Goal: Information Seeking & Learning: Learn about a topic

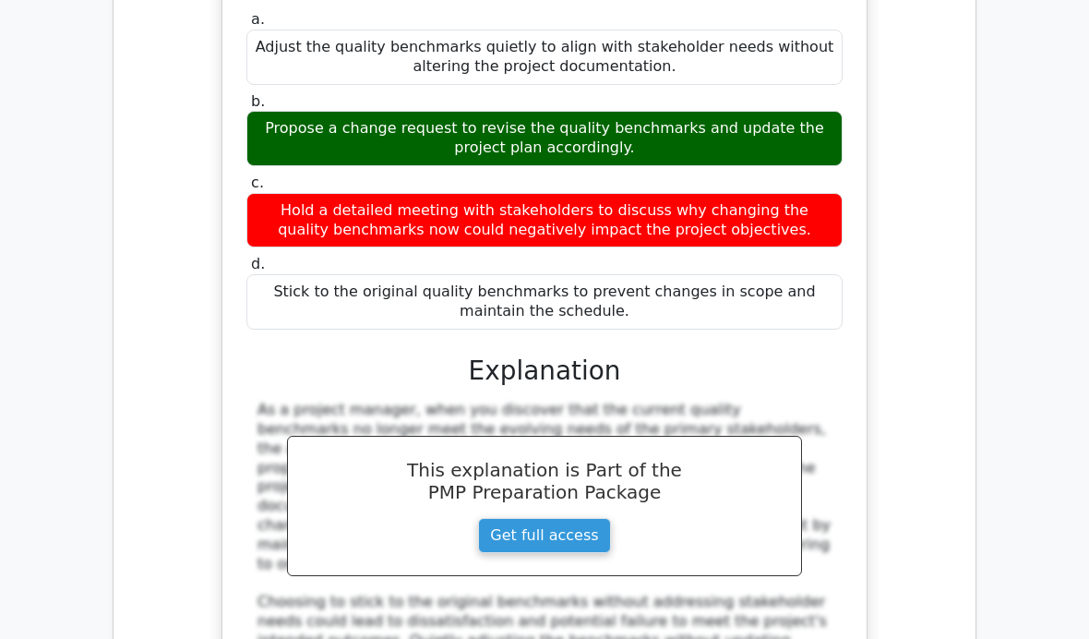
scroll to position [18832, 0]
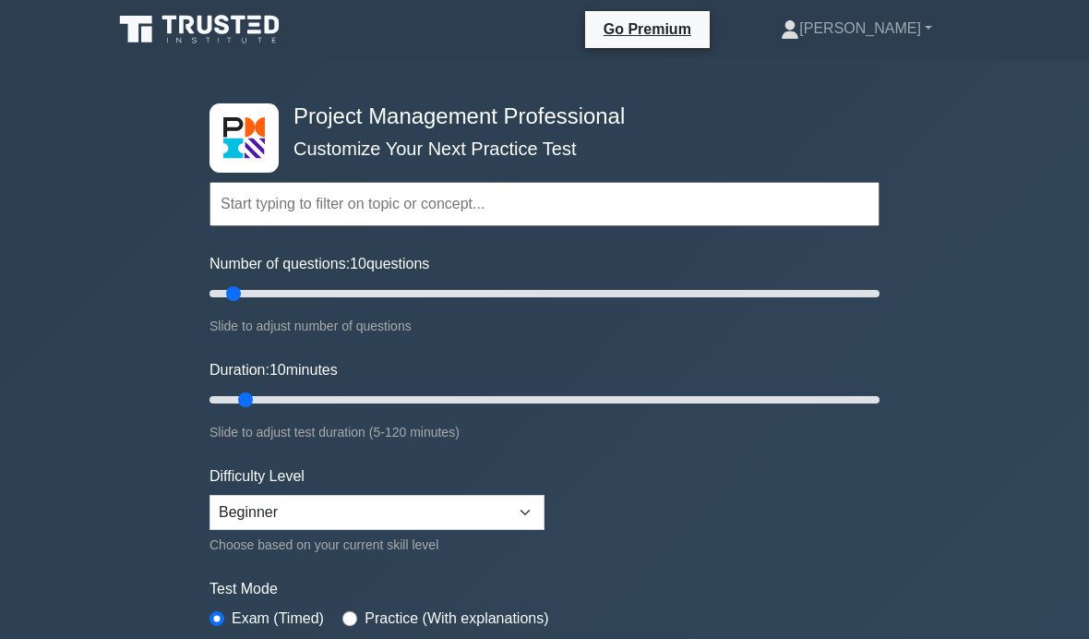
type input "60"
click at [402, 296] on input "Number of questions: 10 questions" at bounding box center [544, 293] width 670 height 22
click at [397, 398] on input "Duration: 10 minutes" at bounding box center [544, 399] width 670 height 22
click at [428, 404] on input "Duration: 35 minutes" at bounding box center [544, 399] width 670 height 22
type input "50"
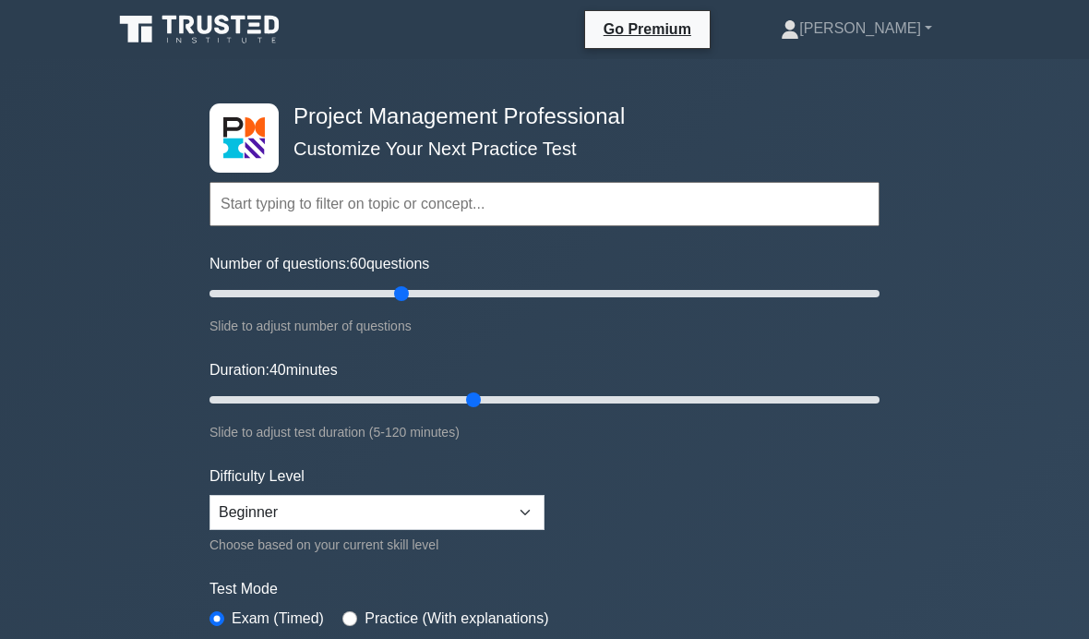
click at [473, 396] on input "Duration: 40 minutes" at bounding box center [544, 399] width 670 height 22
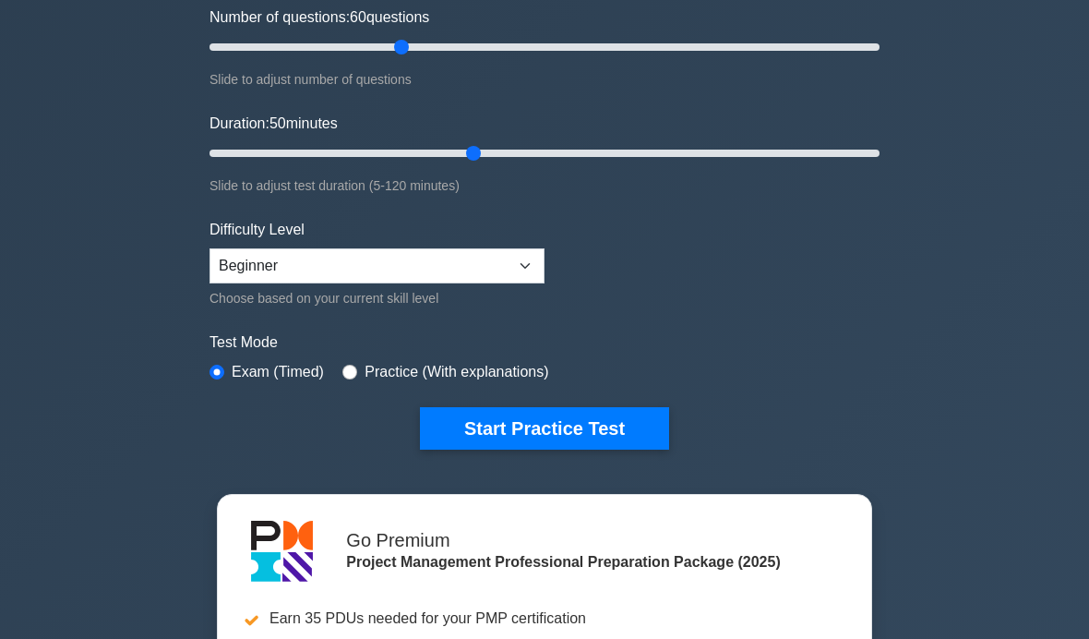
scroll to position [250, 0]
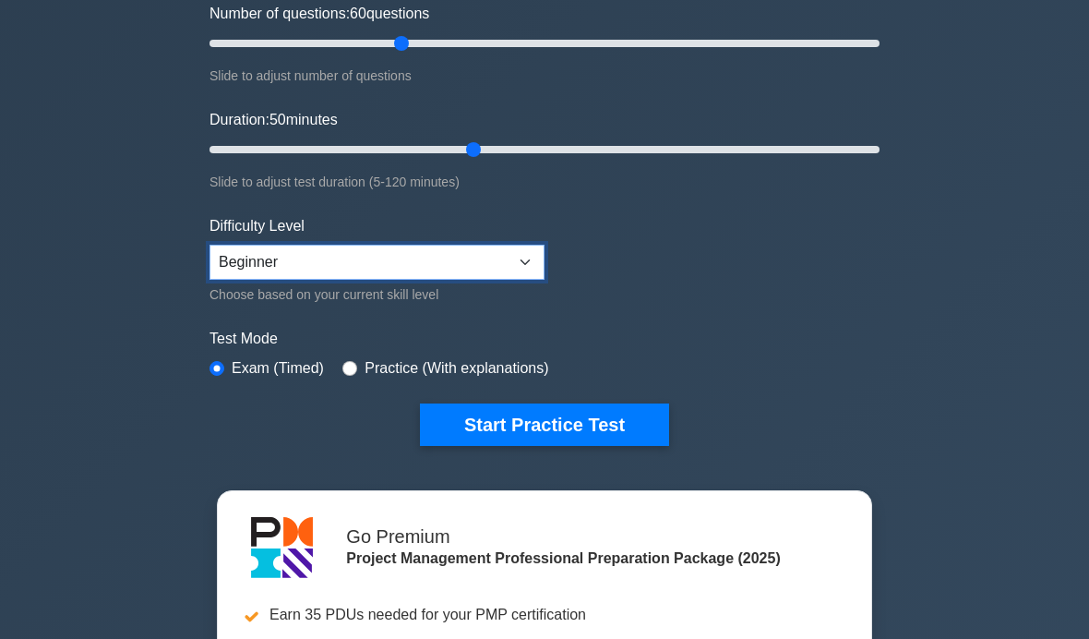
click at [519, 273] on select "Beginner Intermediate Expert" at bounding box center [376, 262] width 335 height 35
select select "intermediate"
click at [621, 425] on button "Start Practice Test" at bounding box center [544, 424] width 249 height 42
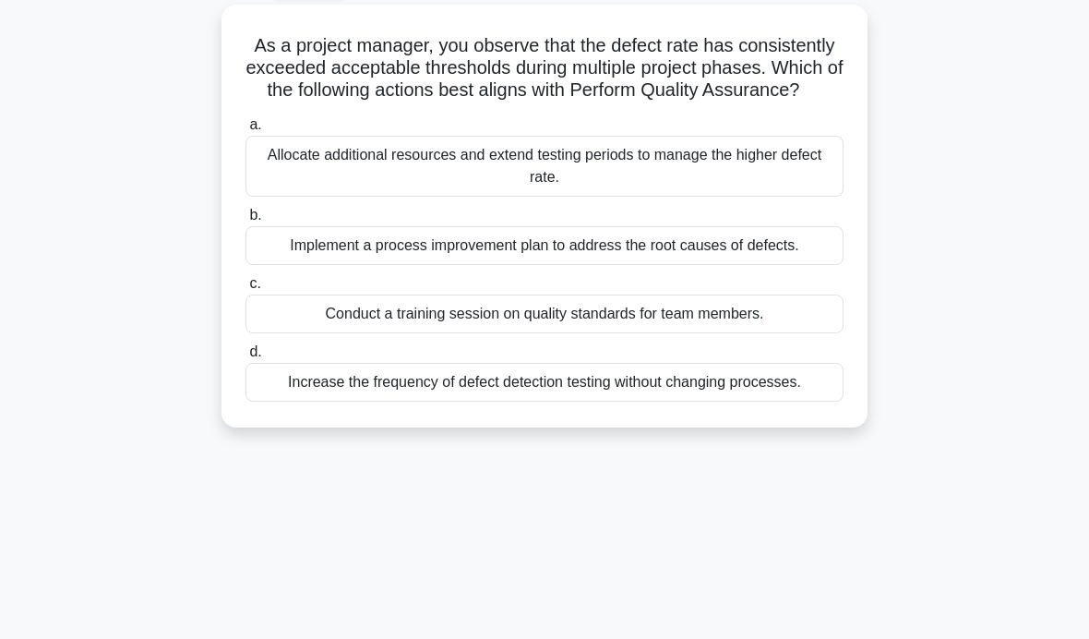
scroll to position [99, 0]
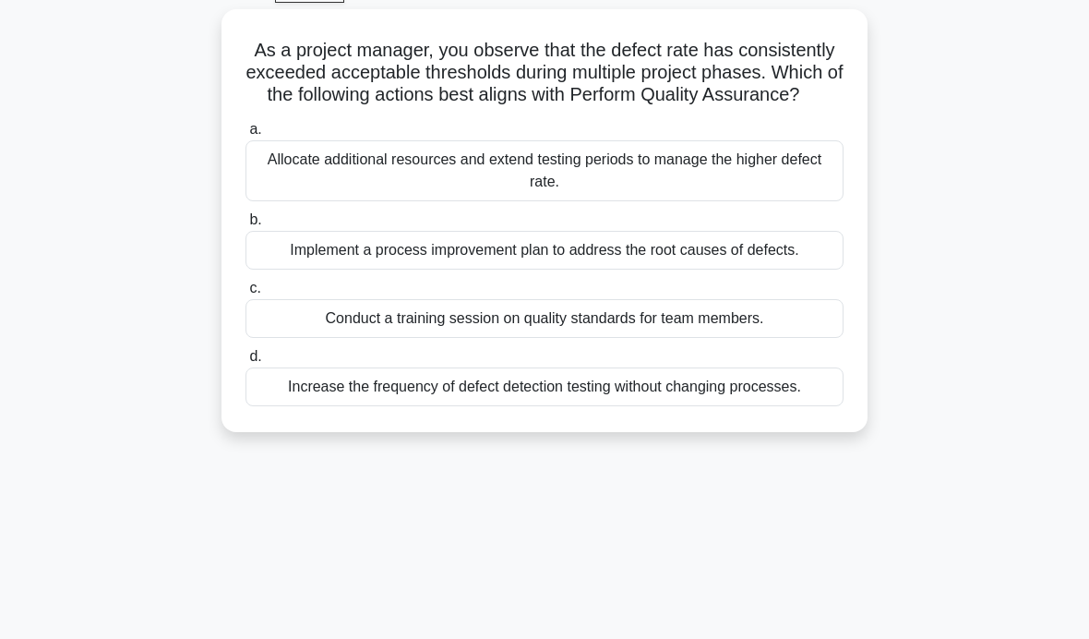
click at [735, 269] on div "Implement a process improvement plan to address the root causes of defects." at bounding box center [544, 250] width 598 height 39
click at [245, 226] on input "b. Implement a process improvement plan to address the root causes of defects." at bounding box center [245, 220] width 0 height 12
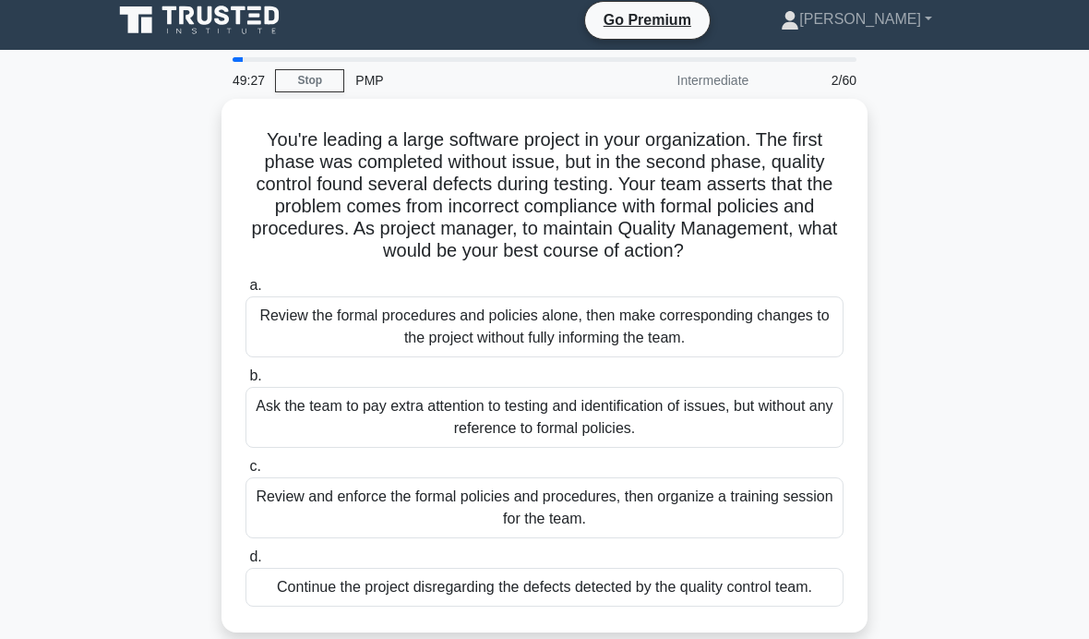
scroll to position [0, 0]
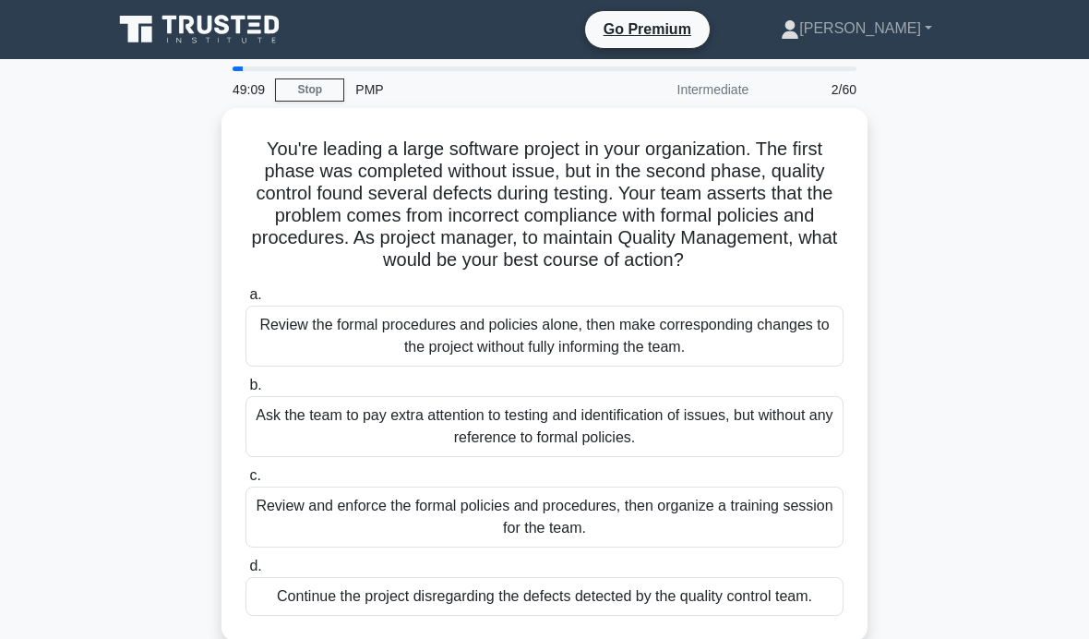
click at [84, 308] on main "49:09 Stop PMP Intermediate 2/60 You're leading a large software project in you…" at bounding box center [544, 528] width 1089 height 938
click at [1014, 307] on main "48:57 Stop PMP Intermediate 2/60 You're leading a large software project in you…" at bounding box center [544, 528] width 1089 height 938
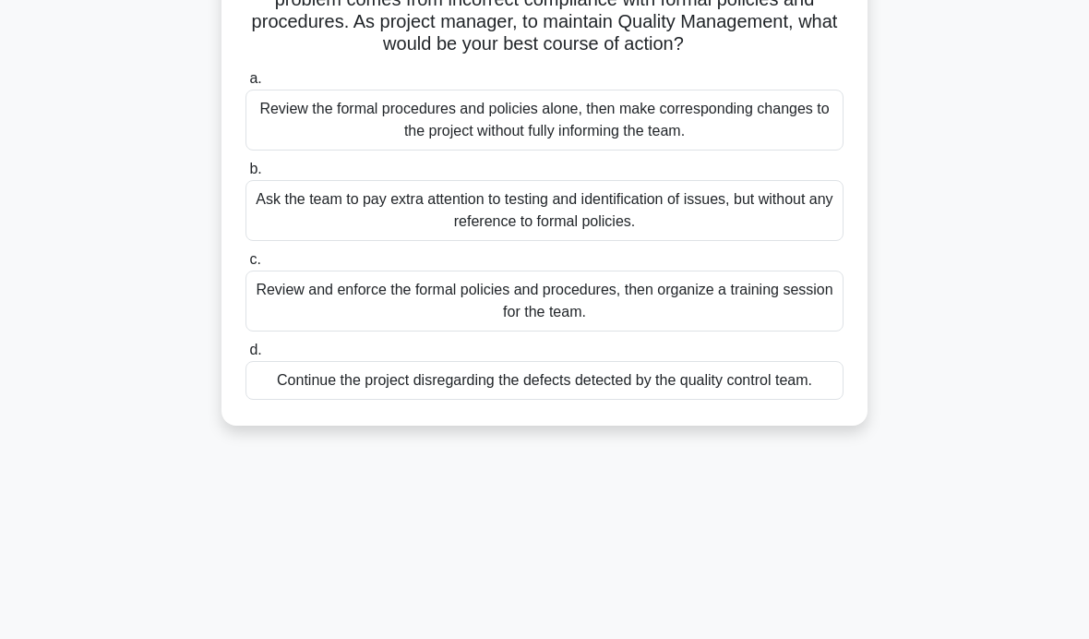
scroll to position [217, 0]
click at [777, 330] on div "Review and enforce the formal policies and procedures, then organize a training…" at bounding box center [544, 299] width 598 height 61
click at [245, 265] on input "c. Review and enforce the formal policies and procedures, then organize a train…" at bounding box center [245, 259] width 0 height 12
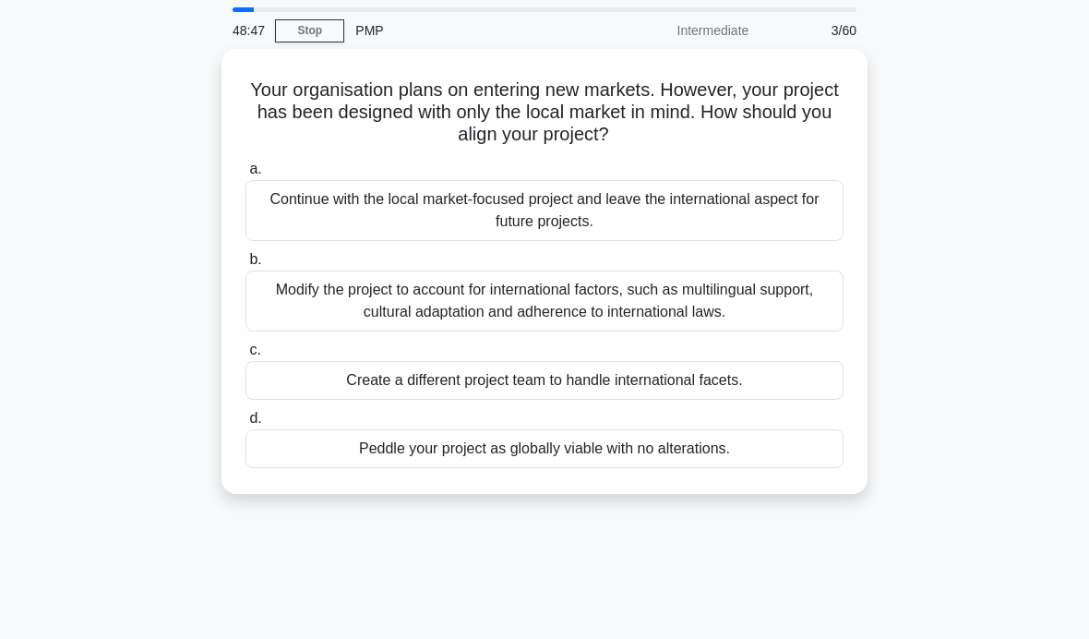
scroll to position [60, 0]
click at [46, 245] on main "48:35 Stop PMP Intermediate 3/60 Your organisation plans on entering new market…" at bounding box center [544, 468] width 1089 height 938
click at [758, 378] on div "Create a different project team to handle international facets." at bounding box center [544, 379] width 598 height 39
click at [245, 355] on input "c. Create a different project team to handle international facets." at bounding box center [245, 349] width 0 height 12
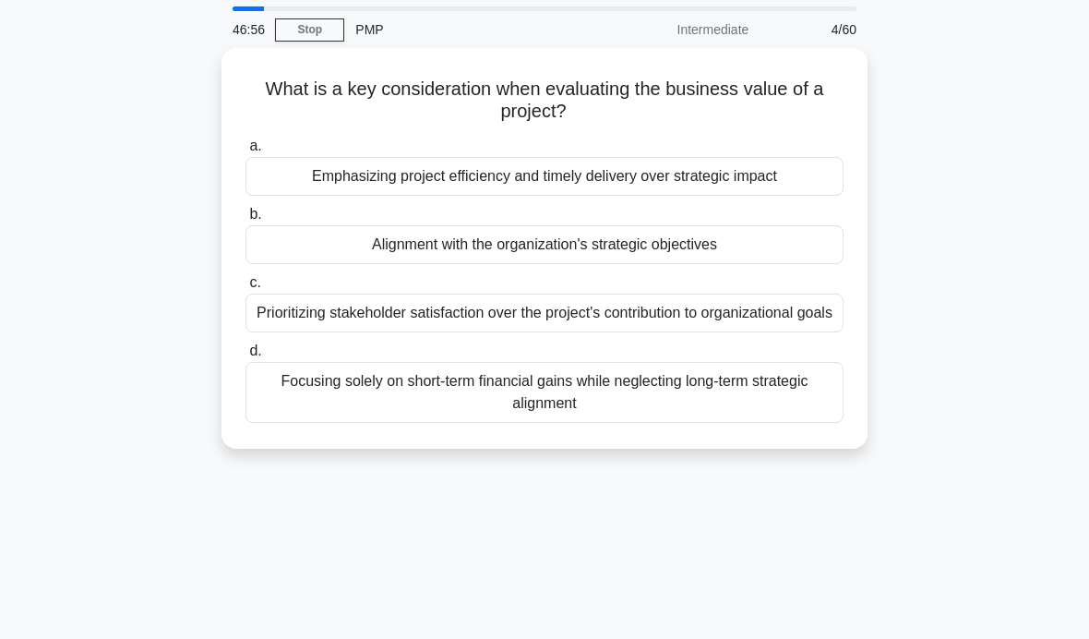
click at [794, 238] on div "Alignment with the organization's strategic objectives" at bounding box center [544, 244] width 598 height 39
click at [245, 221] on input "b. Alignment with the organization's strategic objectives" at bounding box center [245, 215] width 0 height 12
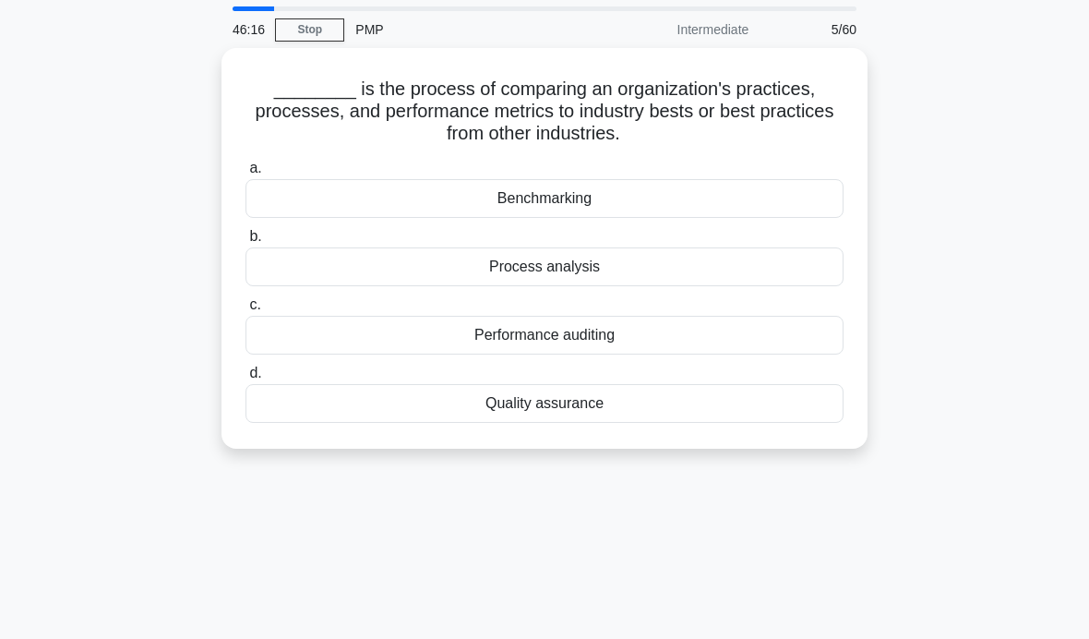
click at [710, 201] on div "Benchmarking" at bounding box center [544, 198] width 598 height 39
click at [245, 174] on input "a. Benchmarking" at bounding box center [245, 168] width 0 height 12
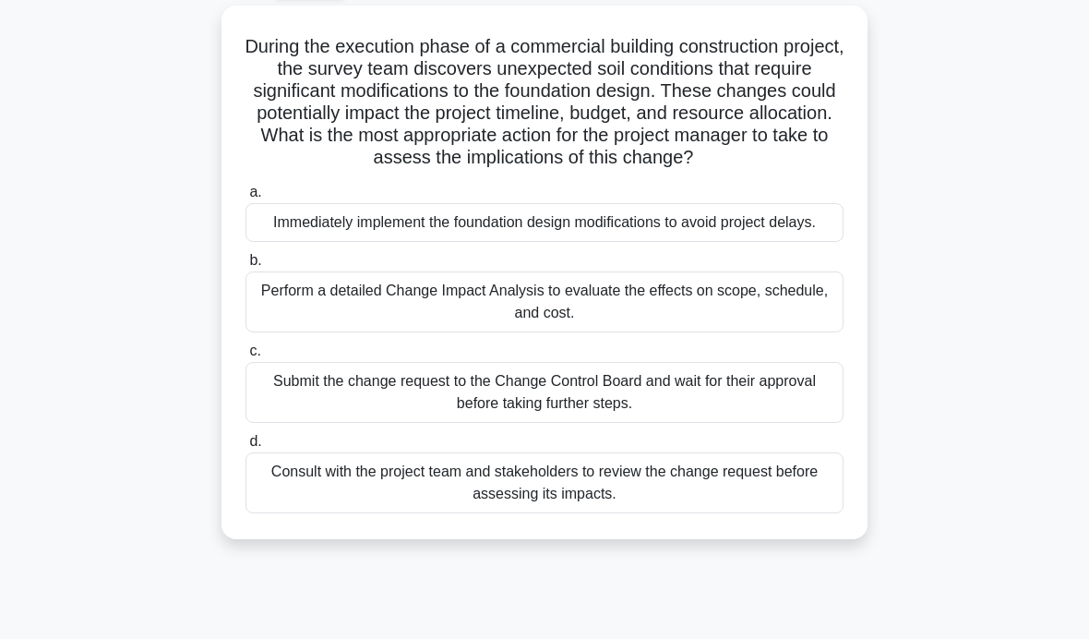
scroll to position [103, 0]
click at [776, 331] on div "Perform a detailed Change Impact Analysis to evaluate the effects on scope, sch…" at bounding box center [544, 300] width 598 height 61
click at [245, 266] on input "b. Perform a detailed Change Impact Analysis to evaluate the effects on scope, …" at bounding box center [245, 260] width 0 height 12
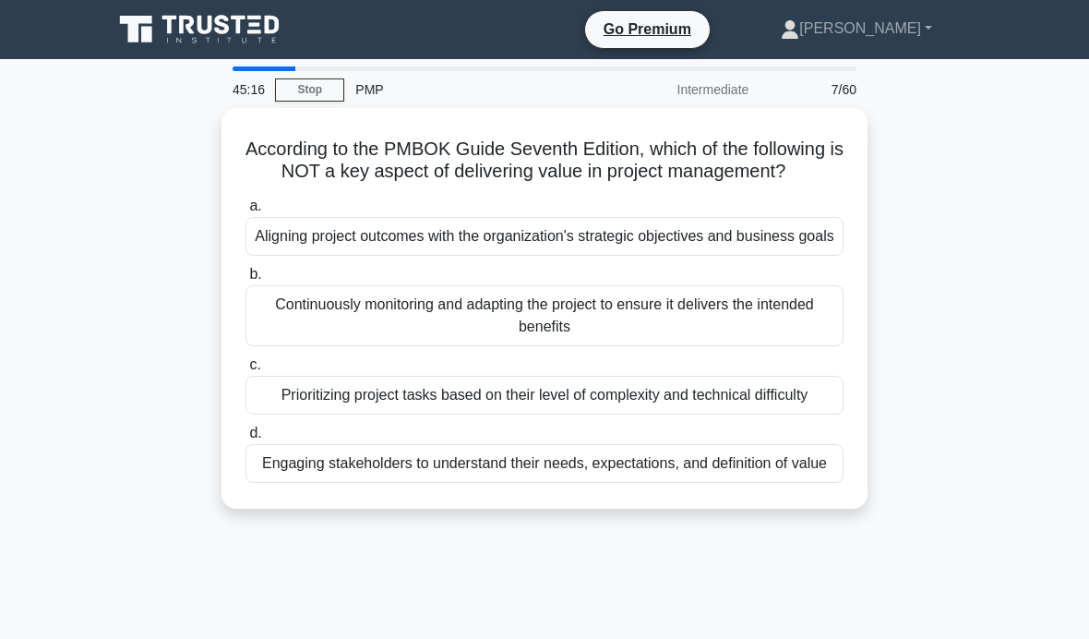
scroll to position [29, 0]
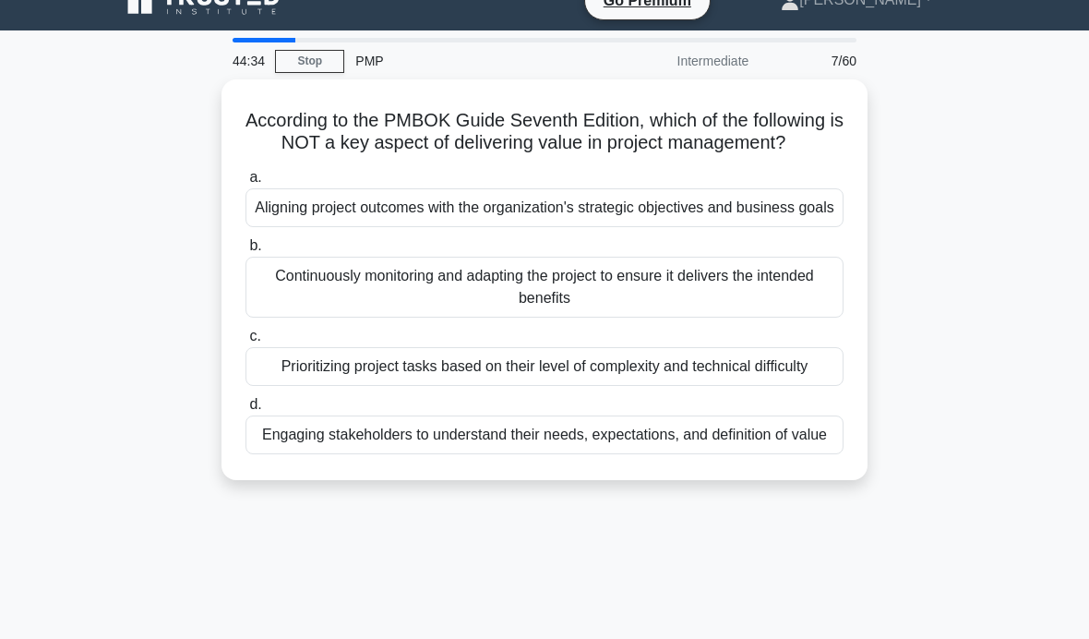
click at [804, 386] on div "Prioritizing project tasks based on their level of complexity and technical dif…" at bounding box center [544, 366] width 598 height 39
click at [245, 342] on input "c. Prioritizing project tasks based on their level of complexity and technical …" at bounding box center [245, 336] width 0 height 12
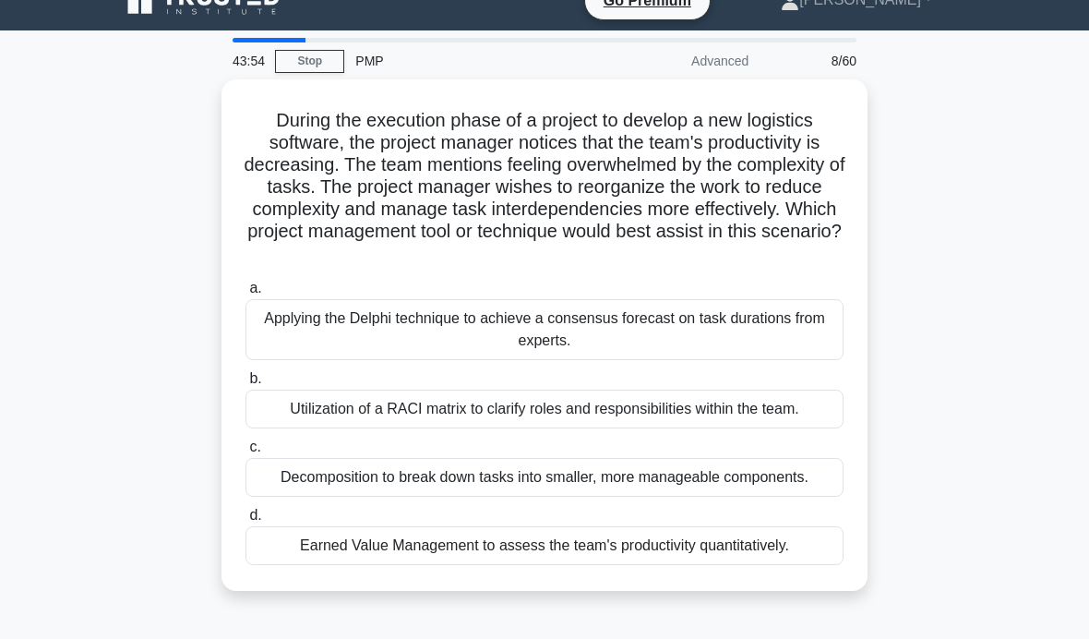
click at [663, 496] on div "Decomposition to break down tasks into smaller, more manageable components." at bounding box center [544, 477] width 598 height 39
click at [245, 453] on input "c. Decomposition to break down tasks into smaller, more manageable components." at bounding box center [245, 447] width 0 height 12
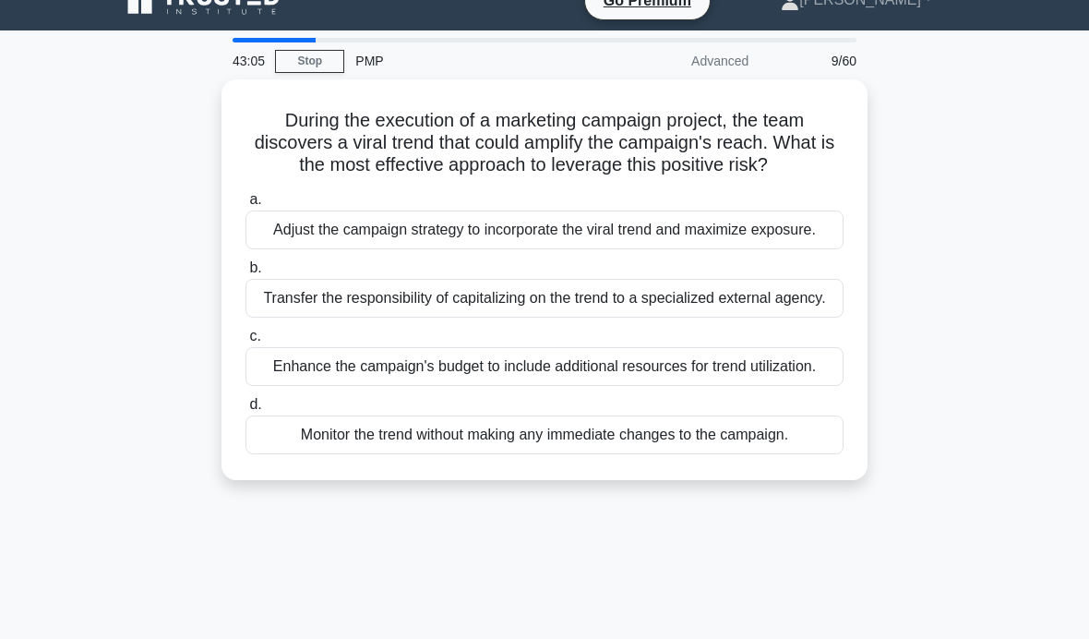
click at [387, 317] on div "Transfer the responsibility of capitalizing on the trend to a specialized exter…" at bounding box center [544, 298] width 598 height 39
click at [245, 274] on input "b. Transfer the responsibility of capitalizing on the trend to a specialized ex…" at bounding box center [245, 268] width 0 height 12
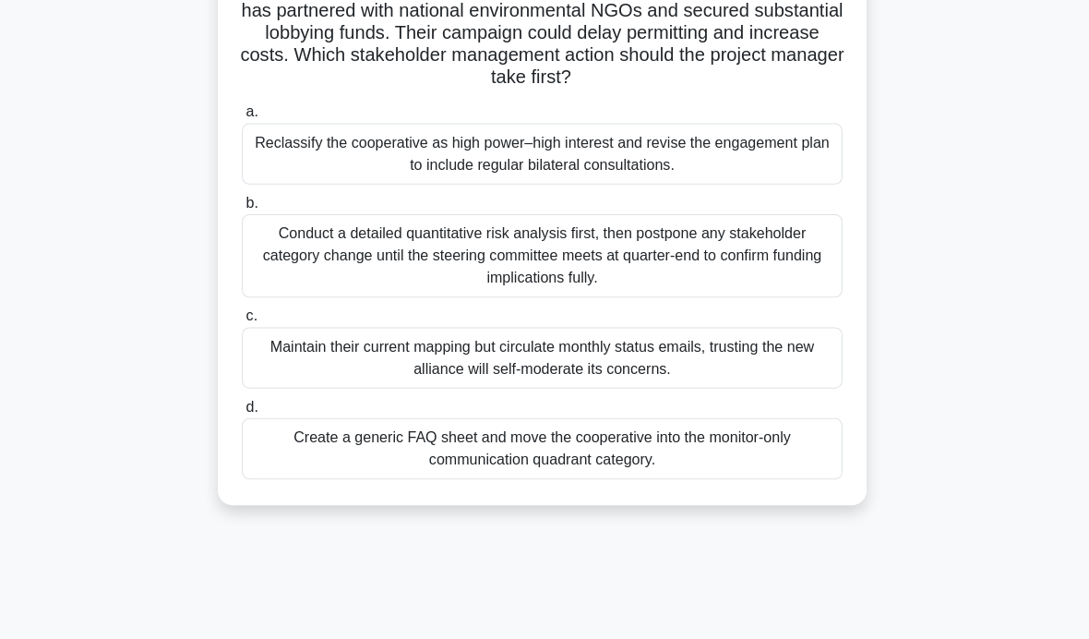
scroll to position [206, 0]
click at [786, 176] on div "Reclassify the cooperative as high power–high interest and revise the engagemen…" at bounding box center [544, 152] width 598 height 61
click at [245, 117] on input "a. Reclassify the cooperative as high power–high interest and revise the engage…" at bounding box center [245, 111] width 0 height 12
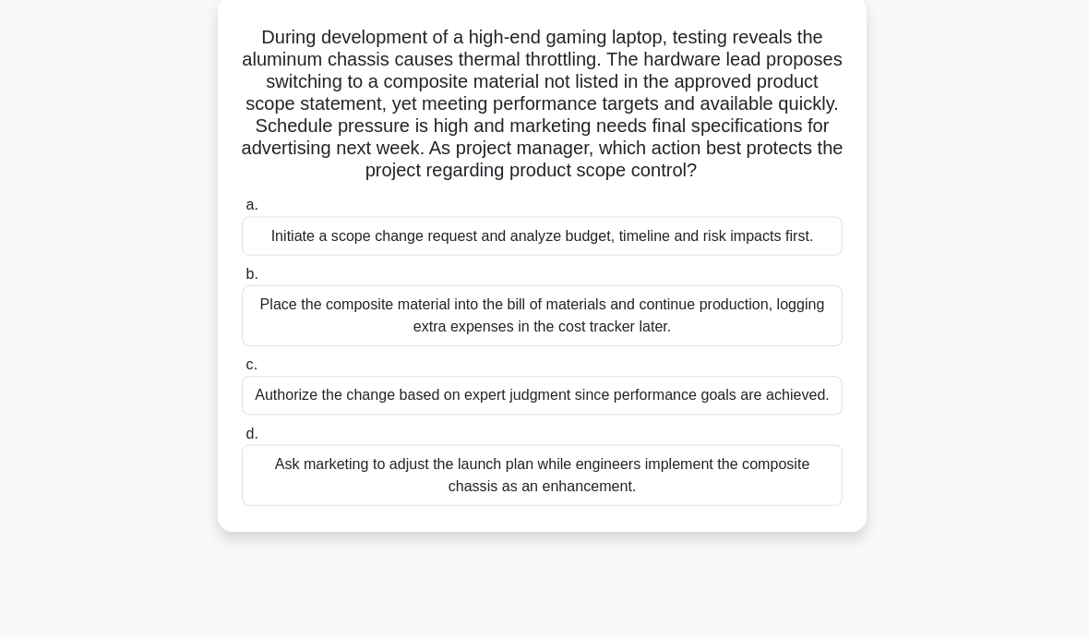
scroll to position [110, 0]
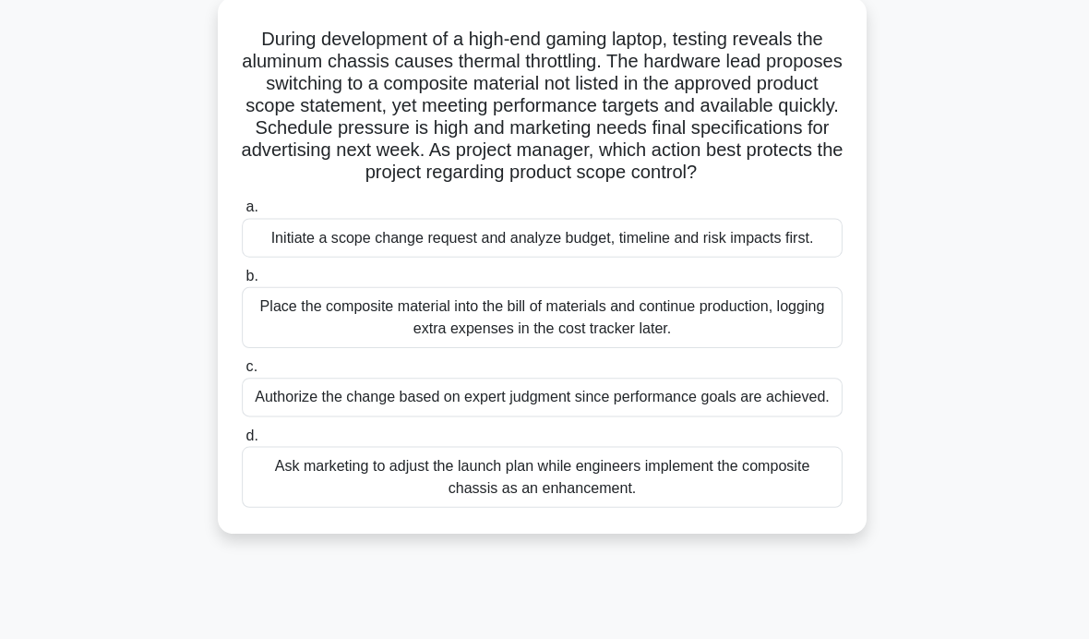
click at [72, 130] on main "41:54 Stop PMP Advanced 11/60 During development of a high-end gaming laptop, t…" at bounding box center [544, 418] width 1089 height 938
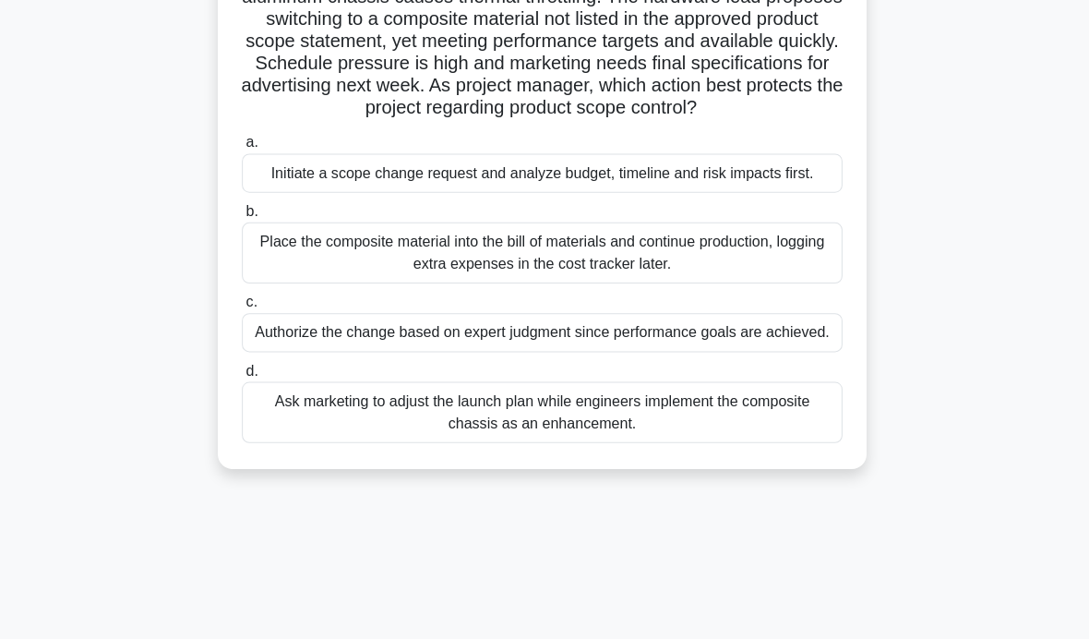
scroll to position [174, 0]
click at [675, 351] on div "Authorize the change based on expert judgment since performance goals are achie…" at bounding box center [544, 331] width 598 height 39
click at [245, 307] on input "c. Authorize the change based on expert judgment since performance goals are ac…" at bounding box center [245, 301] width 0 height 12
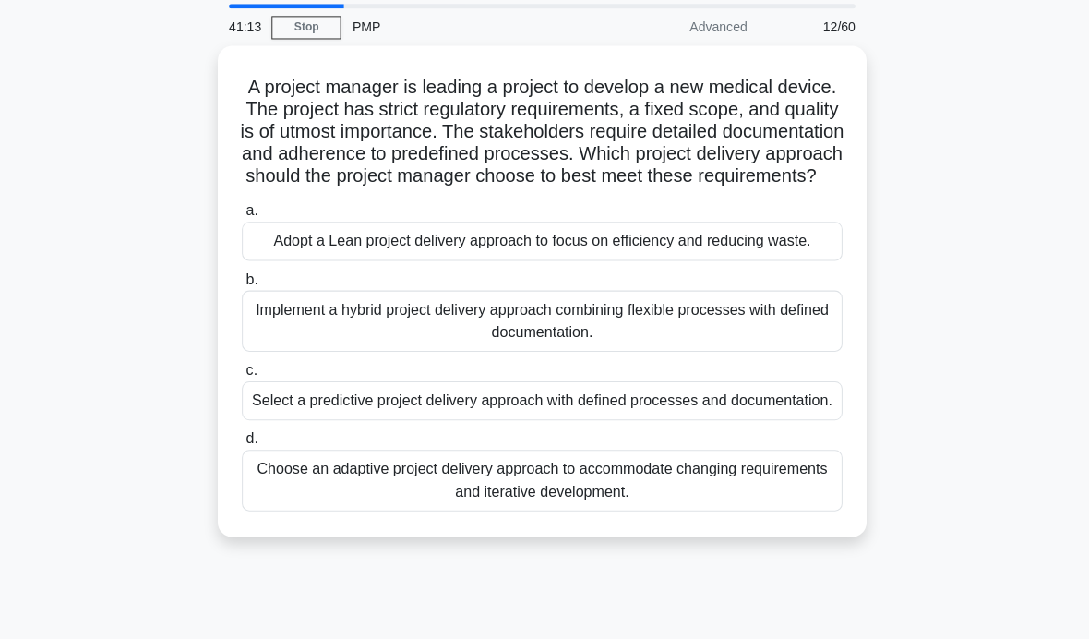
scroll to position [0, 0]
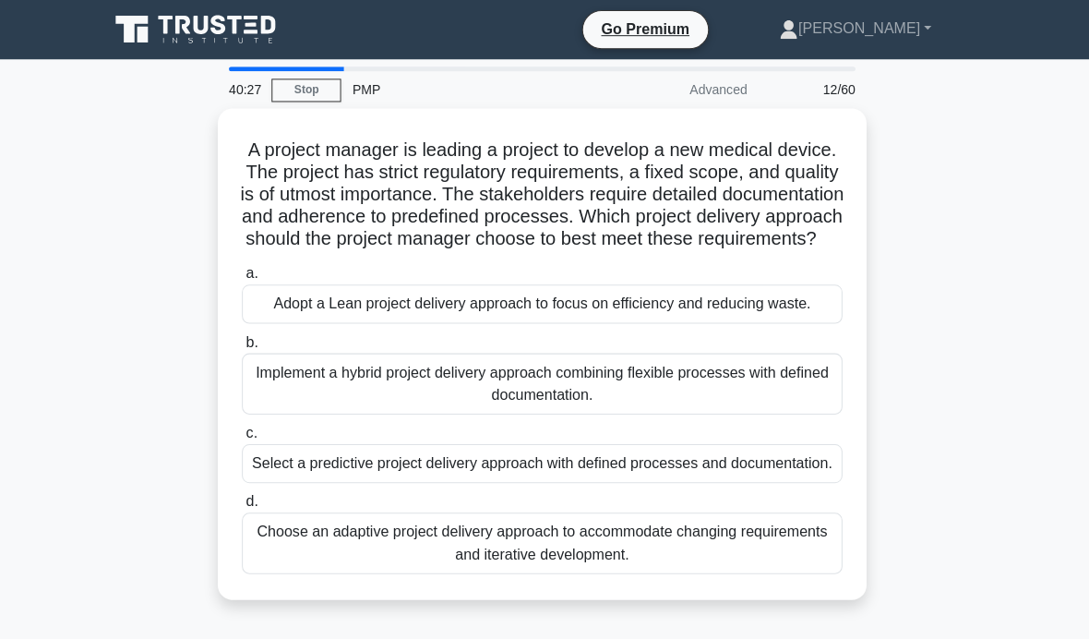
click at [797, 481] on div "Select a predictive project delivery approach with defined processes and docume…" at bounding box center [544, 461] width 598 height 39
click at [245, 437] on input "c. Select a predictive project delivery approach with defined processes and doc…" at bounding box center [245, 431] width 0 height 12
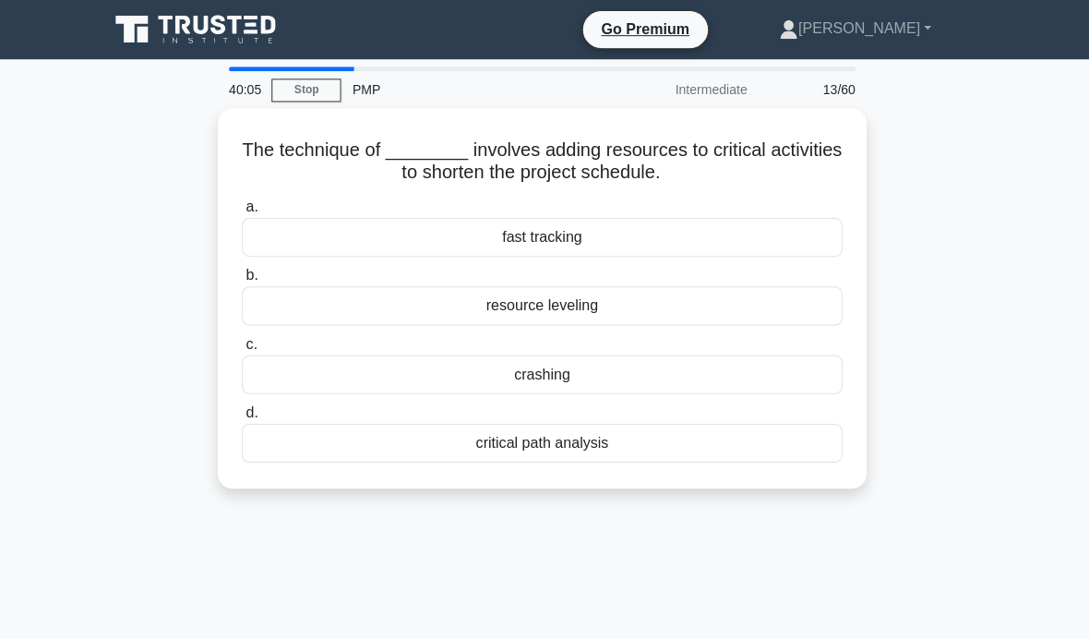
click at [772, 374] on div "crashing" at bounding box center [544, 372] width 598 height 39
click at [245, 349] on input "c. crashing" at bounding box center [245, 343] width 0 height 12
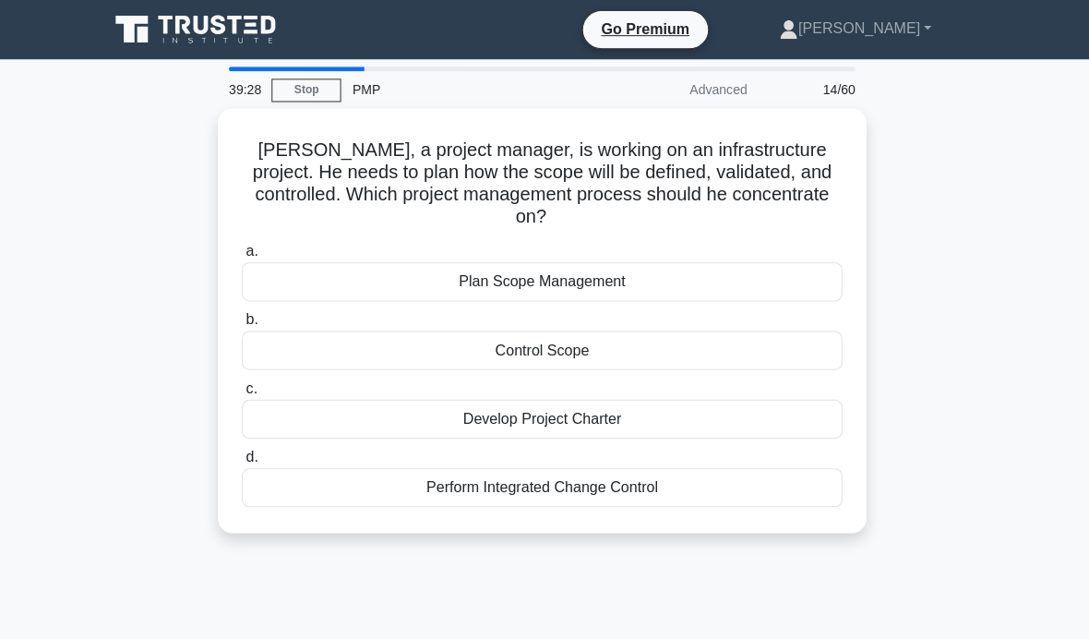
click at [677, 352] on div "Control Scope" at bounding box center [544, 348] width 598 height 39
click at [245, 325] on input "b. Control Scope" at bounding box center [245, 319] width 0 height 12
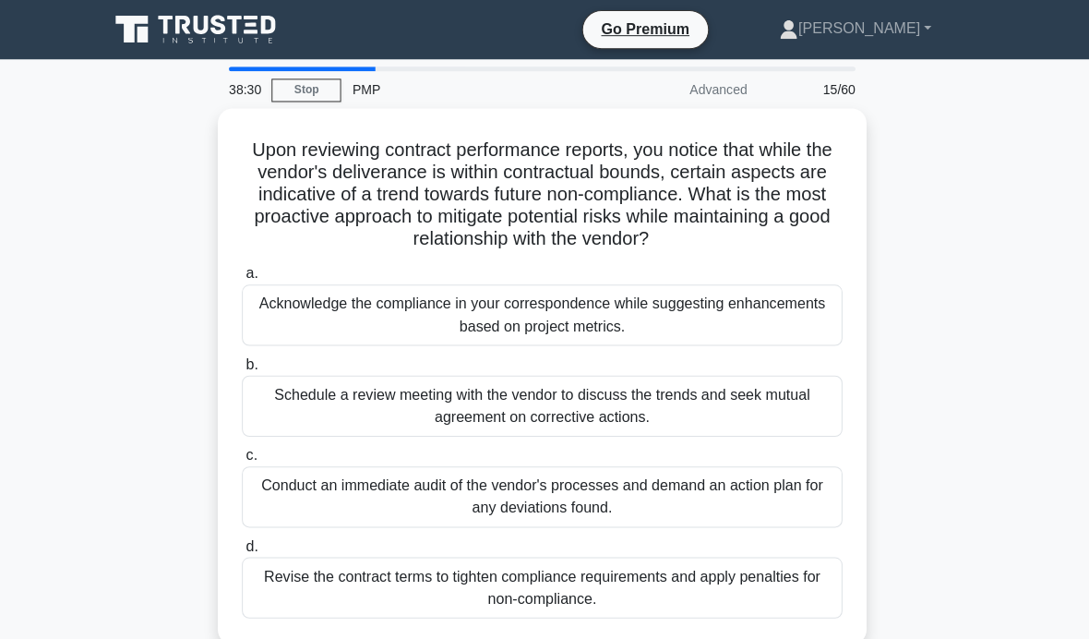
click at [759, 418] on div "Schedule a review meeting with the vendor to discuss the trends and seek mutual…" at bounding box center [544, 404] width 598 height 61
click at [245, 369] on input "b. Schedule a review meeting with the vendor to discuss the trends and seek mut…" at bounding box center [245, 363] width 0 height 12
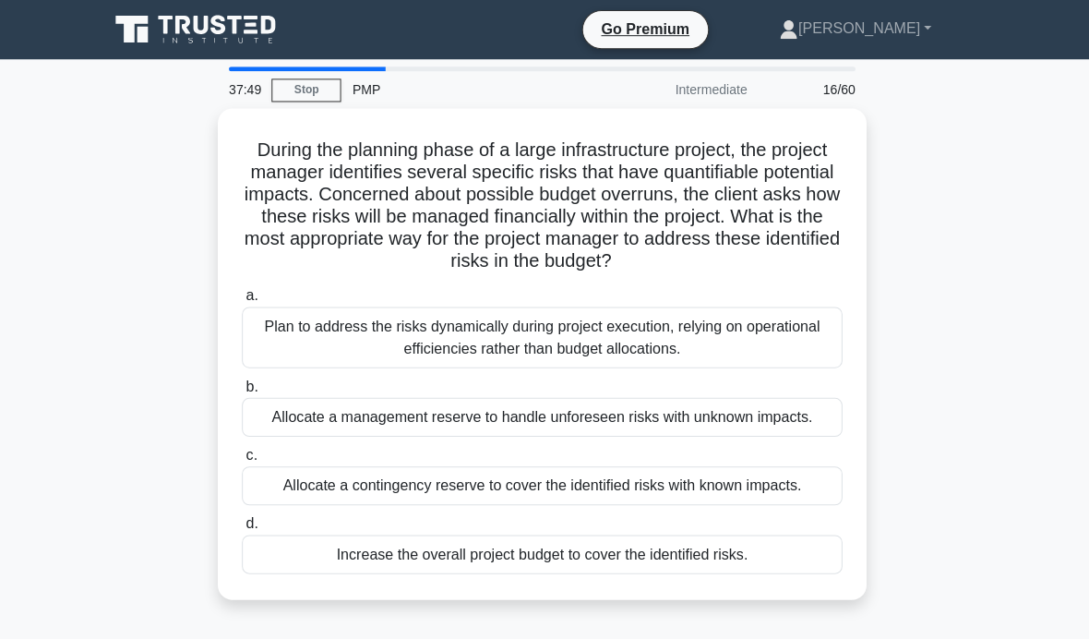
click at [731, 435] on div "Allocate a management reserve to handle unforeseen risks with unknown impacts." at bounding box center [544, 415] width 598 height 39
click at [245, 391] on input "b. Allocate a management reserve to handle unforeseen risks with unknown impact…" at bounding box center [245, 385] width 0 height 12
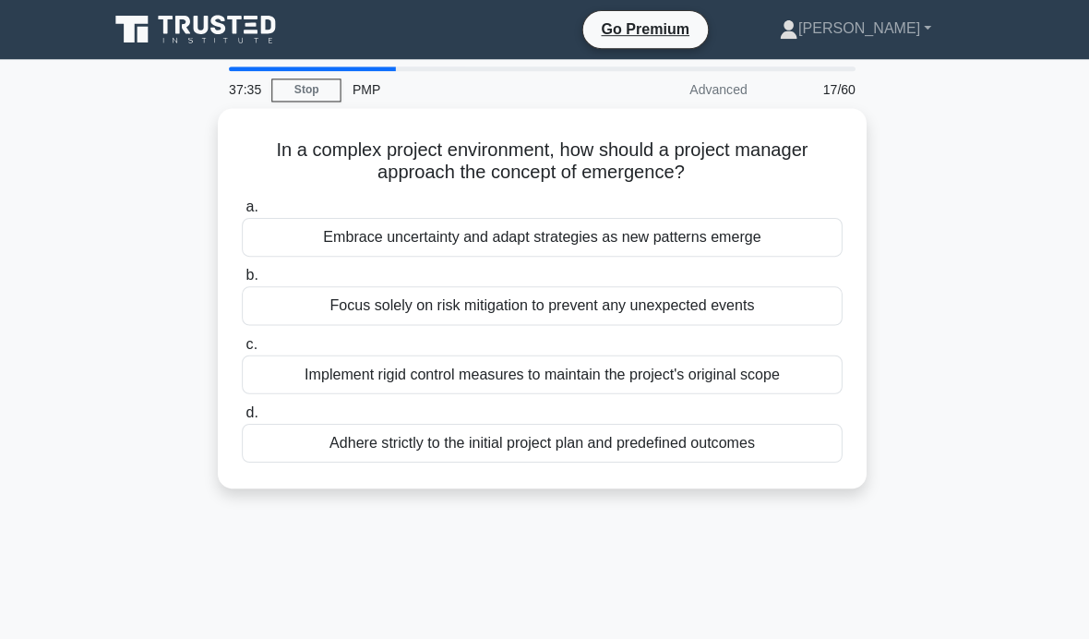
click at [39, 315] on main "37:35 Stop PMP Advanced 17/60 In a complex project environment, how should a pr…" at bounding box center [544, 528] width 1089 height 938
click at [777, 238] on div "Embrace uncertainty and adapt strategies as new patterns emerge" at bounding box center [544, 236] width 598 height 39
click at [245, 212] on input "a. Embrace uncertainty and adapt strategies as new patterns emerge" at bounding box center [245, 206] width 0 height 12
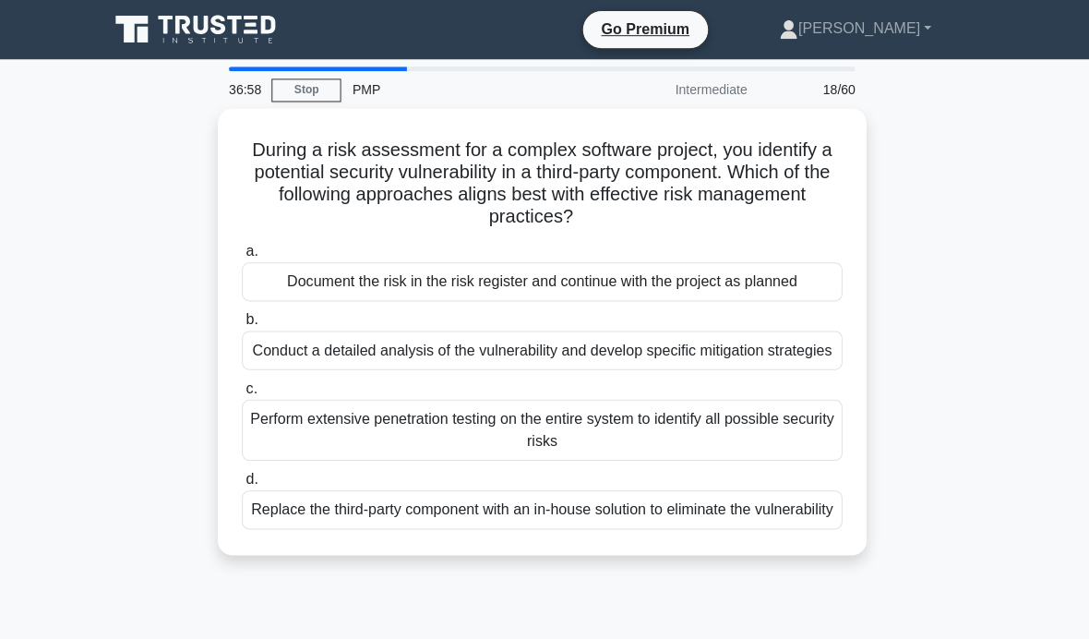
click at [972, 219] on div "During a risk assessment for a complex software project, you identify a potenti…" at bounding box center [545, 341] width 886 height 467
click at [795, 368] on div "Conduct a detailed analysis of the vulnerability and develop specific mitigatio…" at bounding box center [544, 348] width 598 height 39
click at [245, 325] on input "b. Conduct a detailed analysis of the vulnerability and develop specific mitiga…" at bounding box center [245, 319] width 0 height 12
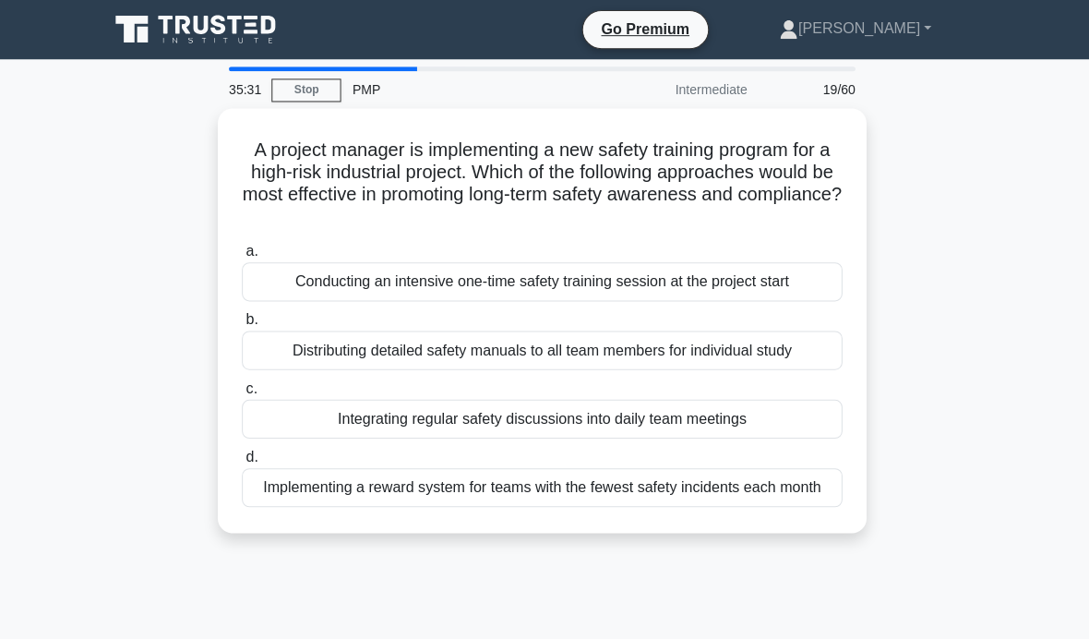
click at [757, 415] on div "Integrating regular safety discussions into daily team meetings" at bounding box center [544, 417] width 598 height 39
click at [245, 393] on input "c. Integrating regular safety discussions into daily team meetings" at bounding box center [245, 387] width 0 height 12
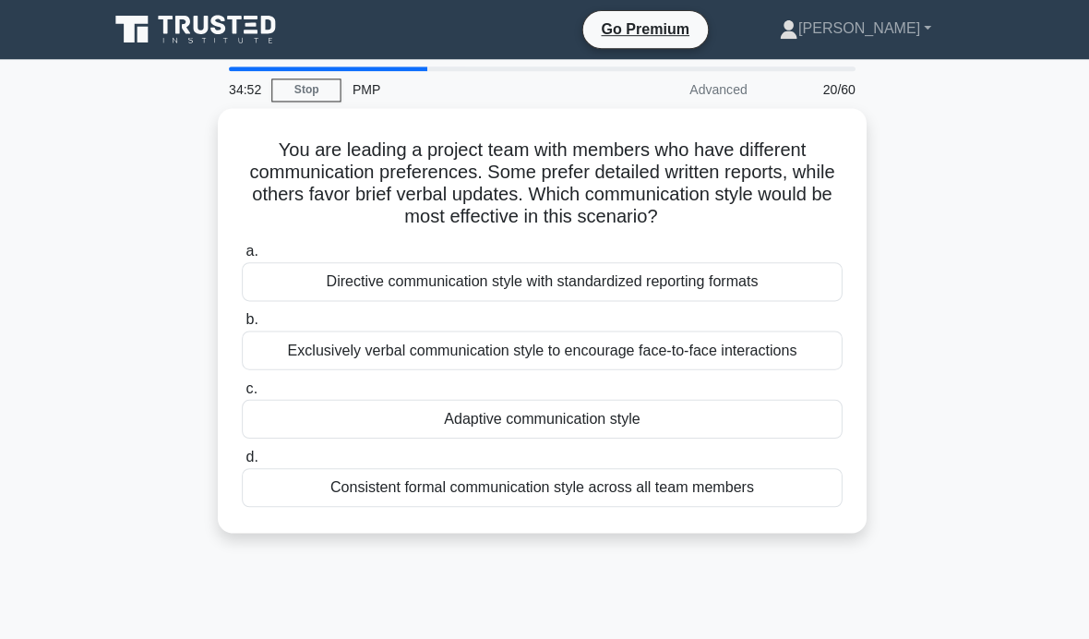
click at [643, 431] on div "Adaptive communication style" at bounding box center [544, 417] width 598 height 39
click at [245, 393] on input "c. Adaptive communication style" at bounding box center [245, 387] width 0 height 12
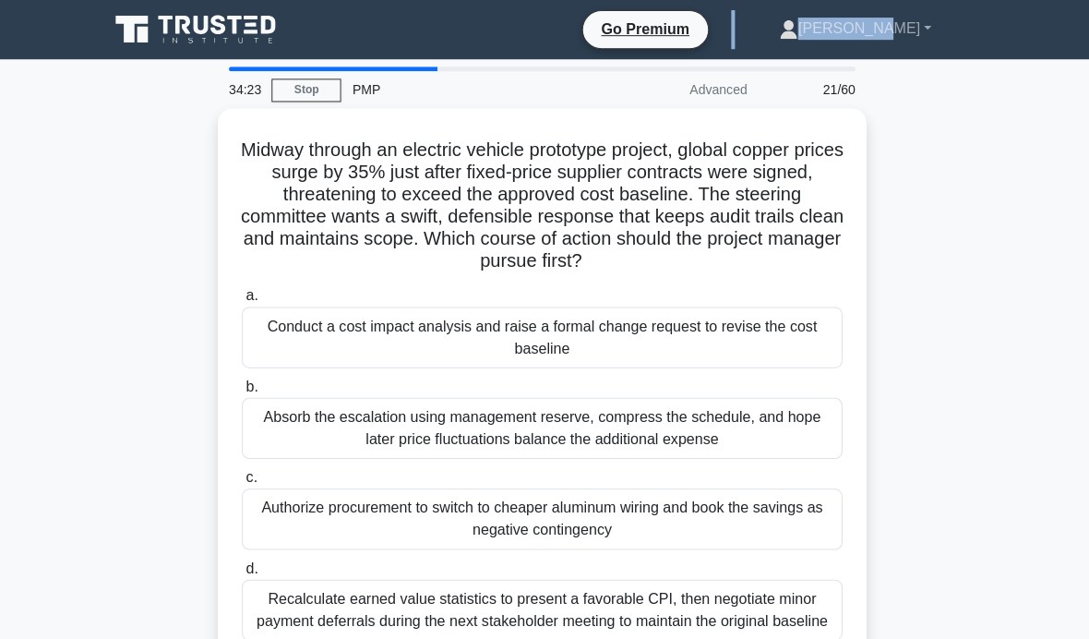
click at [44, 236] on main "34:23 Stop PMP Advanced 21/60 Midway through an electric vehicle prototype proj…" at bounding box center [544, 528] width 1089 height 938
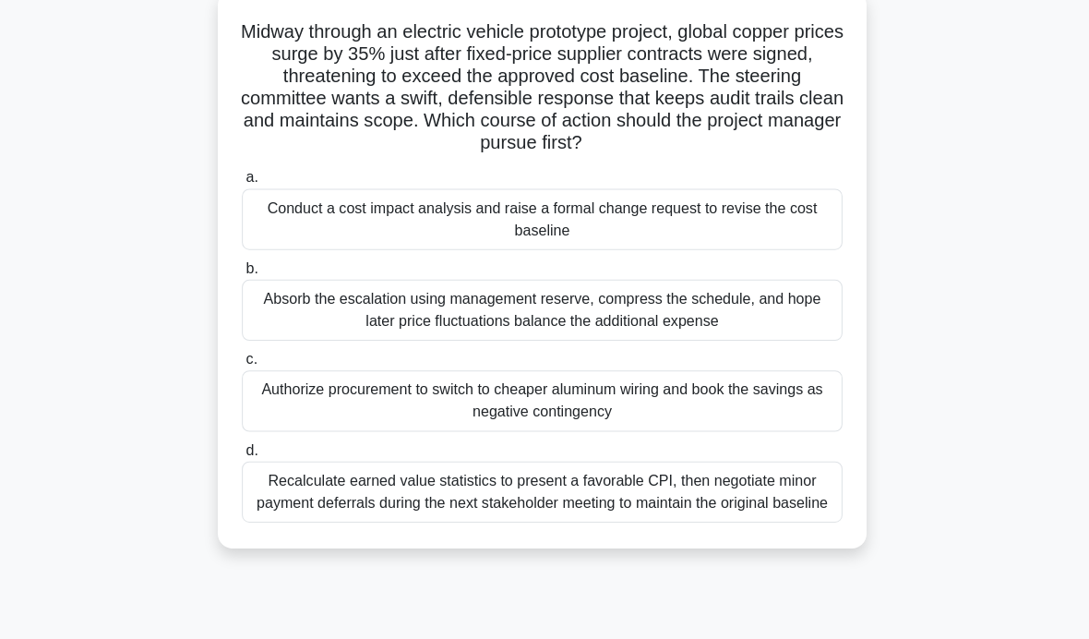
scroll to position [122, 0]
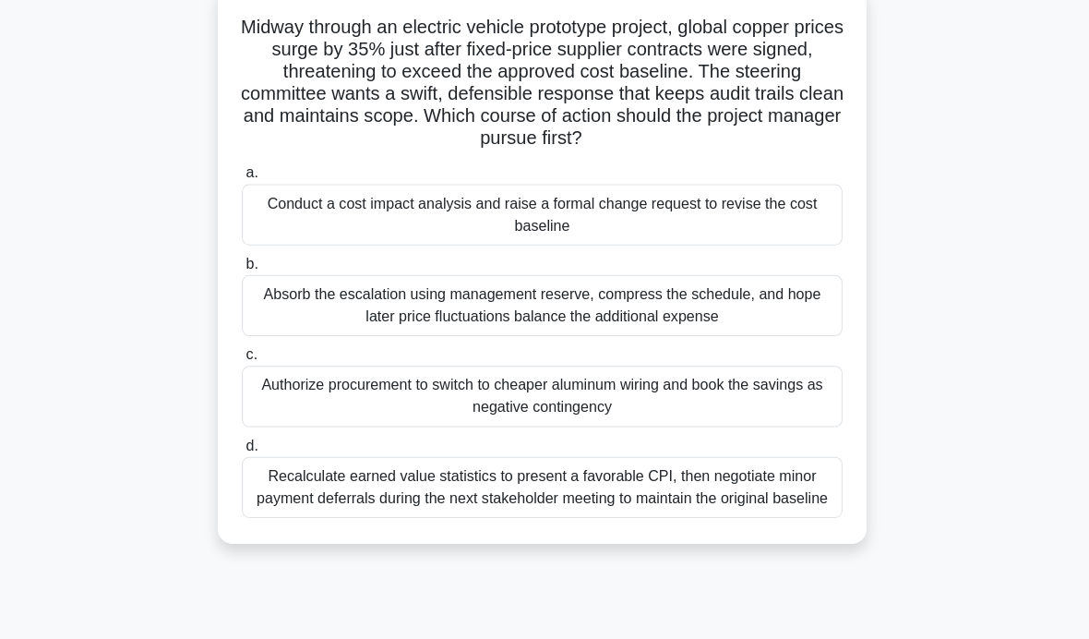
click at [44, 247] on main "34:09 Stop PMP Advanced 21/60 Midway through an electric vehicle prototype proj…" at bounding box center [544, 406] width 1089 height 938
click at [46, 247] on main "34:06 Stop PMP Advanced 21/60 Midway through an electric vehicle prototype proj…" at bounding box center [544, 406] width 1089 height 938
click at [761, 229] on div "Conduct a cost impact analysis and raise a formal change request to revise the …" at bounding box center [544, 214] width 598 height 61
click at [245, 179] on input "a. Conduct a cost impact analysis and raise a formal change request to revise t…" at bounding box center [245, 173] width 0 height 12
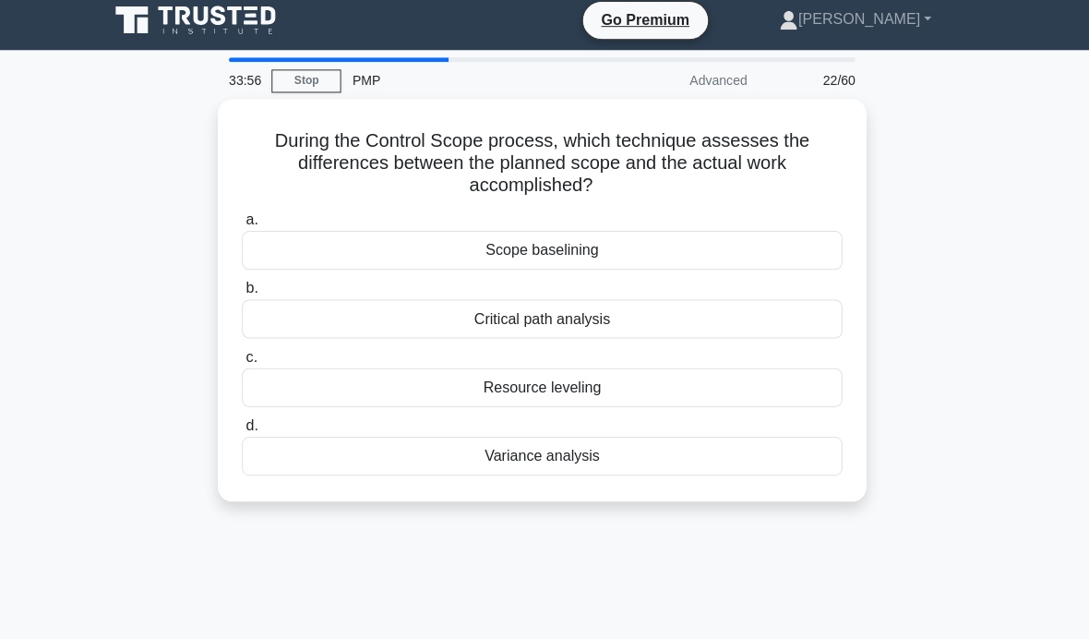
scroll to position [0, 0]
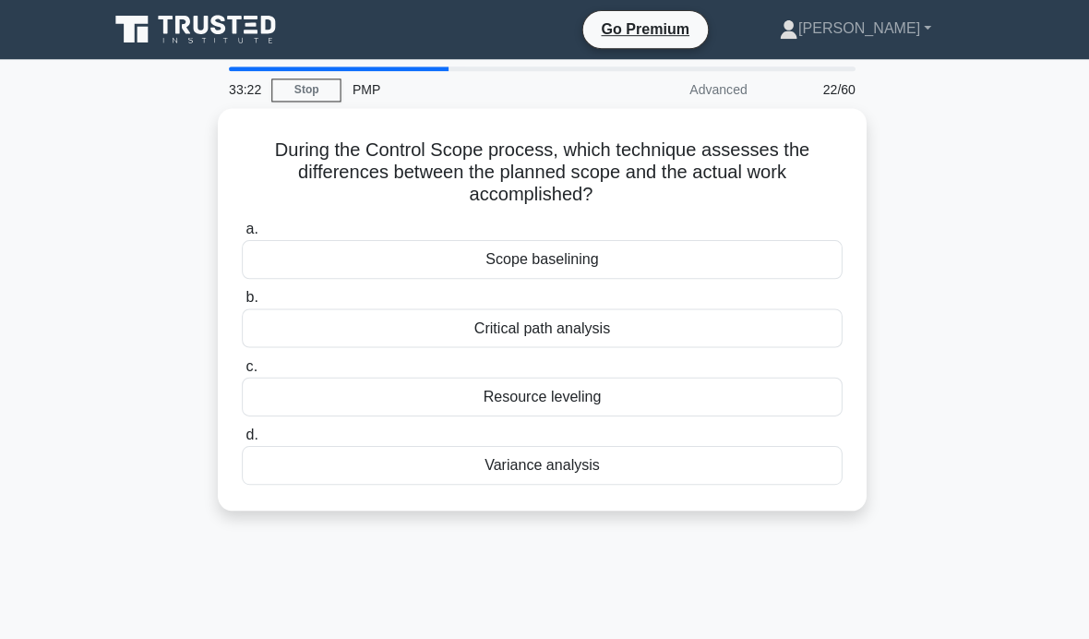
click at [649, 471] on div "Variance analysis" at bounding box center [544, 463] width 598 height 39
click at [245, 439] on input "d. Variance analysis" at bounding box center [245, 433] width 0 height 12
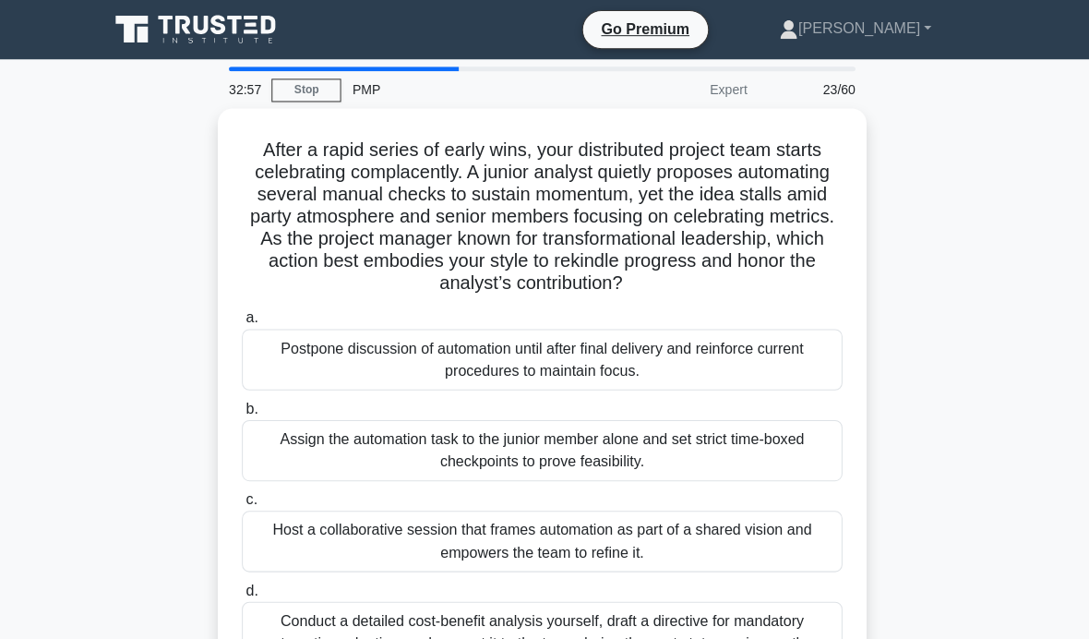
click at [48, 244] on main "32:57 Stop PMP Expert 23/60 After a rapid series of early wins, your distribute…" at bounding box center [544, 528] width 1089 height 938
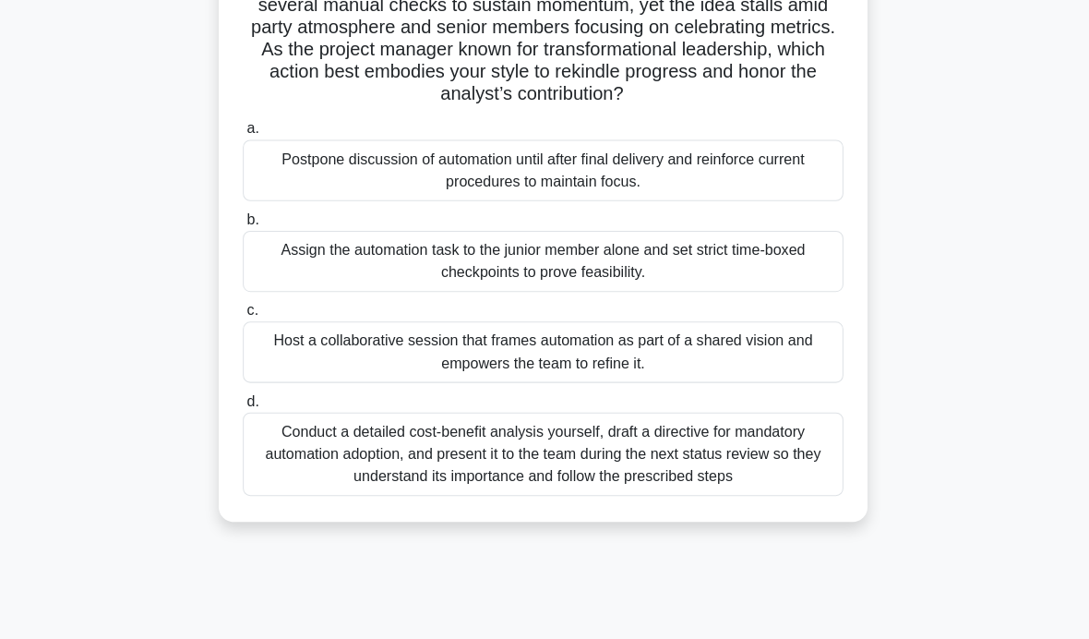
scroll to position [189, 0]
click at [735, 370] on div "Host a collaborative session that frames automation as part of a shared vision …" at bounding box center [544, 349] width 598 height 61
click at [245, 315] on input "c. Host a collaborative session that frames automation as part of a shared visi…" at bounding box center [245, 309] width 0 height 12
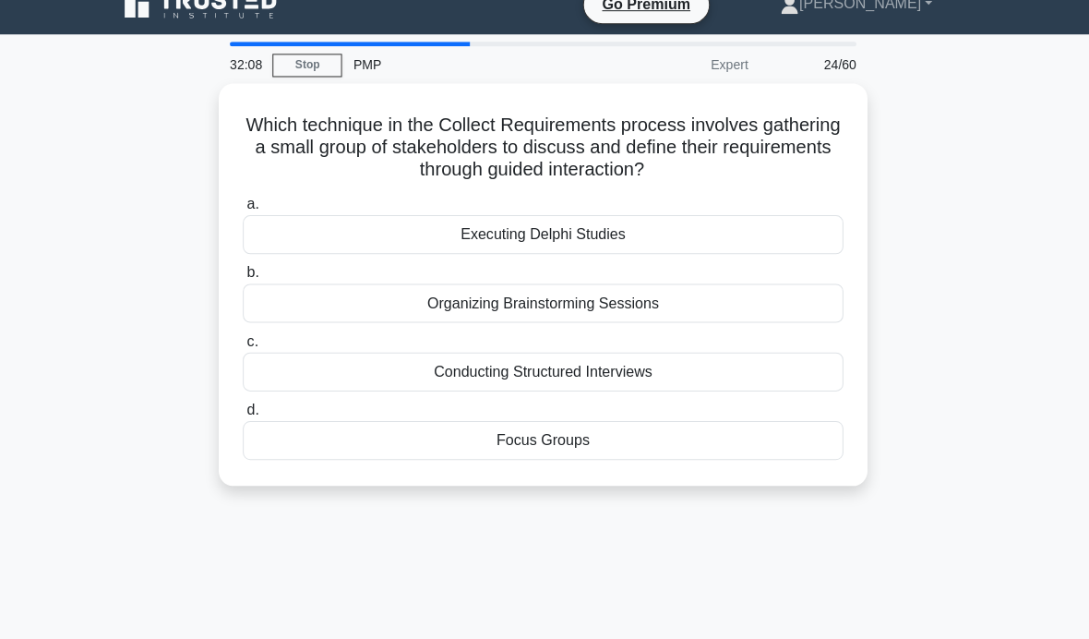
scroll to position [0, 0]
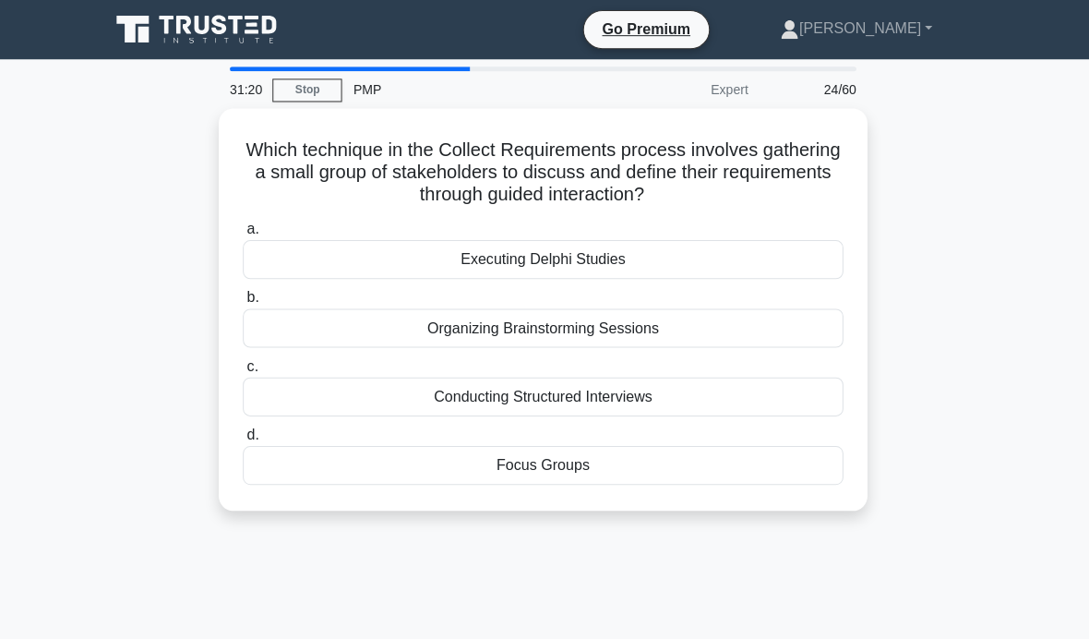
click at [631, 465] on div "Focus Groups" at bounding box center [544, 463] width 598 height 39
click at [245, 439] on input "d. Focus Groups" at bounding box center [245, 433] width 0 height 12
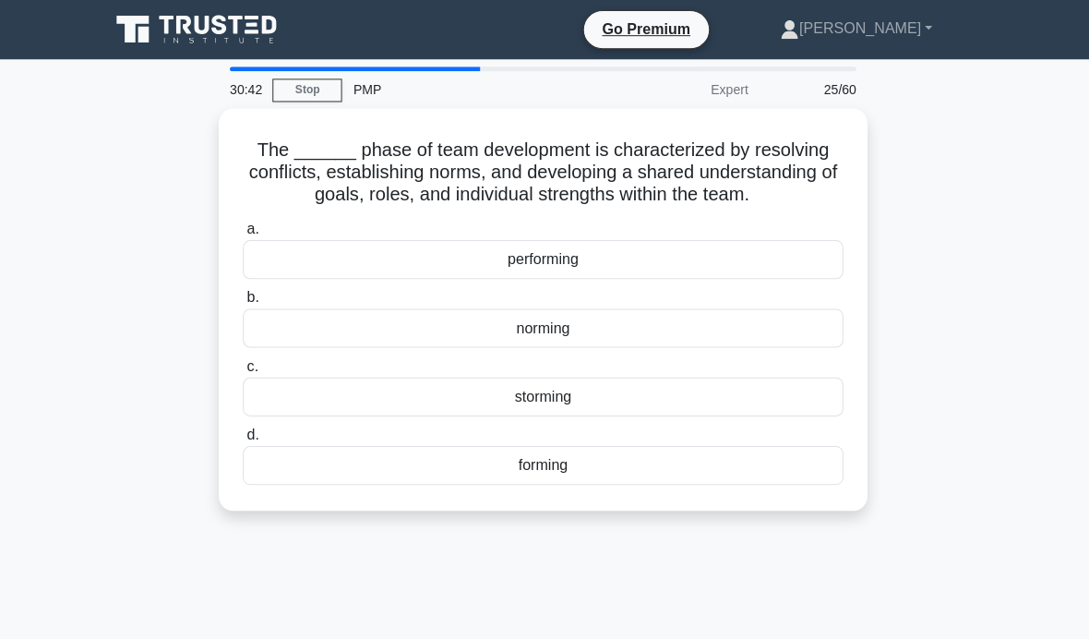
click at [599, 483] on div "forming" at bounding box center [544, 463] width 598 height 39
click at [245, 439] on input "d. forming" at bounding box center [245, 433] width 0 height 12
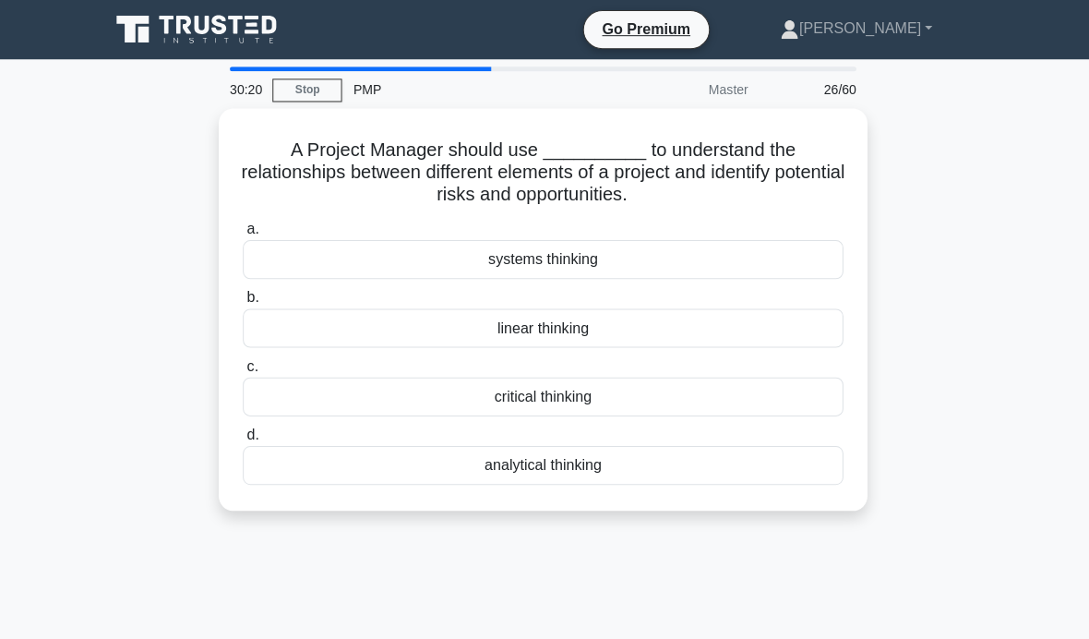
click at [587, 463] on div "analytical thinking" at bounding box center [544, 463] width 598 height 39
click at [245, 439] on input "d. analytical thinking" at bounding box center [245, 433] width 0 height 12
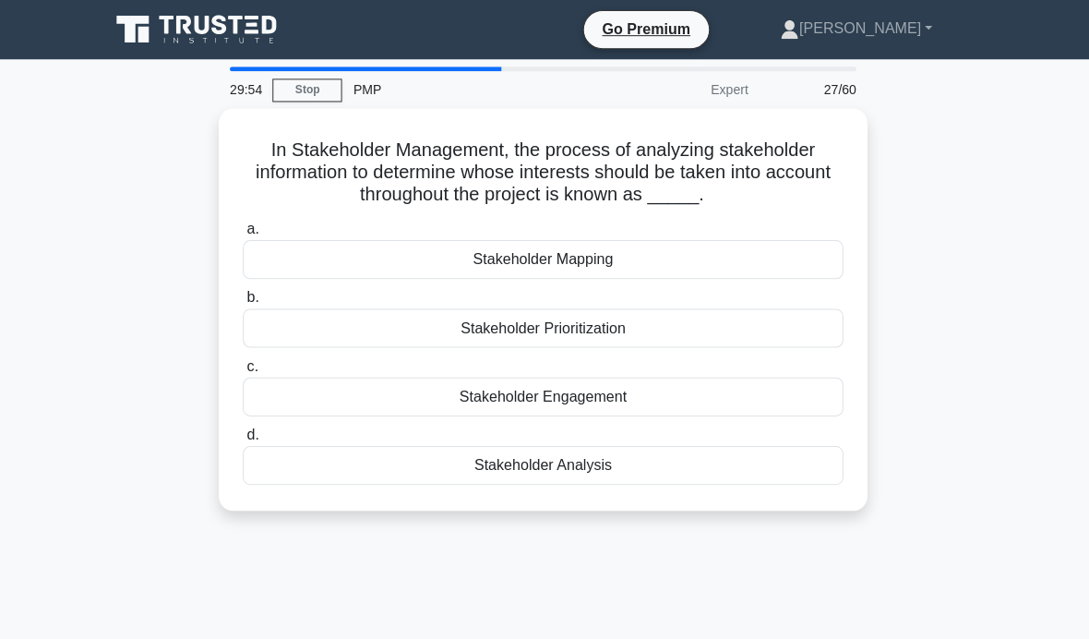
click at [641, 412] on div "Stakeholder Engagement" at bounding box center [544, 395] width 598 height 39
click at [245, 371] on input "c. Stakeholder Engagement" at bounding box center [245, 365] width 0 height 12
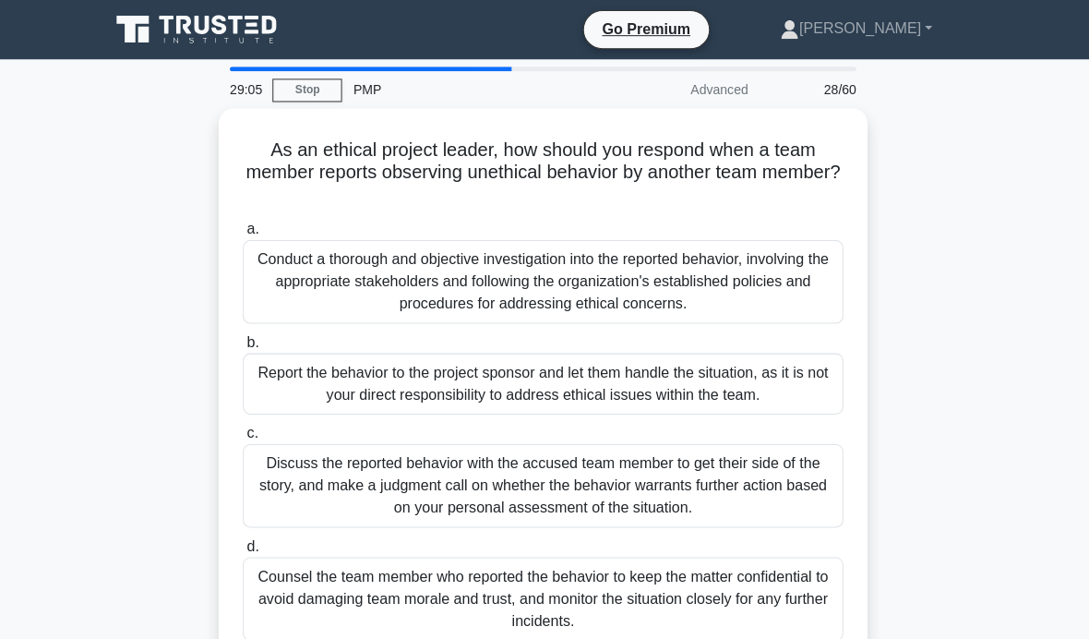
click at [782, 360] on div "Report the behavior to the project sponsor and let them handle the situation, a…" at bounding box center [544, 382] width 598 height 61
click at [245, 347] on input "b. Report the behavior to the project sponsor and let them handle the situation…" at bounding box center [245, 341] width 0 height 12
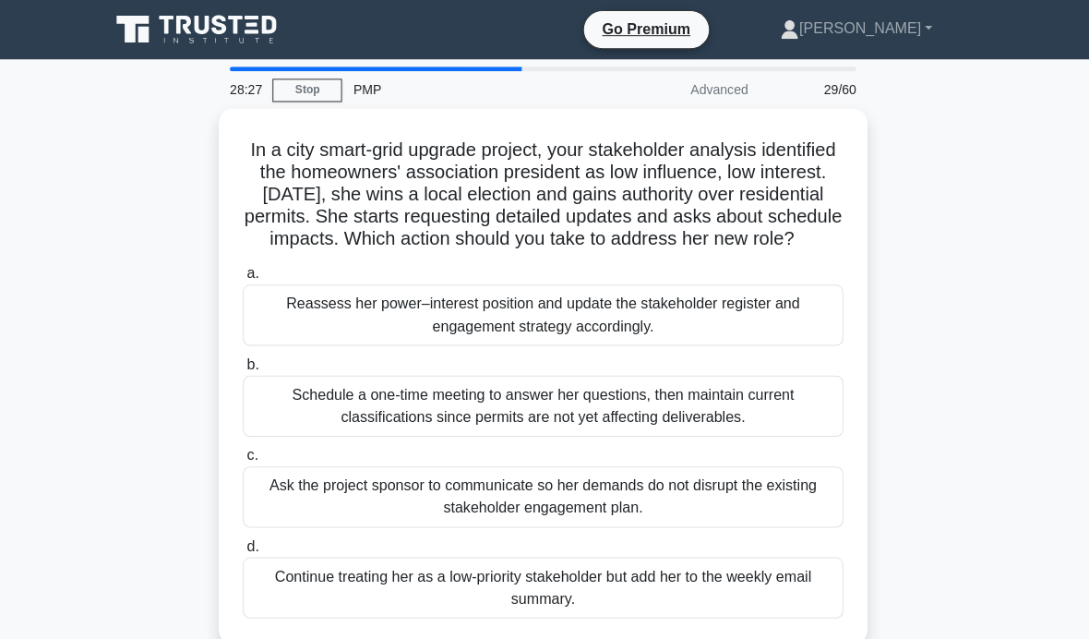
click at [784, 322] on div "Reassess her power–interest position and update the stakeholder register and en…" at bounding box center [544, 313] width 598 height 61
click at [245, 279] on input "a. Reassess her power–interest position and update the stakeholder register and…" at bounding box center [245, 273] width 0 height 12
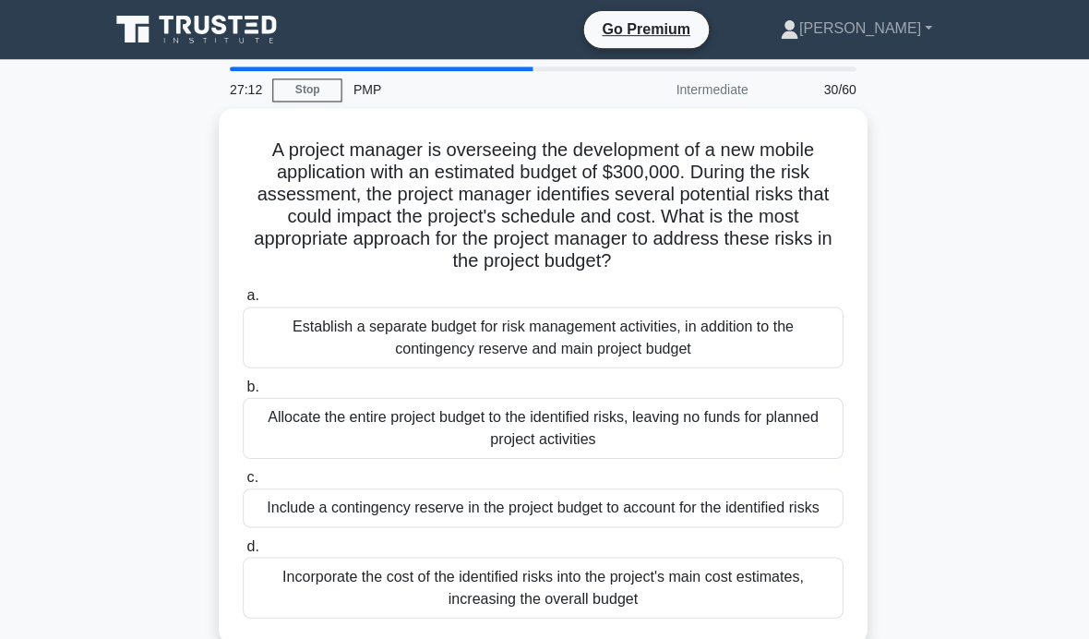
click at [804, 514] on div "Include a contingency reserve in the project budget to account for the identifi…" at bounding box center [544, 505] width 598 height 39
click at [245, 482] on input "c. Include a contingency reserve in the project budget to account for the ident…" at bounding box center [245, 476] width 0 height 12
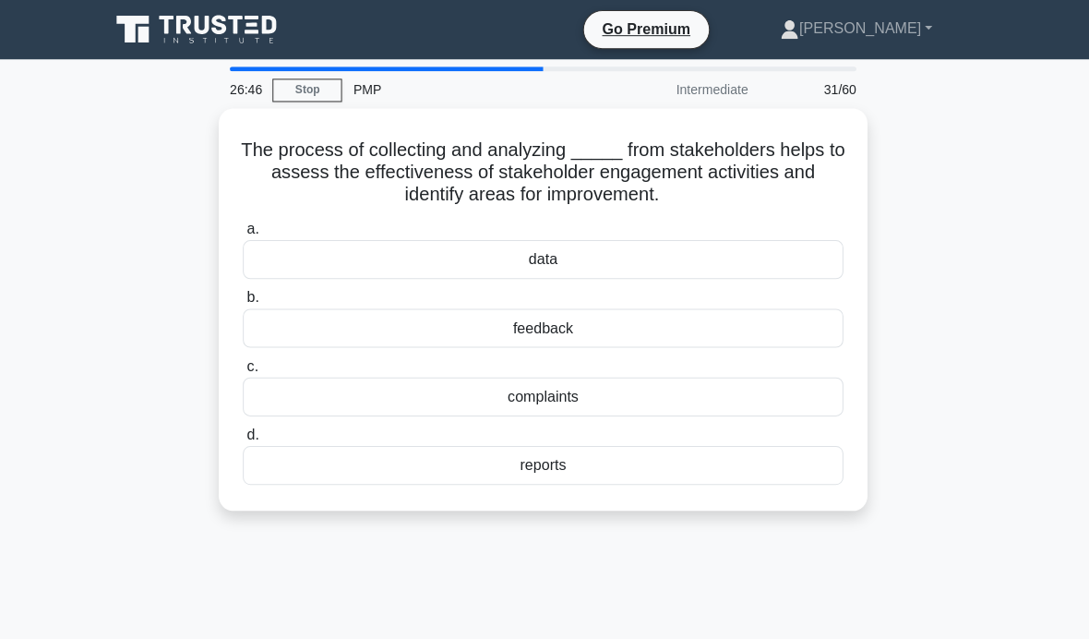
click at [780, 325] on div "feedback" at bounding box center [544, 326] width 598 height 39
click at [245, 303] on input "b. feedback" at bounding box center [245, 297] width 0 height 12
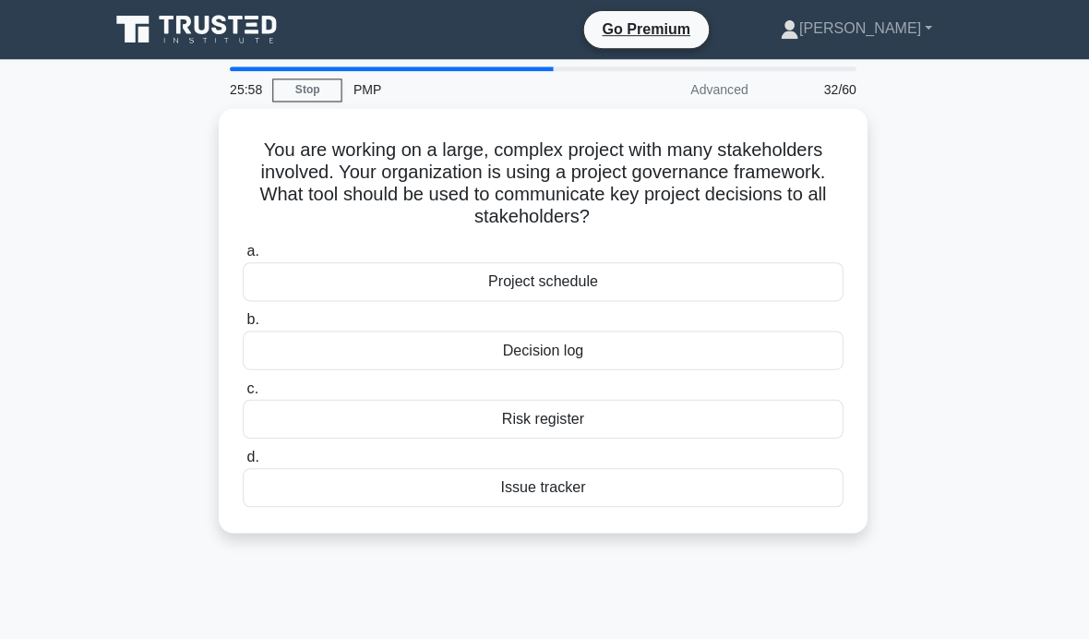
click at [759, 475] on div "Issue tracker" at bounding box center [544, 485] width 598 height 39
click at [245, 461] on input "d. Issue tracker" at bounding box center [245, 455] width 0 height 12
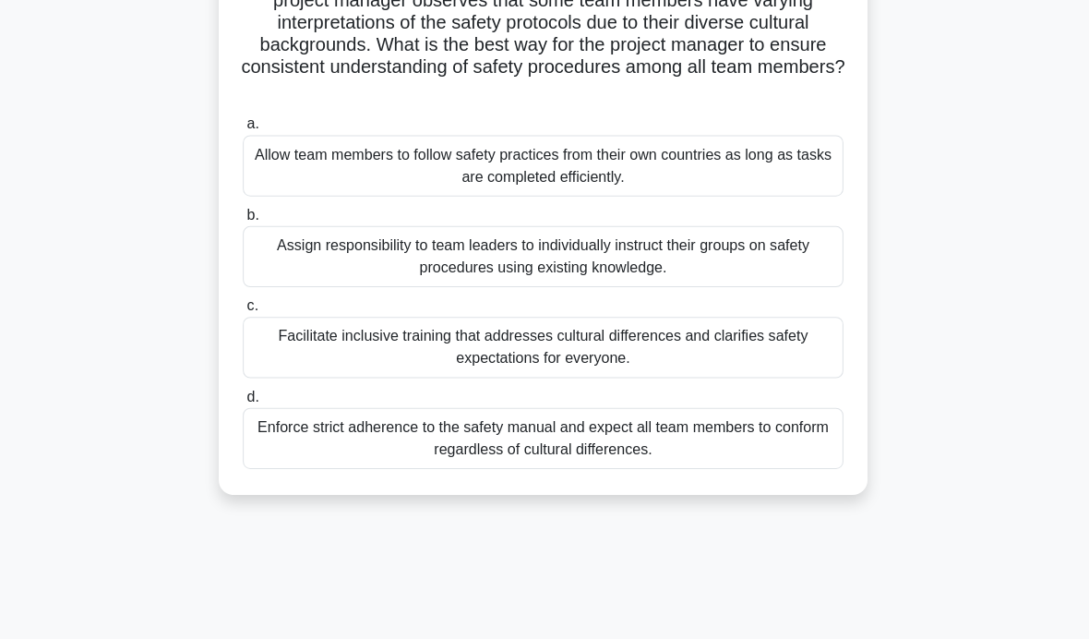
scroll to position [172, 0]
click at [804, 342] on div "Facilitate inclusive training that addresses cultural differences and clarifies…" at bounding box center [544, 345] width 598 height 61
click at [245, 310] on input "c. Facilitate inclusive training that addresses cultural differences and clarif…" at bounding box center [245, 304] width 0 height 12
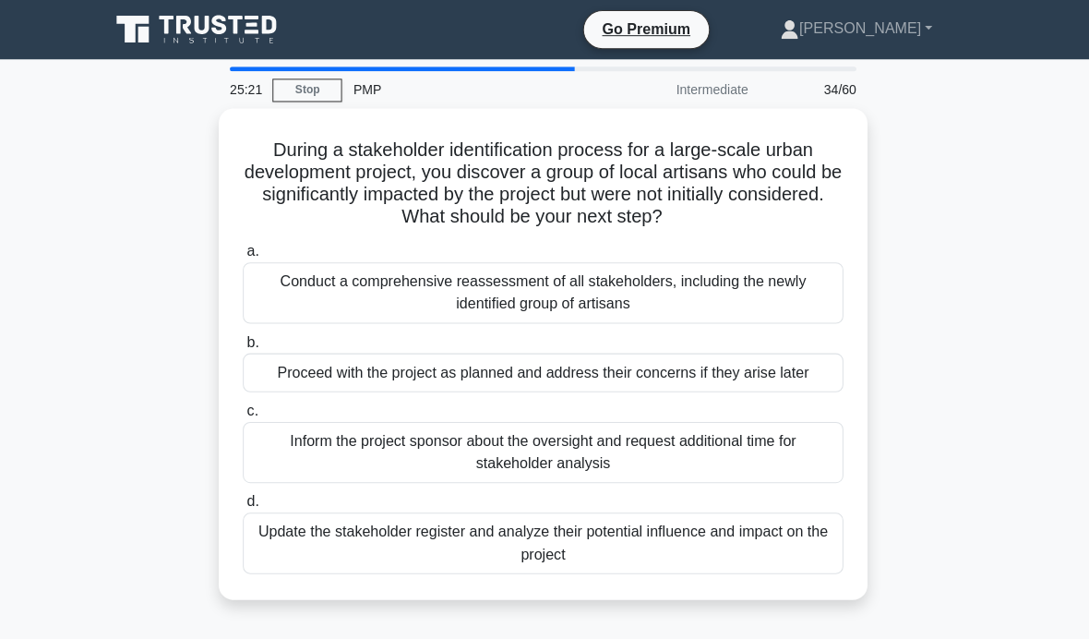
scroll to position [96, 0]
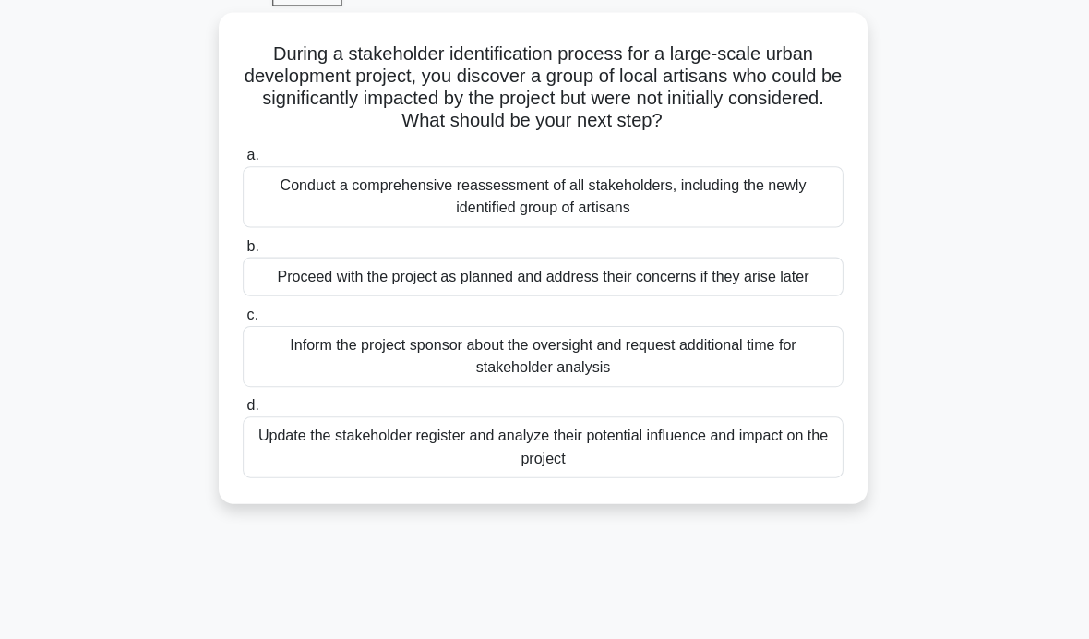
click at [784, 470] on div "Update the stakeholder register and analyze their potential influence and impac…" at bounding box center [544, 444] width 598 height 61
click at [245, 410] on input "d. Update the stakeholder register and analyze their potential influence and im…" at bounding box center [245, 404] width 0 height 12
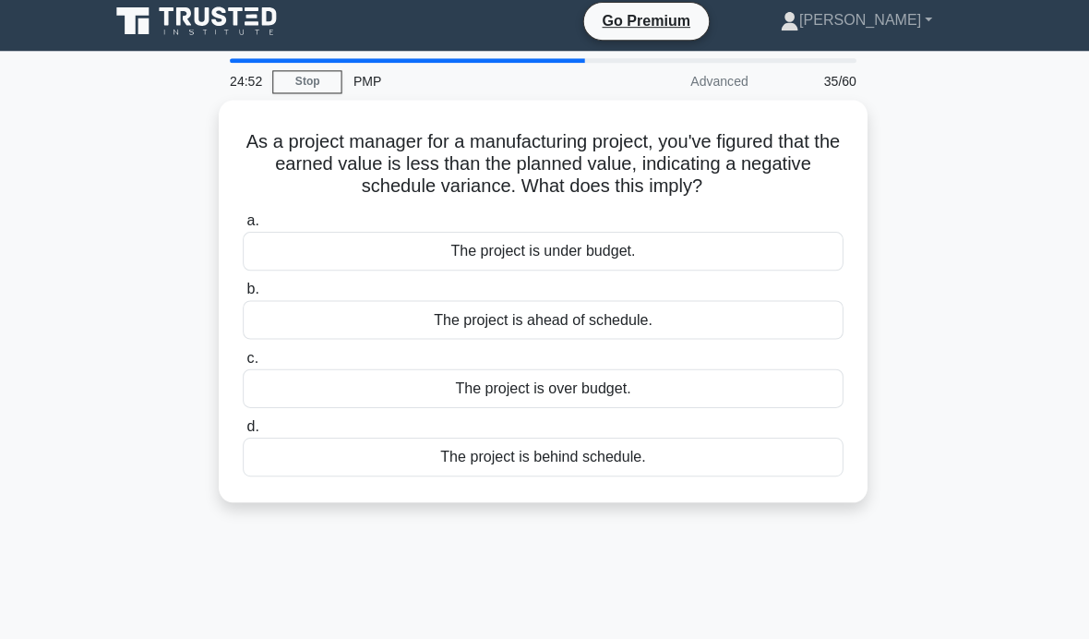
scroll to position [0, 0]
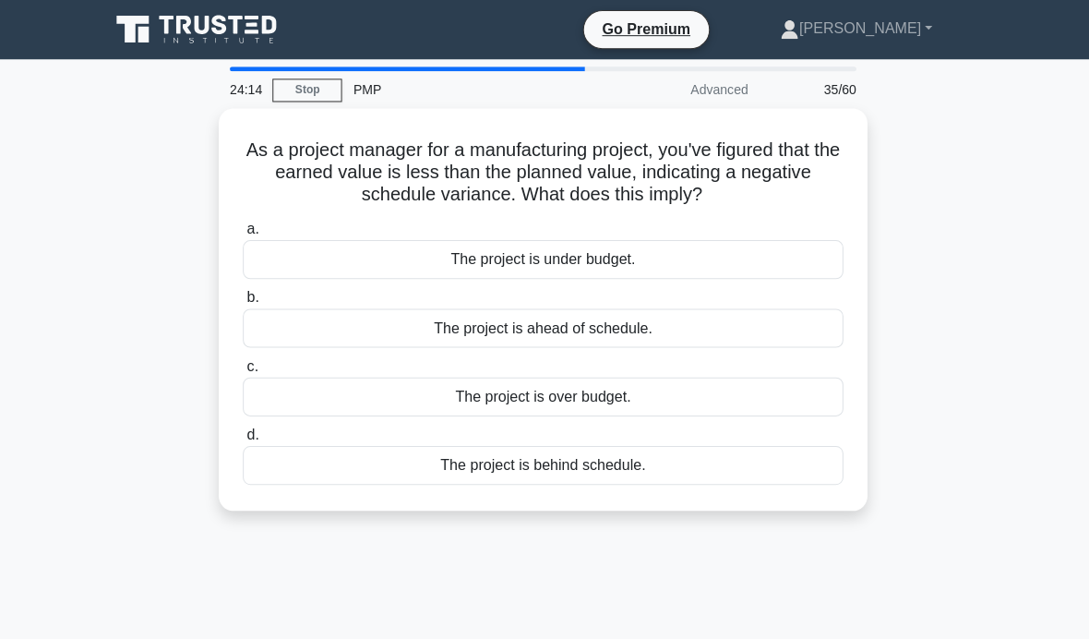
click at [712, 478] on div "The project is behind schedule." at bounding box center [544, 463] width 598 height 39
click at [245, 439] on input "d. The project is behind schedule." at bounding box center [245, 433] width 0 height 12
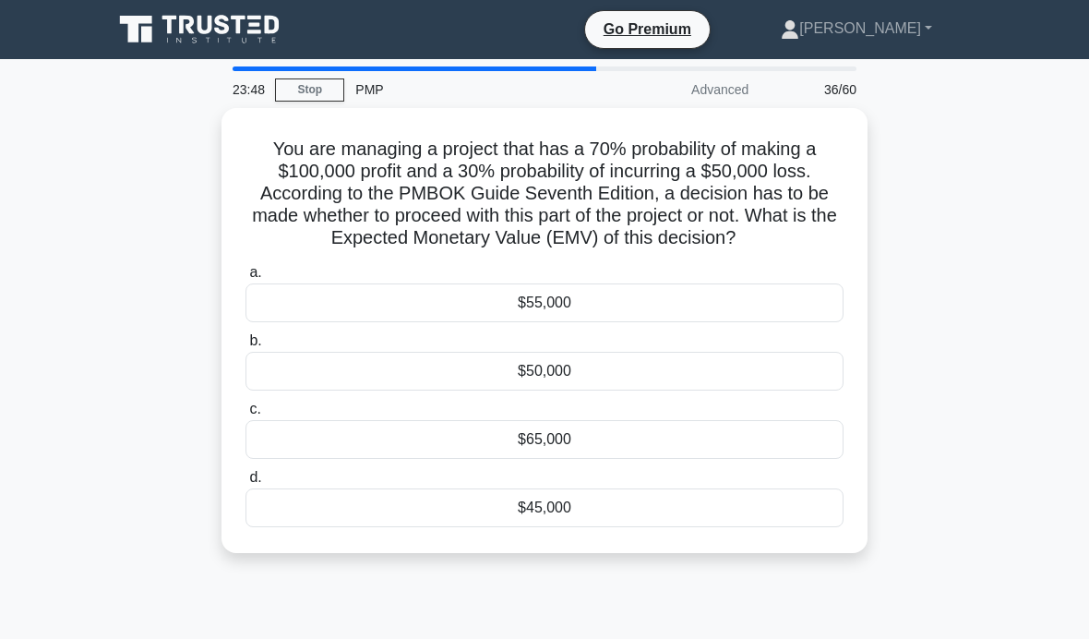
click at [647, 321] on div "$55,000" at bounding box center [544, 302] width 598 height 39
click at [245, 279] on input "a. $55,000" at bounding box center [245, 273] width 0 height 12
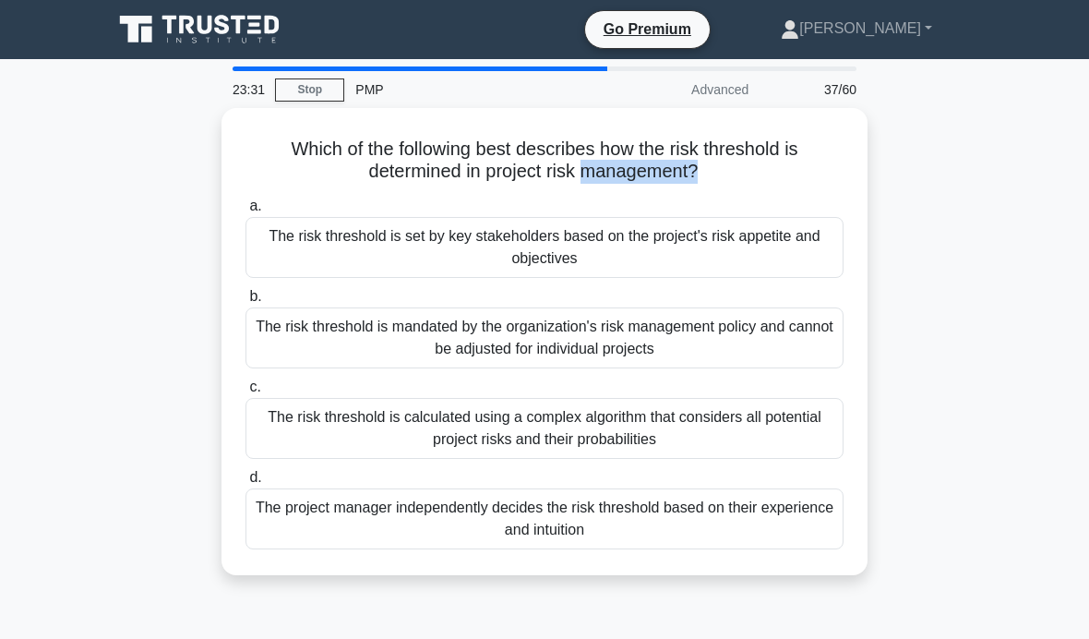
click at [920, 161] on div "Which of the following best describes how the risk threshold is determined in p…" at bounding box center [545, 352] width 886 height 489
click at [767, 238] on div "The risk threshold is set by key stakeholders based on the project's risk appet…" at bounding box center [544, 247] width 598 height 61
click at [245, 212] on input "a. The risk threshold is set by key stakeholders based on the project's risk ap…" at bounding box center [245, 206] width 0 height 12
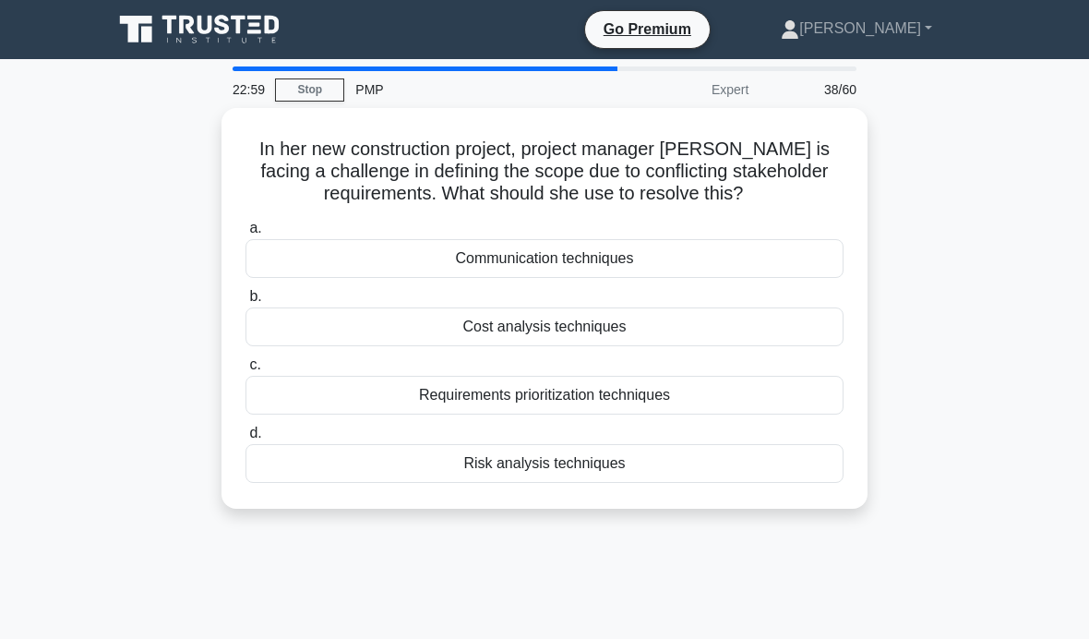
click at [687, 250] on div "Communication techniques" at bounding box center [544, 258] width 598 height 39
click at [245, 234] on input "a. Communication techniques" at bounding box center [245, 228] width 0 height 12
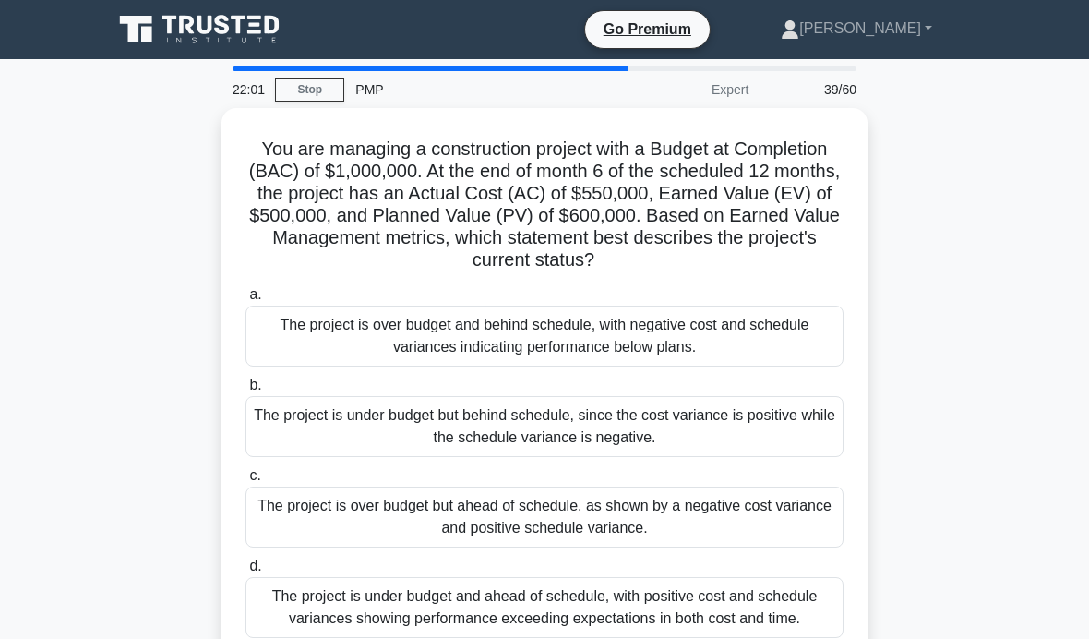
click at [816, 328] on div "The project is over budget and behind schedule, with negative cost and schedule…" at bounding box center [544, 335] width 598 height 61
click at [245, 301] on input "a. The project is over budget and behind schedule, with negative cost and sched…" at bounding box center [245, 295] width 0 height 12
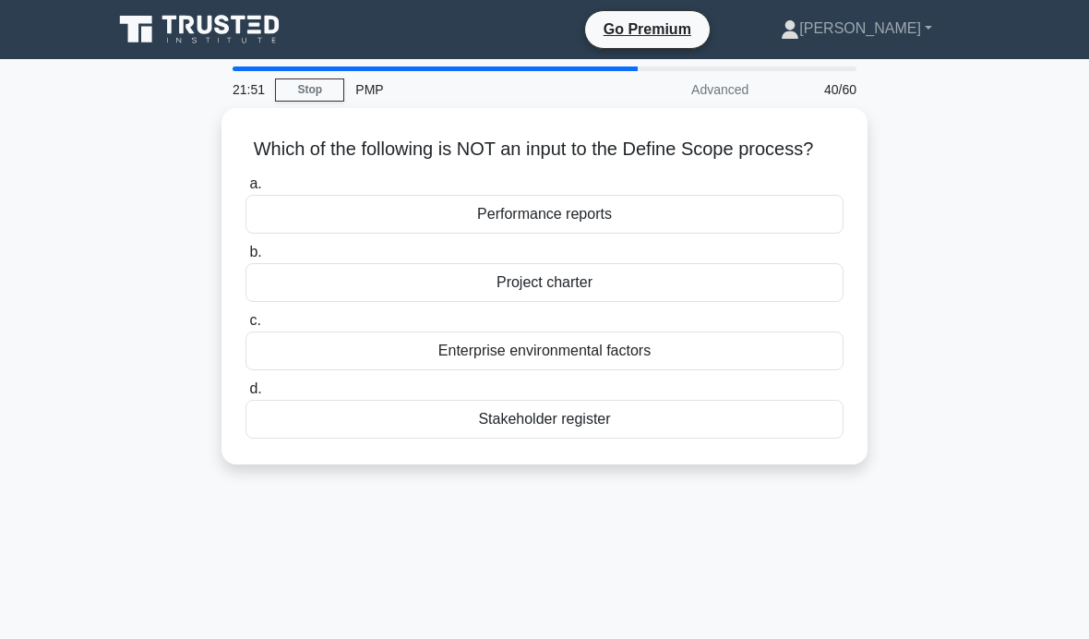
click at [812, 227] on div "Performance reports" at bounding box center [544, 214] width 598 height 39
click at [245, 190] on input "a. Performance reports" at bounding box center [245, 184] width 0 height 12
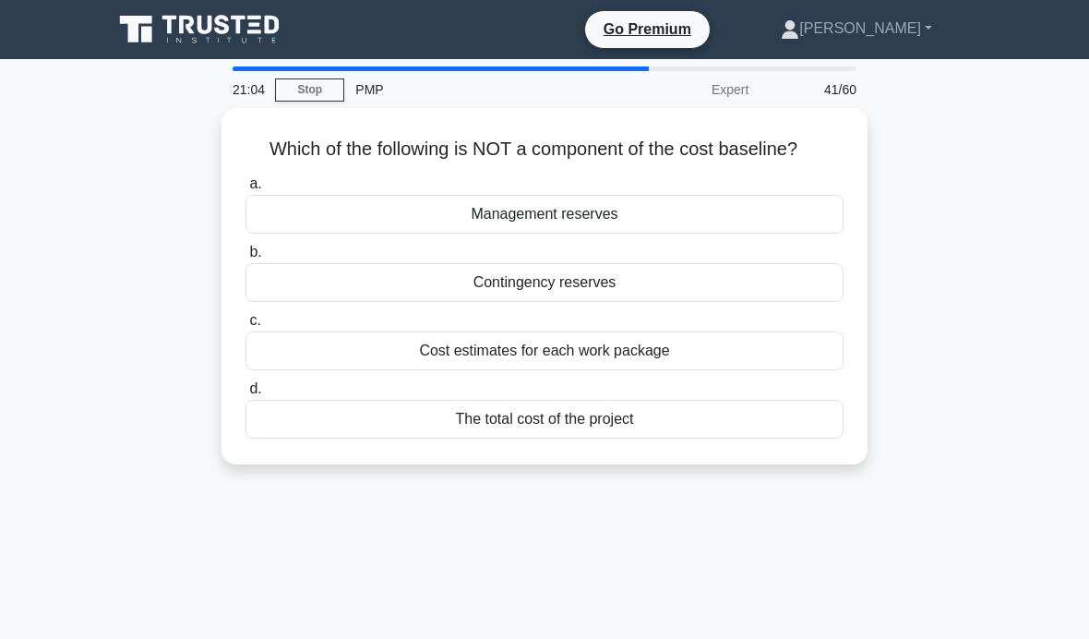
click at [809, 364] on div "Cost estimates for each work package" at bounding box center [544, 350] width 598 height 39
click at [245, 327] on input "c. Cost estimates for each work package" at bounding box center [245, 321] width 0 height 12
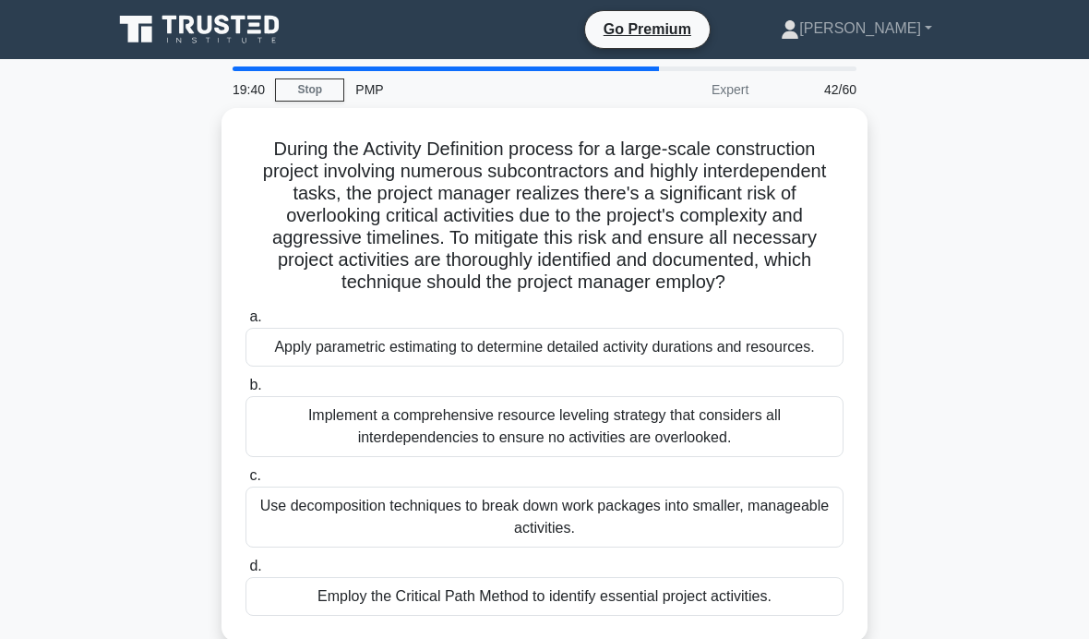
click at [627, 547] on div "Use decomposition techniques to break down work packages into smaller, manageab…" at bounding box center [544, 516] width 598 height 61
click at [245, 482] on input "c. Use decomposition techniques to break down work packages into smaller, manag…" at bounding box center [245, 476] width 0 height 12
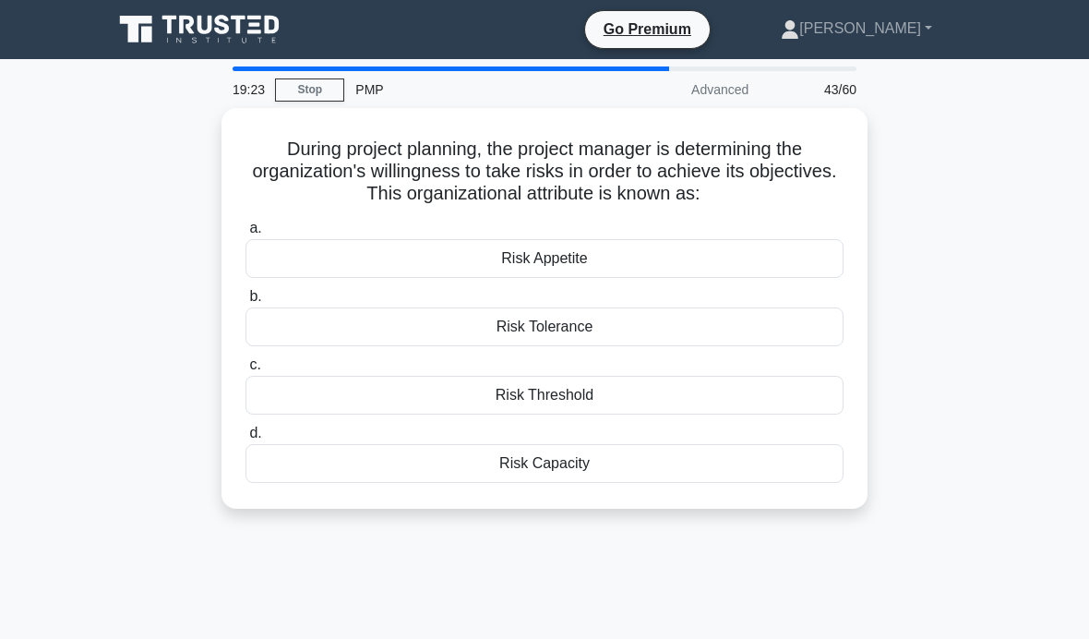
click at [784, 247] on div "Risk Appetite" at bounding box center [544, 258] width 598 height 39
click at [245, 234] on input "a. Risk Appetite" at bounding box center [245, 228] width 0 height 12
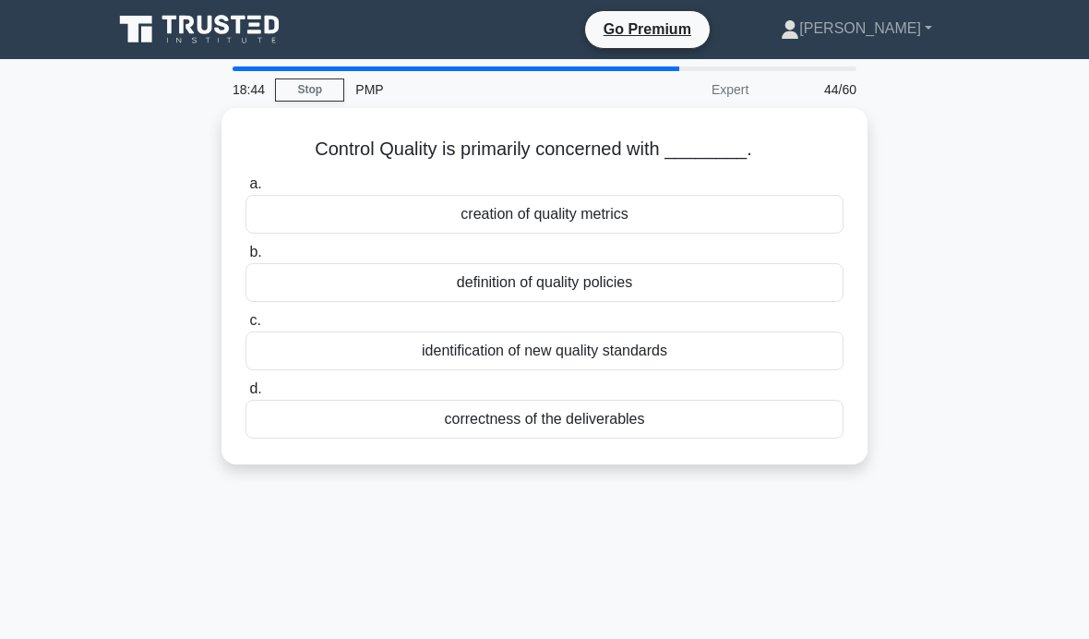
click at [783, 405] on div "correctness of the deliverables" at bounding box center [544, 419] width 598 height 39
click at [245, 395] on input "d. correctness of the deliverables" at bounding box center [245, 389] width 0 height 12
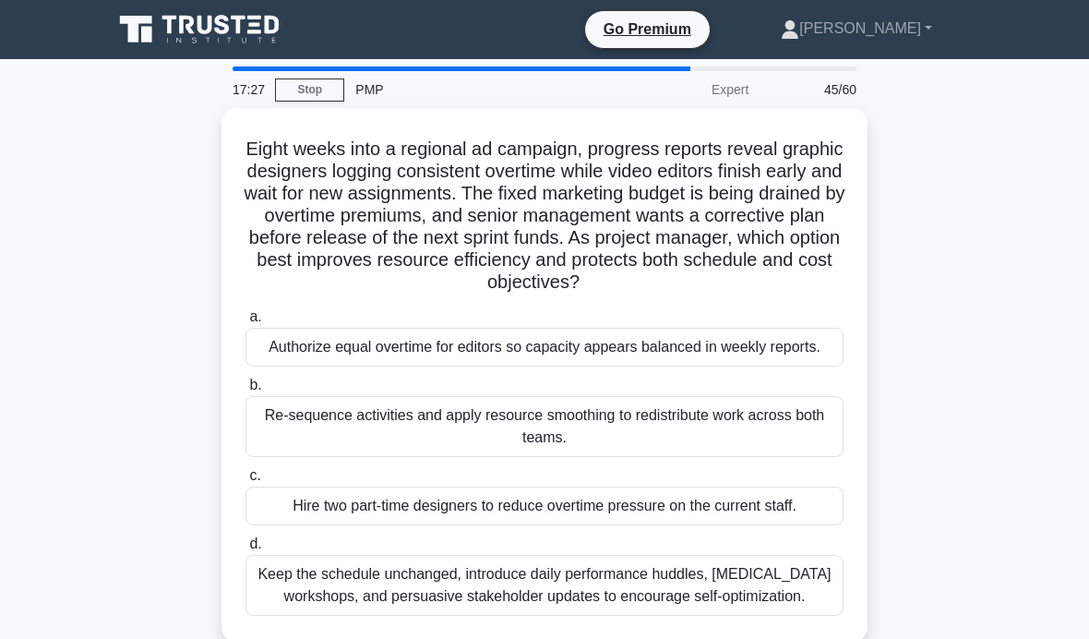
click at [961, 229] on div "Eight weeks into a regional ad campaign, progress reports reveal graphic design…" at bounding box center [545, 385] width 886 height 555
click at [759, 457] on div "Re-sequence activities and apply resource smoothing to redistribute work across…" at bounding box center [544, 426] width 598 height 61
click at [245, 391] on input "b. Re-sequence activities and apply resource smoothing to redistribute work acr…" at bounding box center [245, 385] width 0 height 12
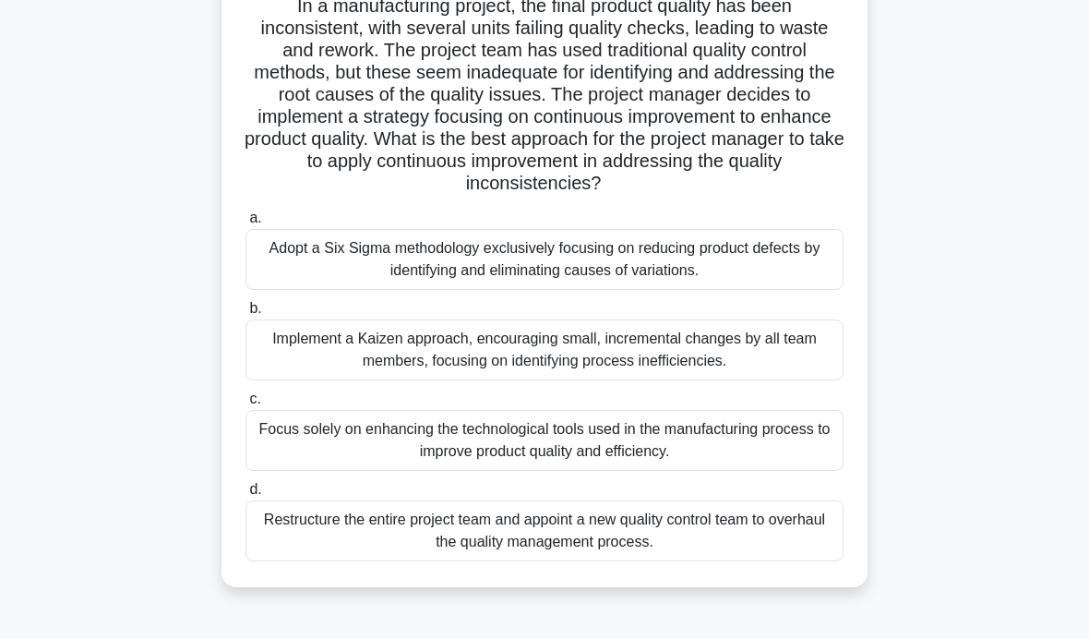
scroll to position [144, 0]
click at [747, 555] on div "Restructure the entire project team and appoint a new quality control team to o…" at bounding box center [544, 529] width 598 height 61
click at [245, 495] on input "d. Restructure the entire project team and appoint a new quality control team t…" at bounding box center [245, 489] width 0 height 12
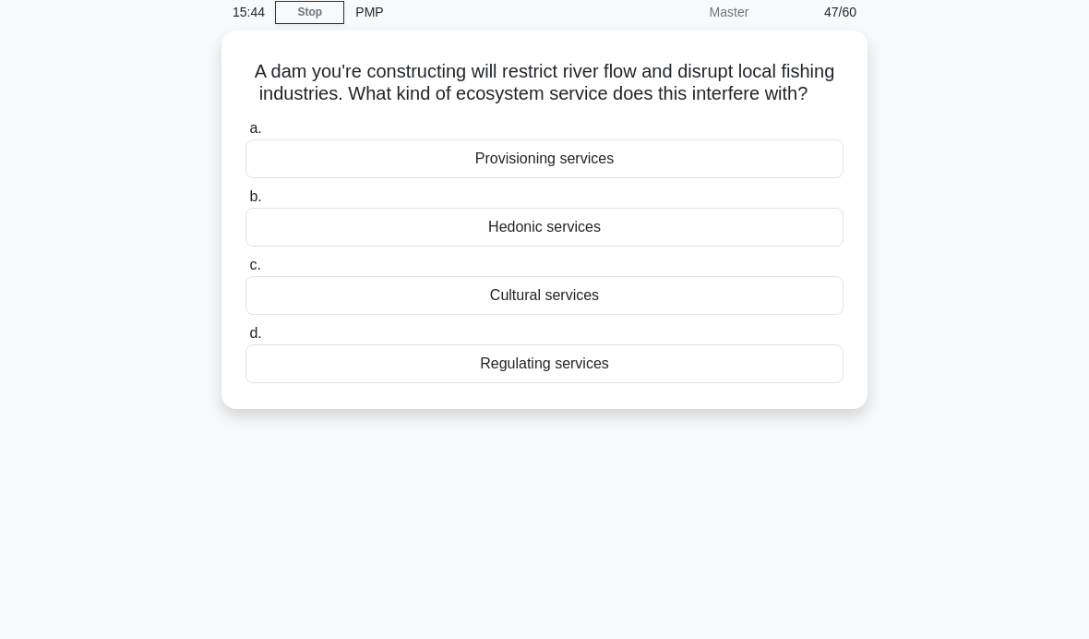
scroll to position [79, 0]
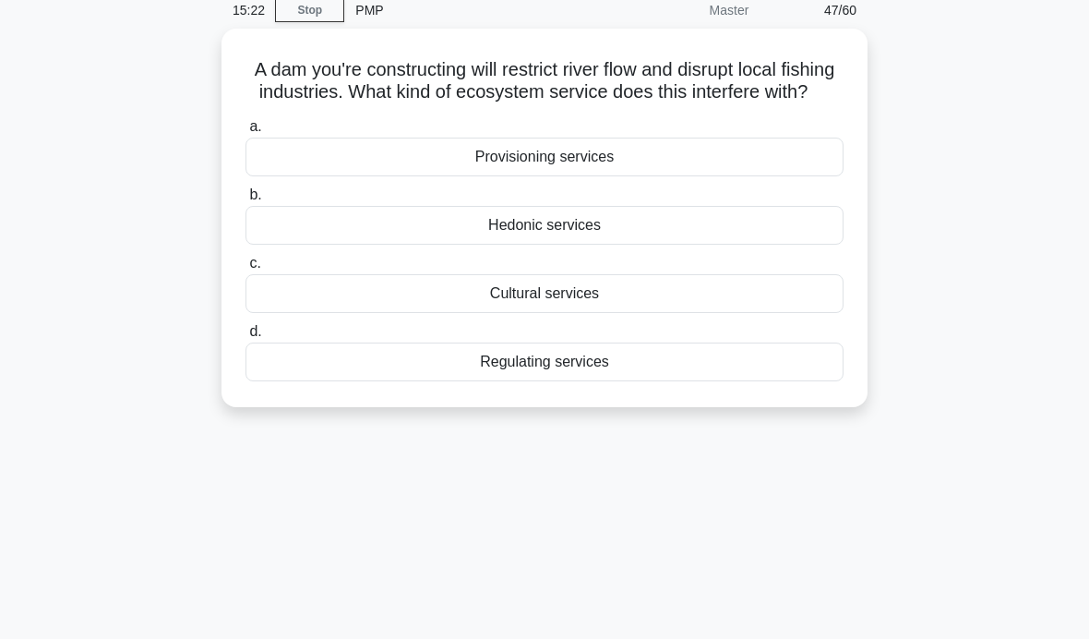
click at [663, 381] on div "Regulating services" at bounding box center [544, 361] width 598 height 39
click at [245, 338] on input "d. Regulating services" at bounding box center [245, 332] width 0 height 12
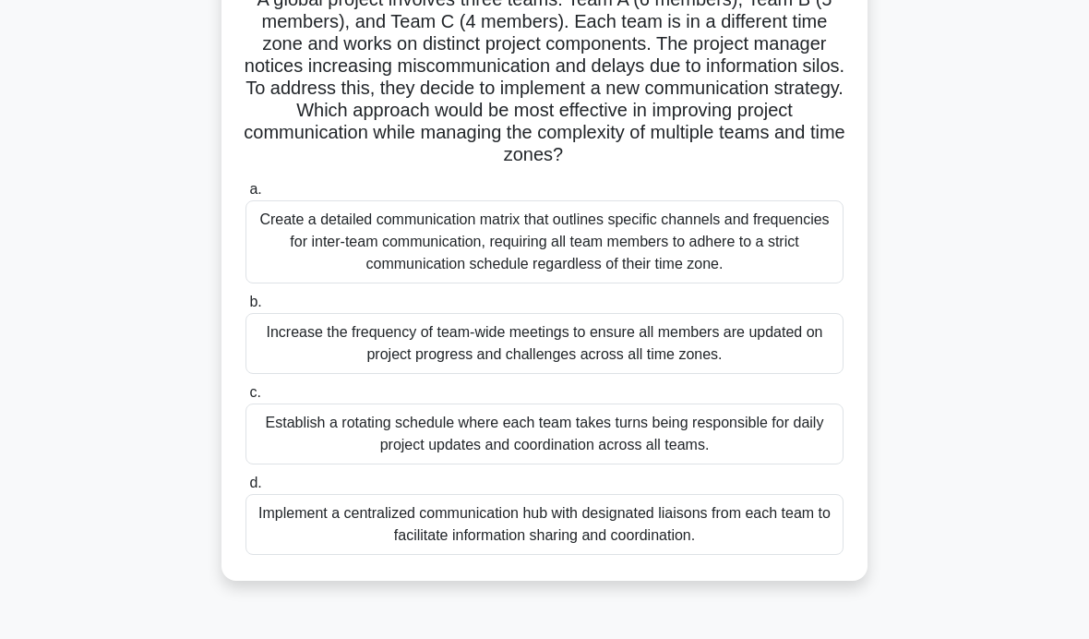
scroll to position [150, 0]
click at [806, 362] on div "Increase the frequency of team-wide meetings to ensure all members are updated …" at bounding box center [544, 342] width 598 height 61
click at [245, 307] on input "b. Increase the frequency of team-wide meetings to ensure all members are updat…" at bounding box center [245, 301] width 0 height 12
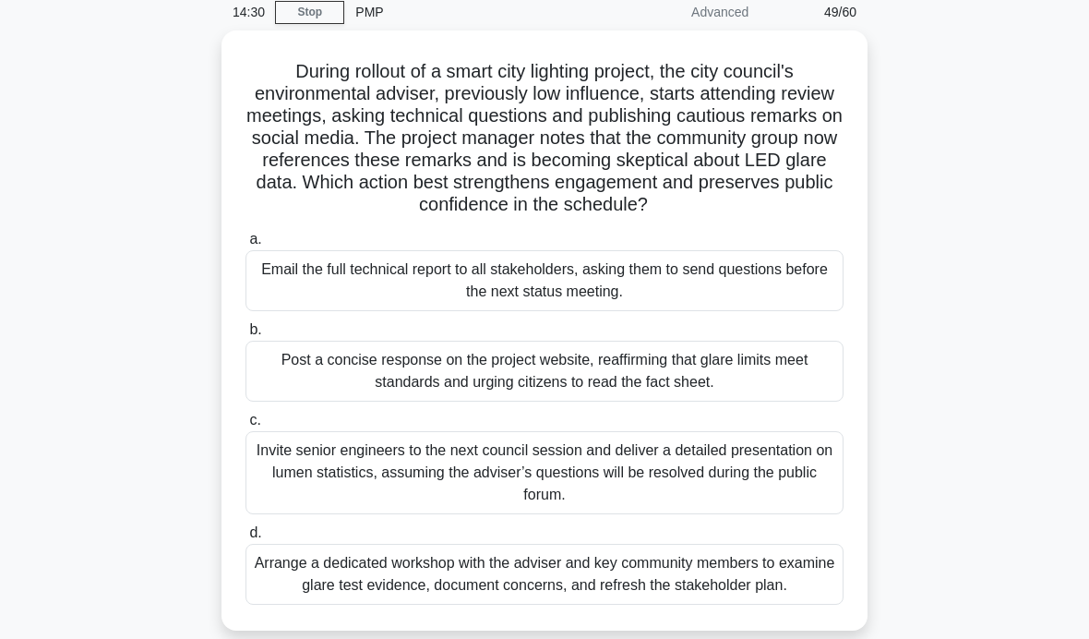
scroll to position [78, 0]
click at [577, 603] on div "Arrange a dedicated workshop with the adviser and key community members to exam…" at bounding box center [544, 573] width 598 height 61
click at [245, 538] on input "d. Arrange a dedicated workshop with the adviser and key community members to e…" at bounding box center [245, 532] width 0 height 12
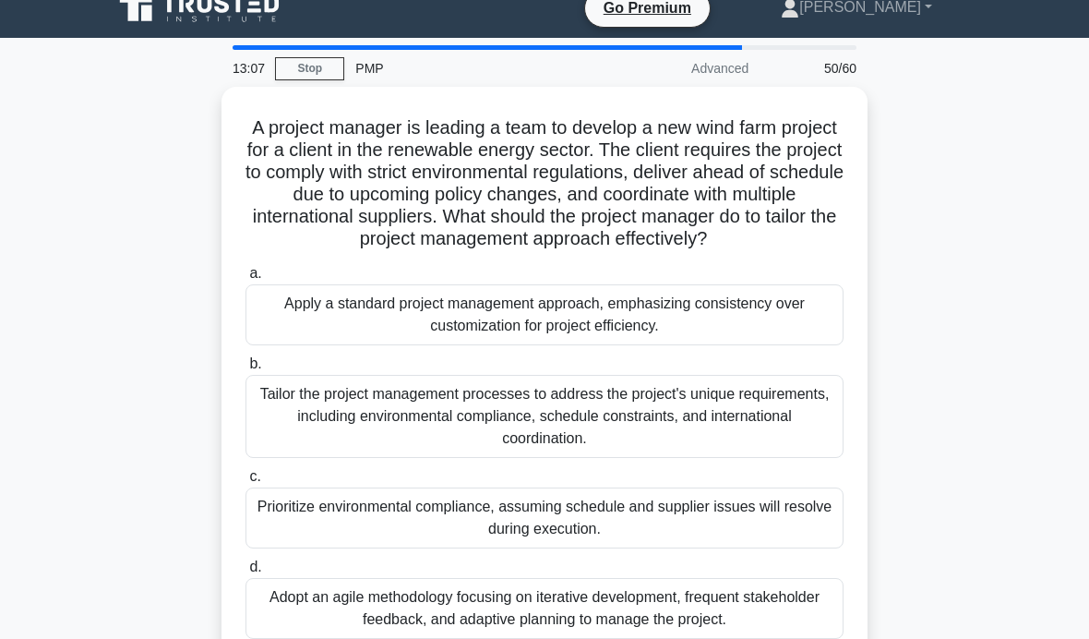
scroll to position [0, 0]
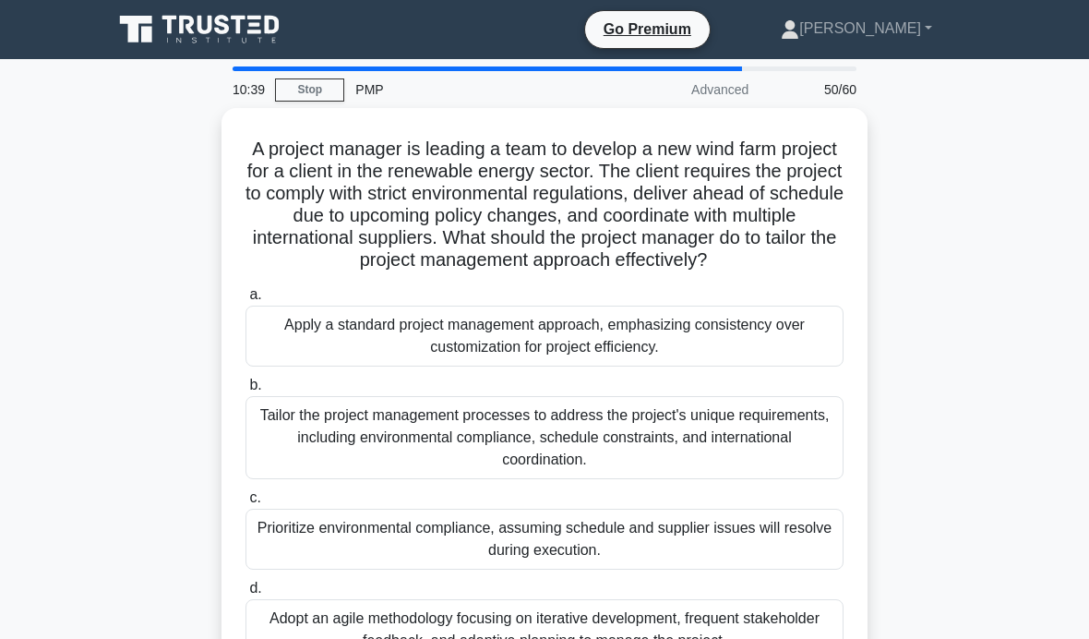
click at [744, 464] on div "Tailor the project management processes to address the project's unique require…" at bounding box center [544, 437] width 598 height 83
click at [245, 391] on input "b. Tailor the project management processes to address the project's unique requ…" at bounding box center [245, 385] width 0 height 12
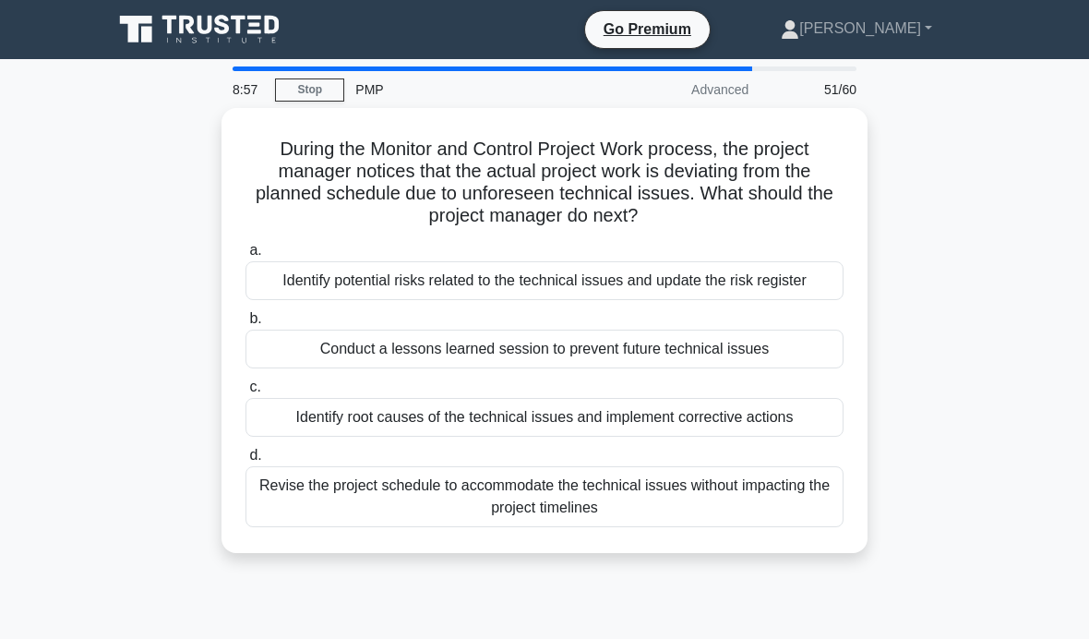
click at [728, 518] on div "Revise the project schedule to accommodate the technical issues without impacti…" at bounding box center [544, 496] width 598 height 61
click at [245, 461] on input "d. Revise the project schedule to accommodate the technical issues without impa…" at bounding box center [245, 455] width 0 height 12
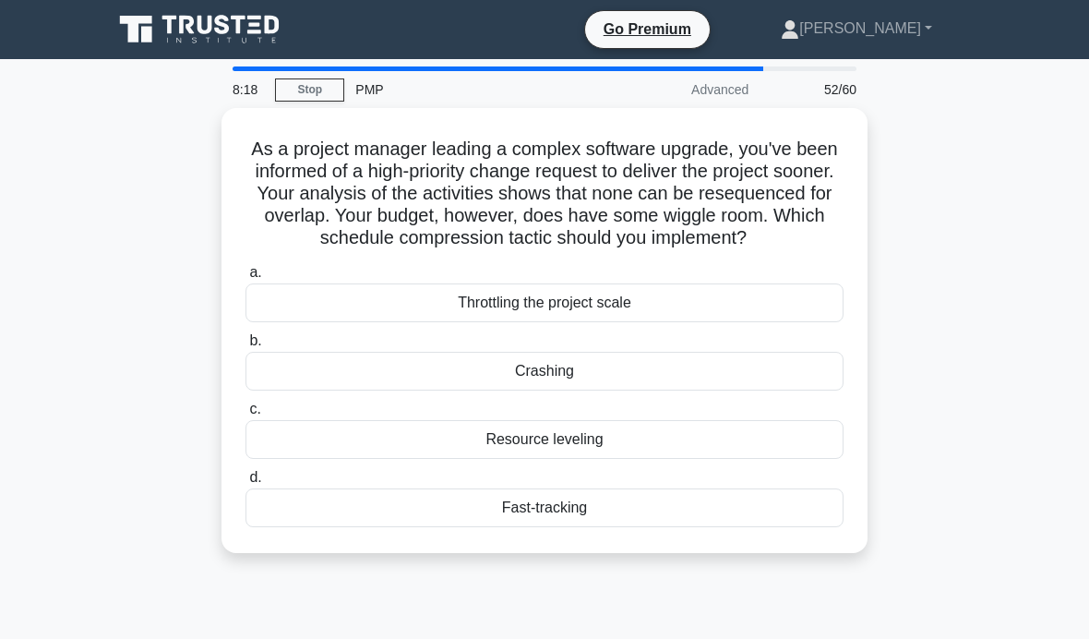
click at [675, 458] on div "Resource leveling" at bounding box center [544, 439] width 598 height 39
click at [245, 415] on input "c. Resource leveling" at bounding box center [245, 409] width 0 height 12
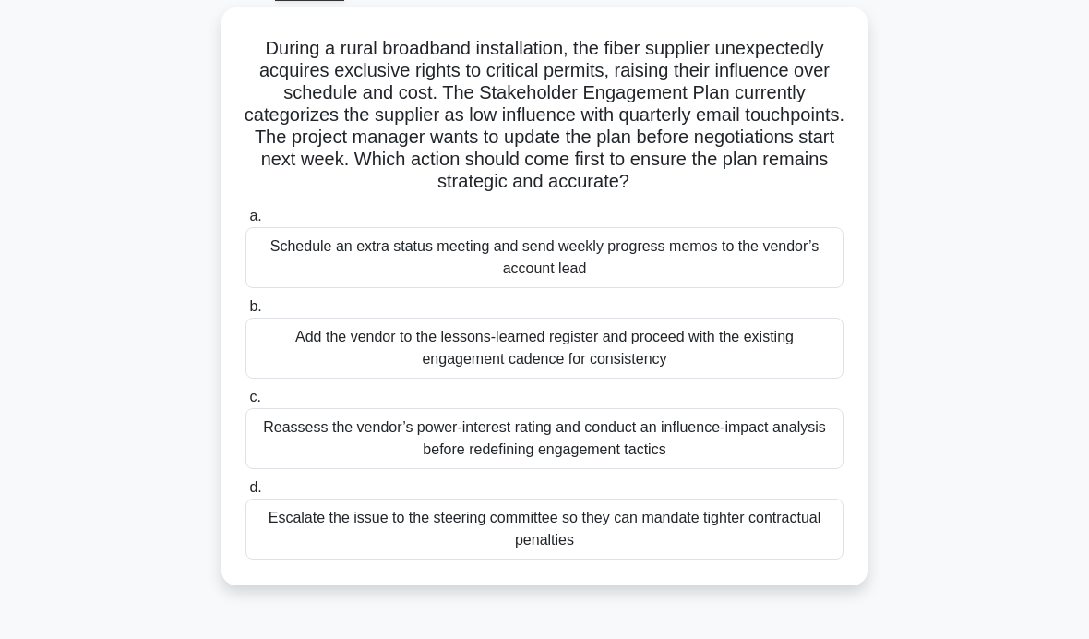
scroll to position [102, 0]
click at [801, 459] on div "Reassess the vendor’s power-interest rating and conduct an influence-impact ana…" at bounding box center [544, 437] width 598 height 61
click at [245, 402] on input "c. Reassess the vendor’s power-interest rating and conduct an influence-impact …" at bounding box center [245, 396] width 0 height 12
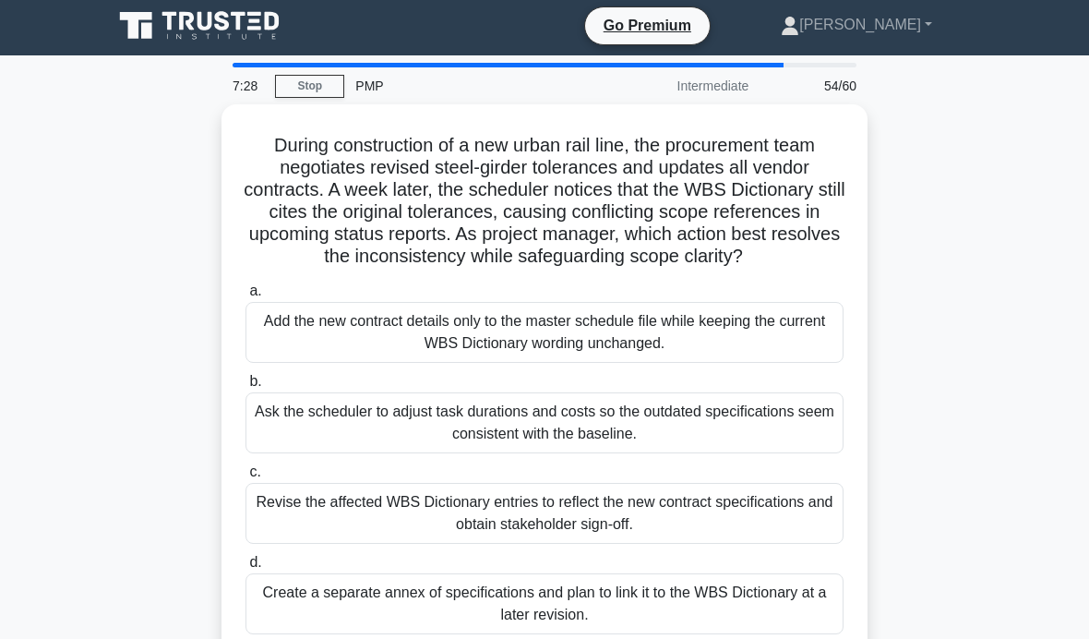
scroll to position [0, 0]
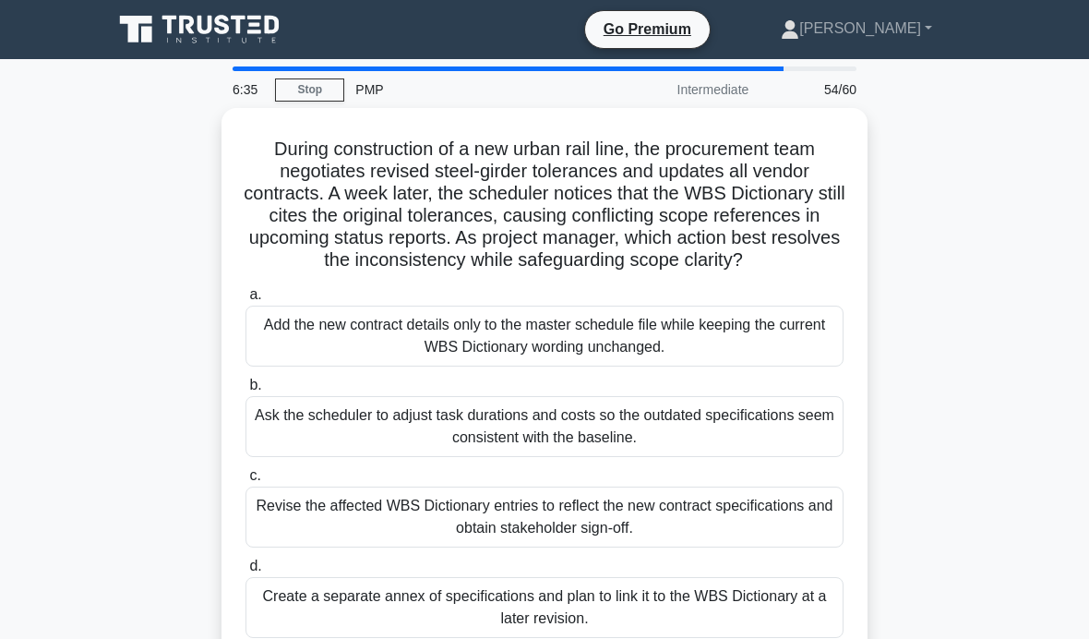
click at [814, 534] on div "Revise the affected WBS Dictionary entries to reflect the new contract specific…" at bounding box center [544, 516] width 598 height 61
click at [245, 482] on input "c. Revise the affected WBS Dictionary entries to reflect the new contract speci…" at bounding box center [245, 476] width 0 height 12
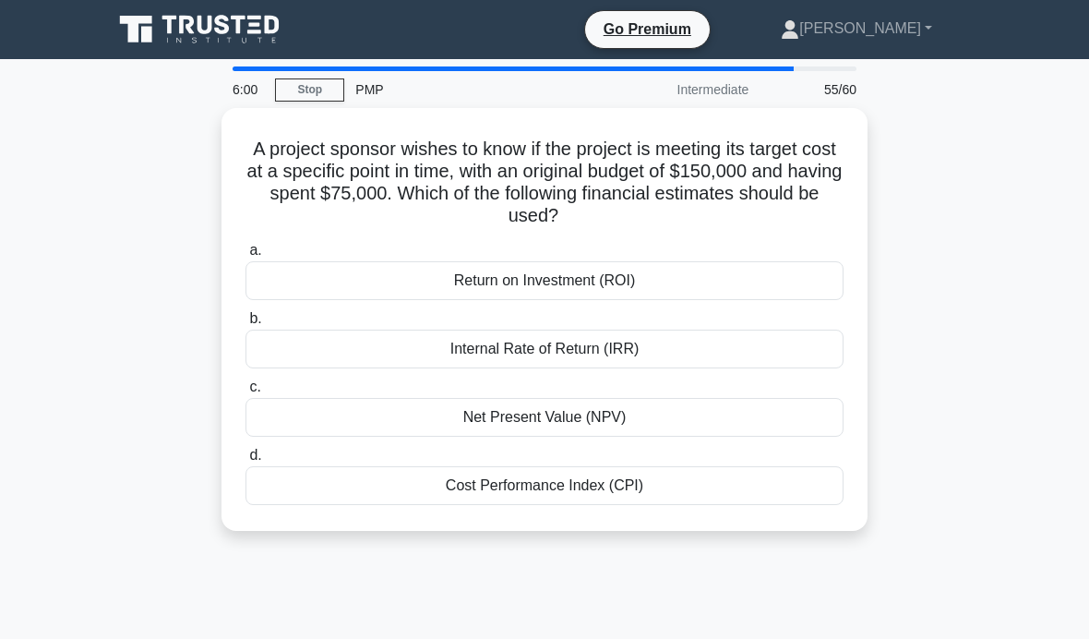
click at [767, 279] on div "Return on Investment (ROI)" at bounding box center [544, 280] width 598 height 39
click at [245, 257] on input "a. Return on Investment (ROI)" at bounding box center [245, 251] width 0 height 12
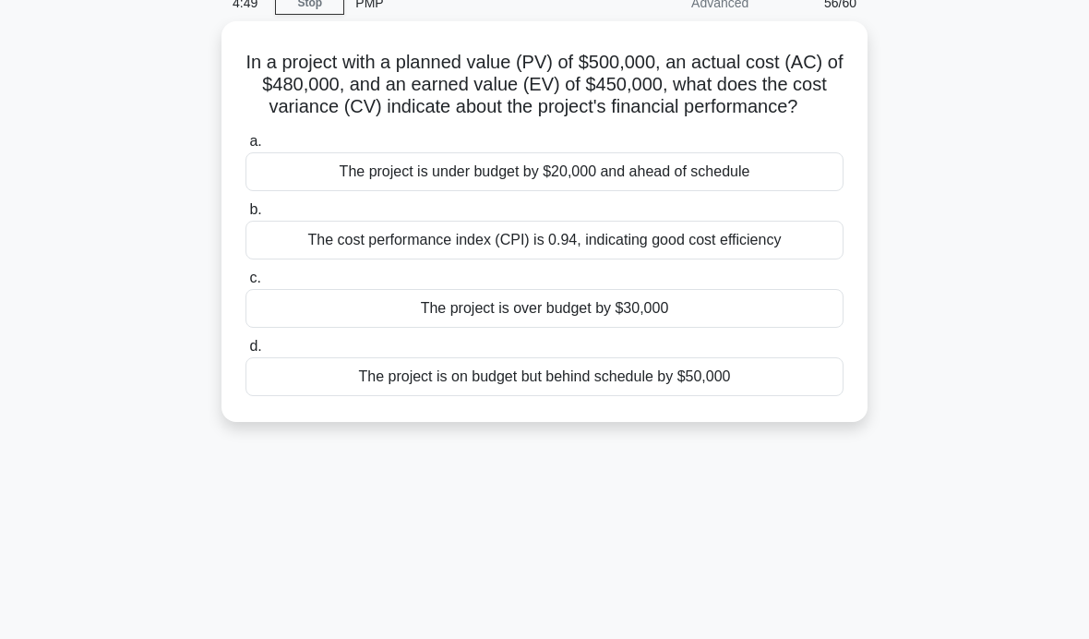
scroll to position [82, 0]
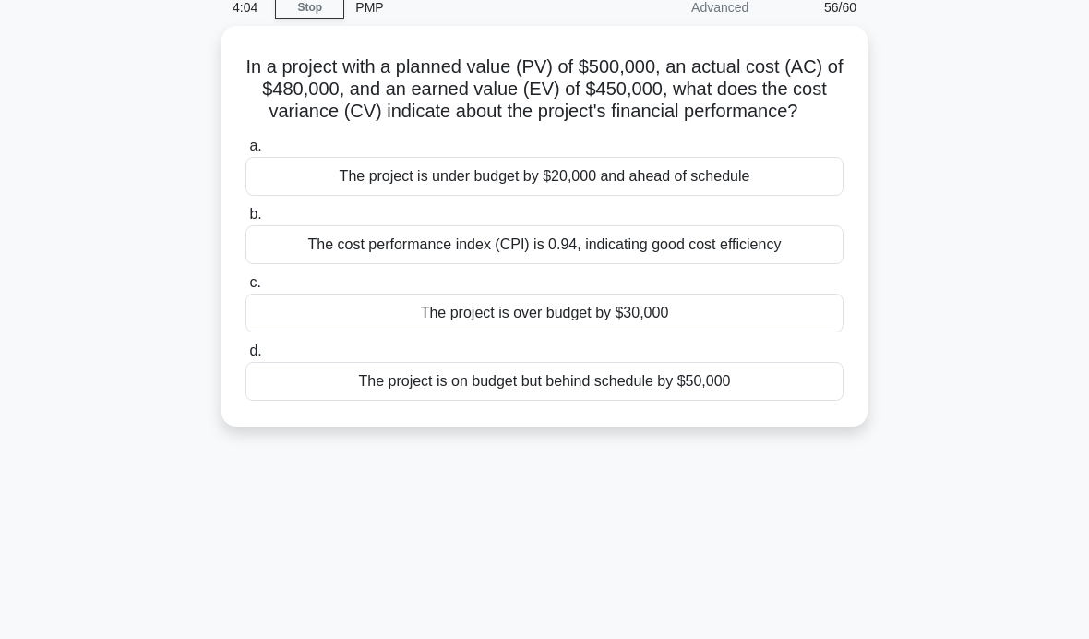
click at [796, 264] on div "The cost performance index (CPI) is 0.94, indicating good cost efficiency" at bounding box center [544, 244] width 598 height 39
click at [245, 221] on input "b. The cost performance index (CPI) is 0.94, indicating good cost efficiency" at bounding box center [245, 215] width 0 height 12
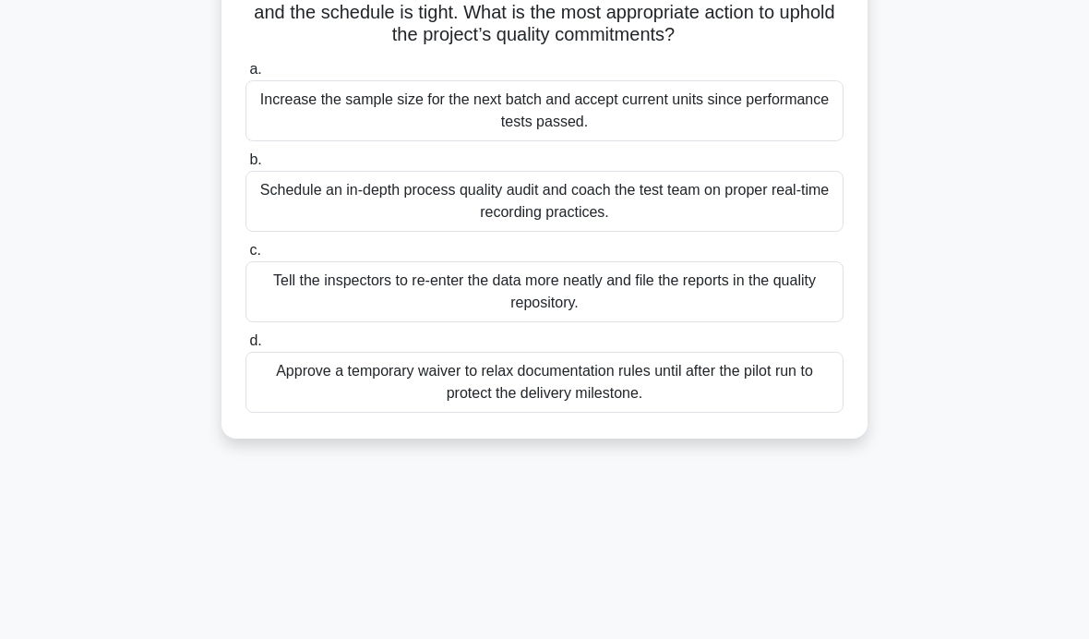
scroll to position [227, 0]
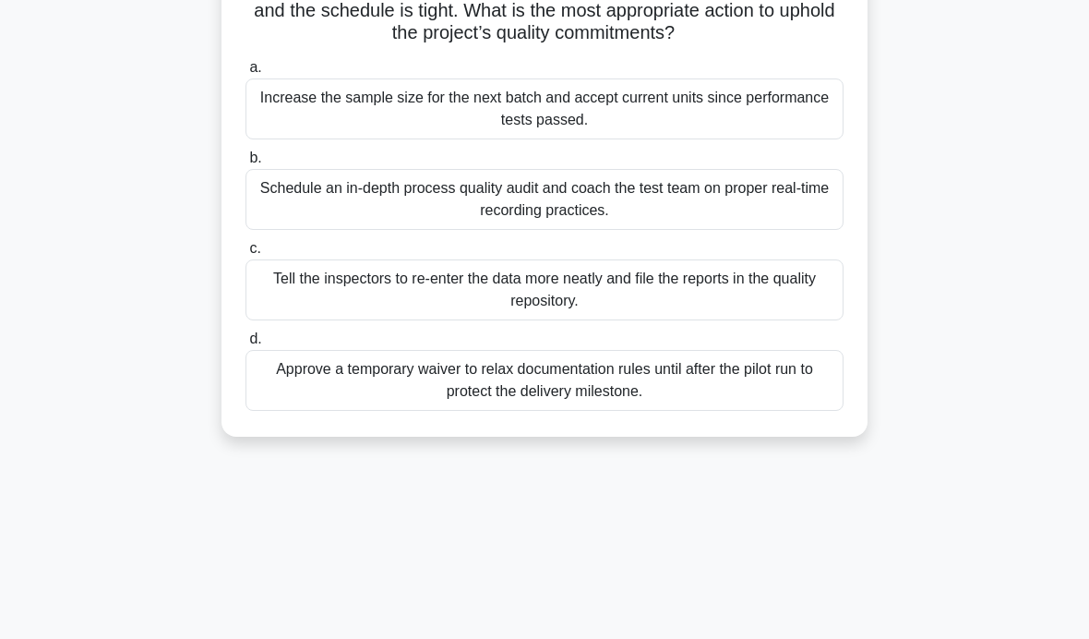
click at [985, 173] on div "During production of a smart thermostat line, you randomly review environmental…" at bounding box center [545, 170] width 886 height 578
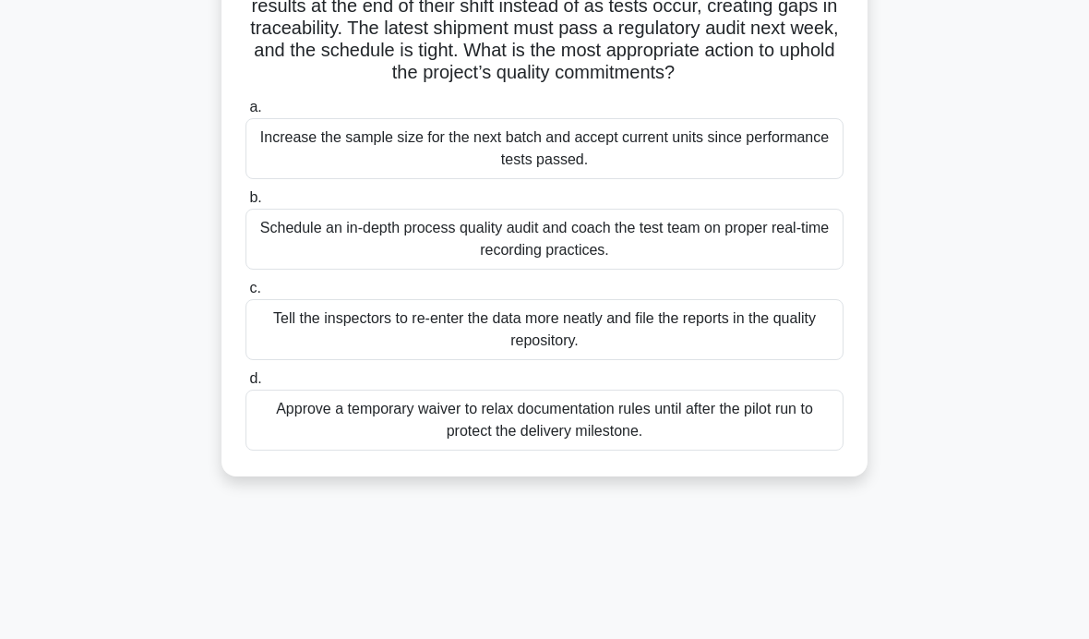
scroll to position [183, 0]
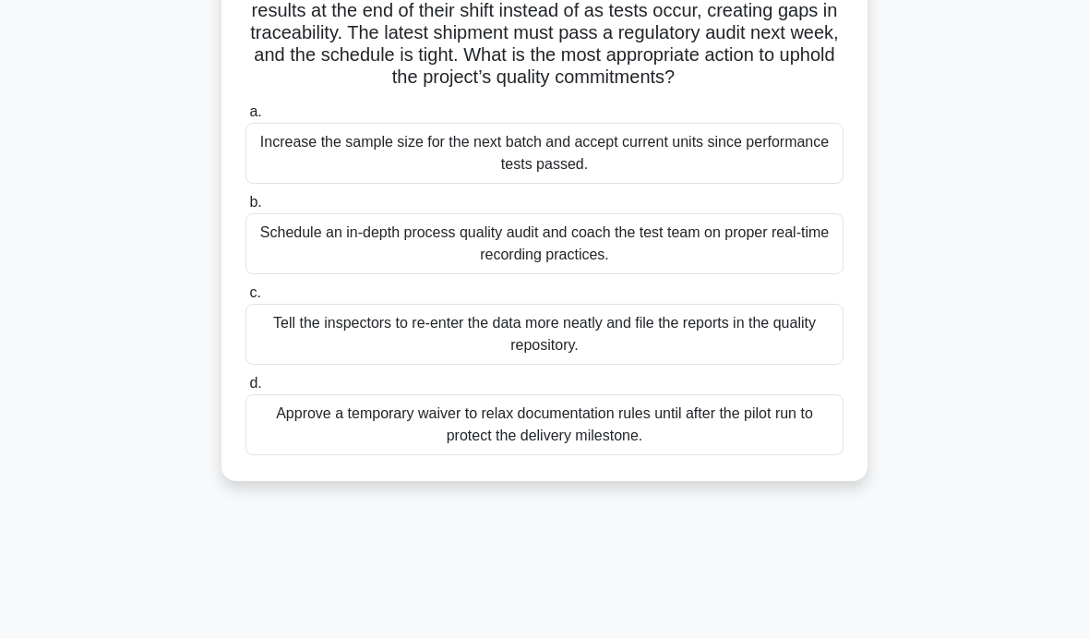
click at [804, 265] on div "Schedule an in-depth process quality audit and coach the test team on proper re…" at bounding box center [544, 243] width 598 height 61
click at [245, 209] on input "b. Schedule an in-depth process quality audit and coach the test team on proper…" at bounding box center [245, 203] width 0 height 12
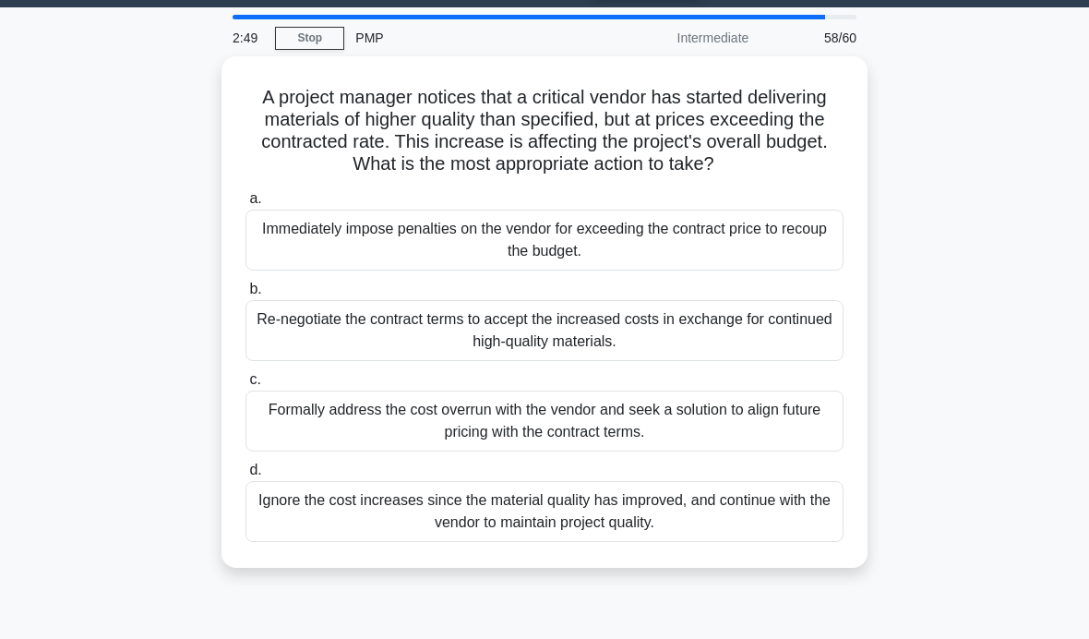
scroll to position [53, 0]
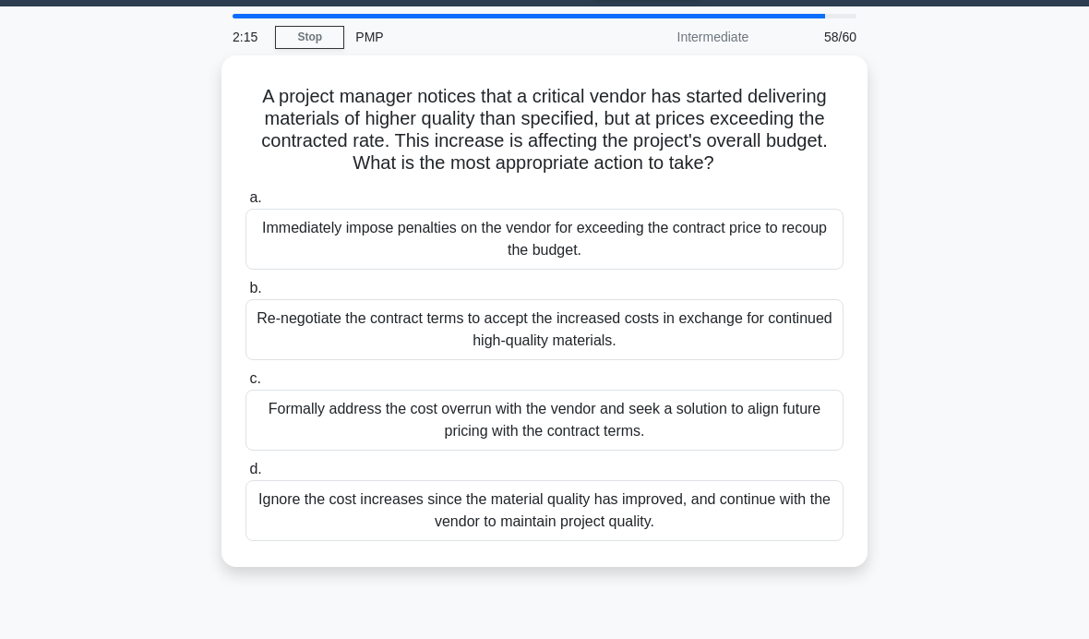
click at [788, 353] on div "Re-negotiate the contract terms to accept the increased costs in exchange for c…" at bounding box center [544, 329] width 598 height 61
click at [245, 294] on input "b. Re-negotiate the contract terms to accept the increased costs in exchange fo…" at bounding box center [245, 288] width 0 height 12
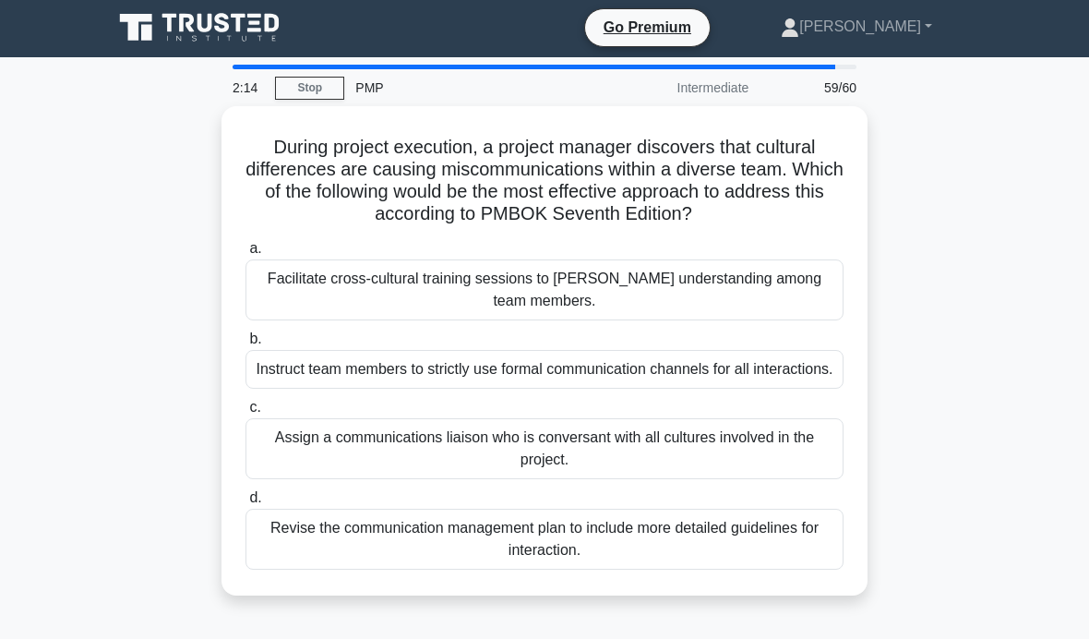
scroll to position [0, 0]
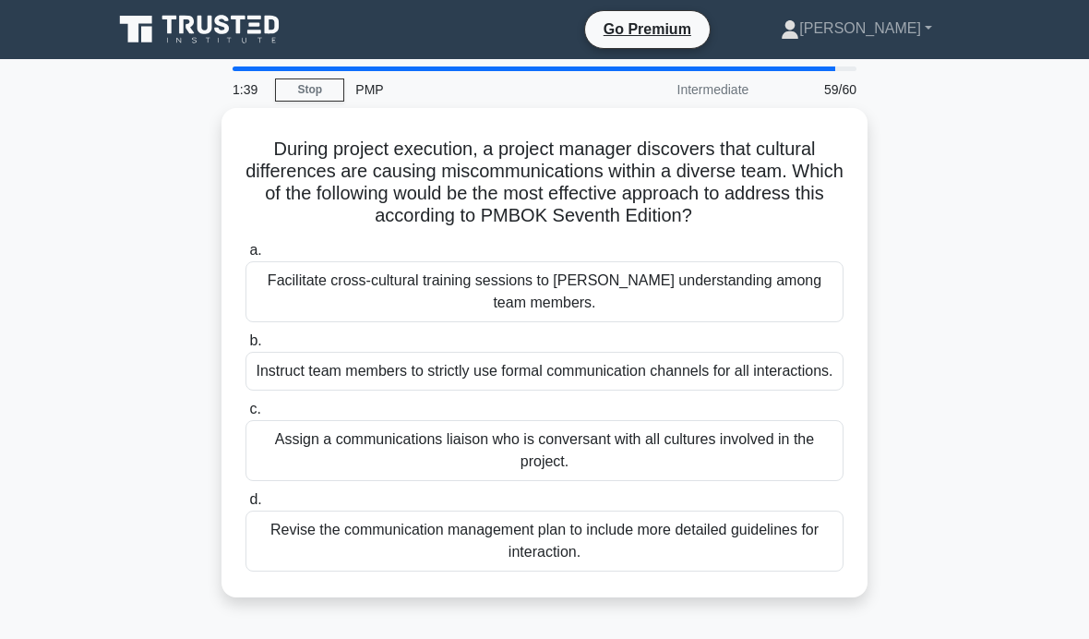
click at [795, 298] on div "Facilitate cross-cultural training sessions to foster understanding among team …" at bounding box center [544, 291] width 598 height 61
click at [245, 257] on input "a. Facilitate cross-cultural training sessions to foster understanding among te…" at bounding box center [245, 251] width 0 height 12
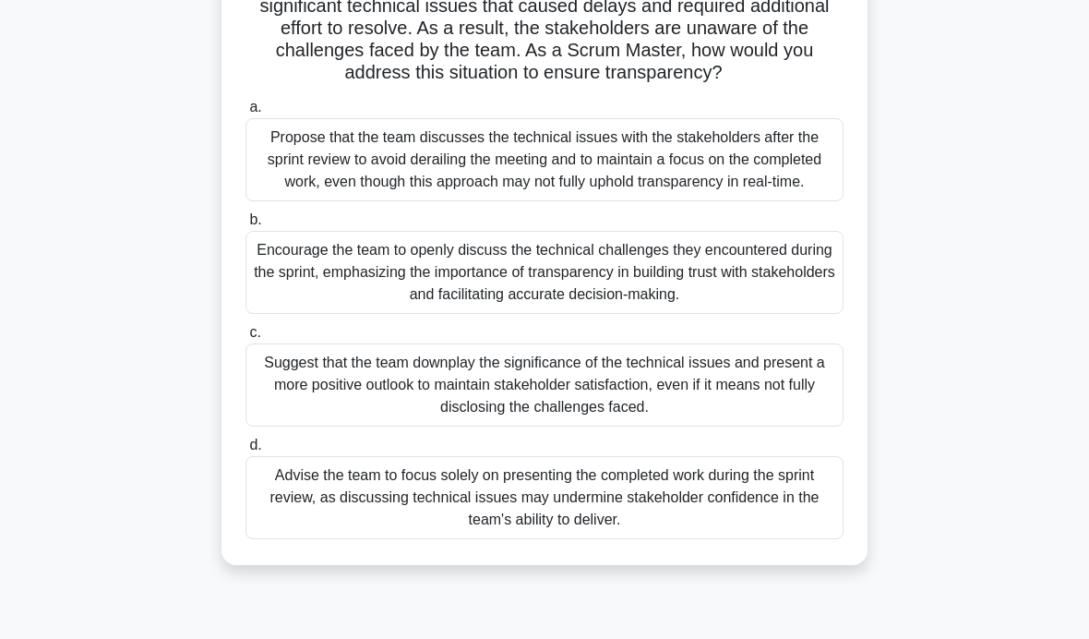
scroll to position [188, 0]
click at [784, 313] on div "Encourage the team to openly discuss the technical challenges they encountered …" at bounding box center [544, 271] width 598 height 83
click at [245, 225] on input "b. Encourage the team to openly discuss the technical challenges they encounter…" at bounding box center [245, 219] width 0 height 12
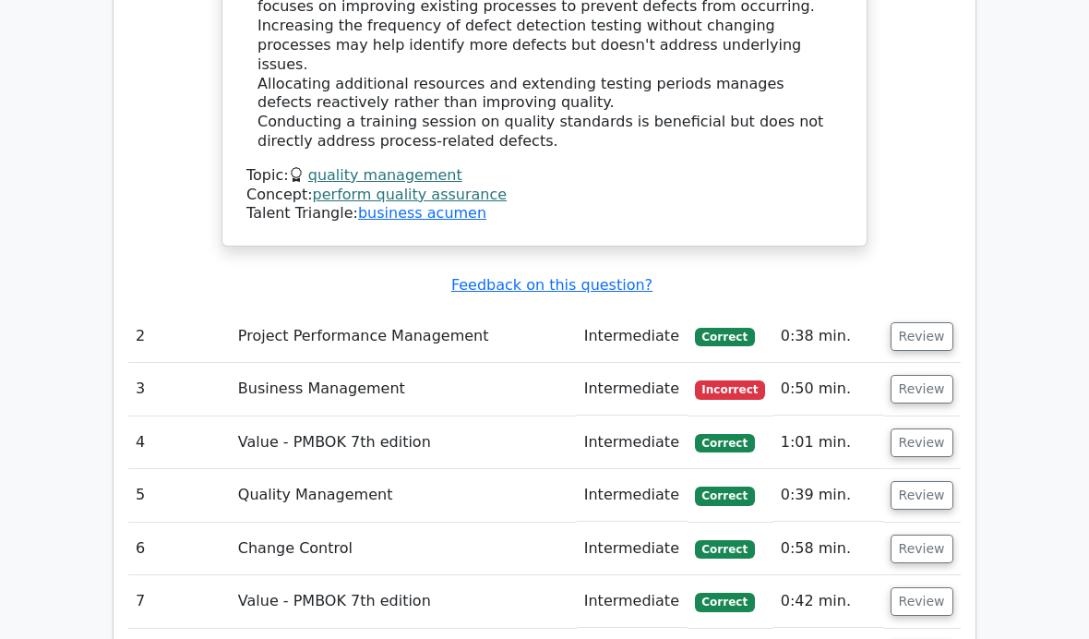
scroll to position [3376, 0]
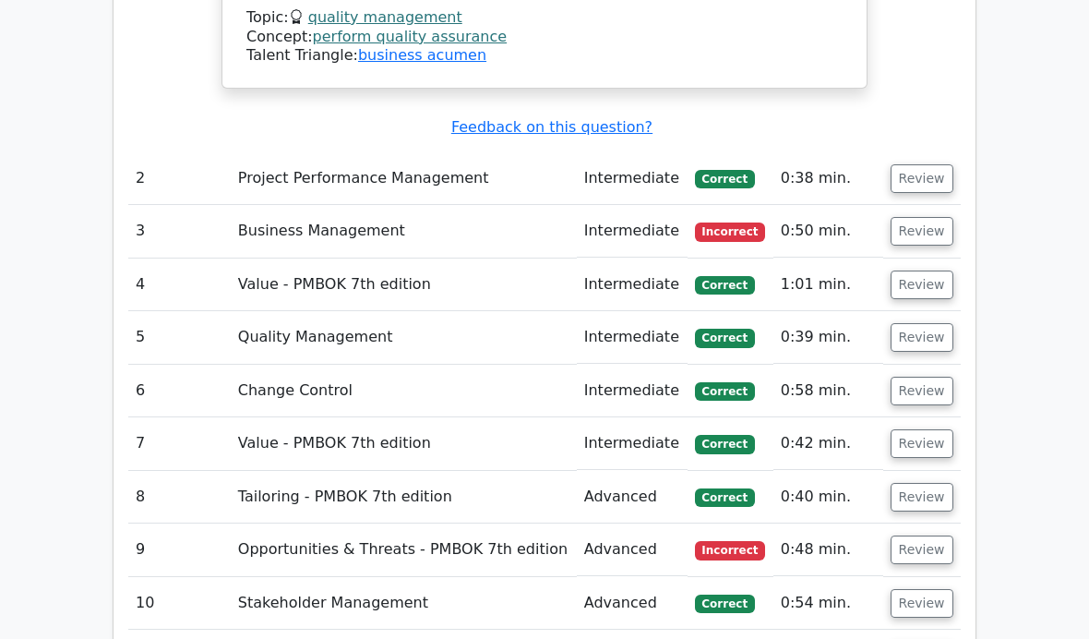
click at [928, 217] on button "Review" at bounding box center [921, 231] width 63 height 29
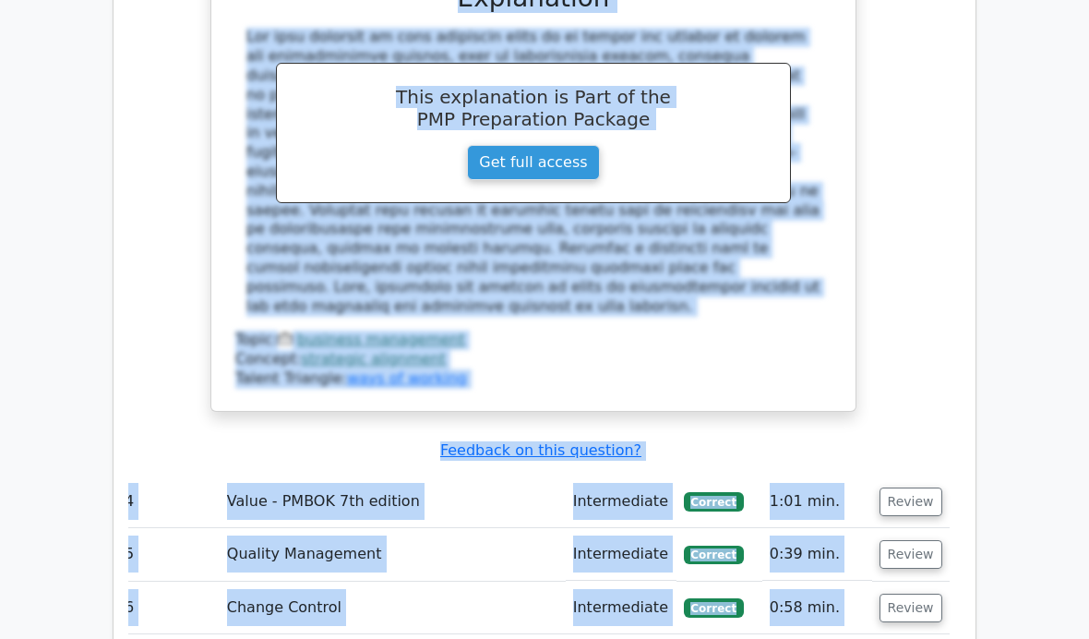
scroll to position [4070, 0]
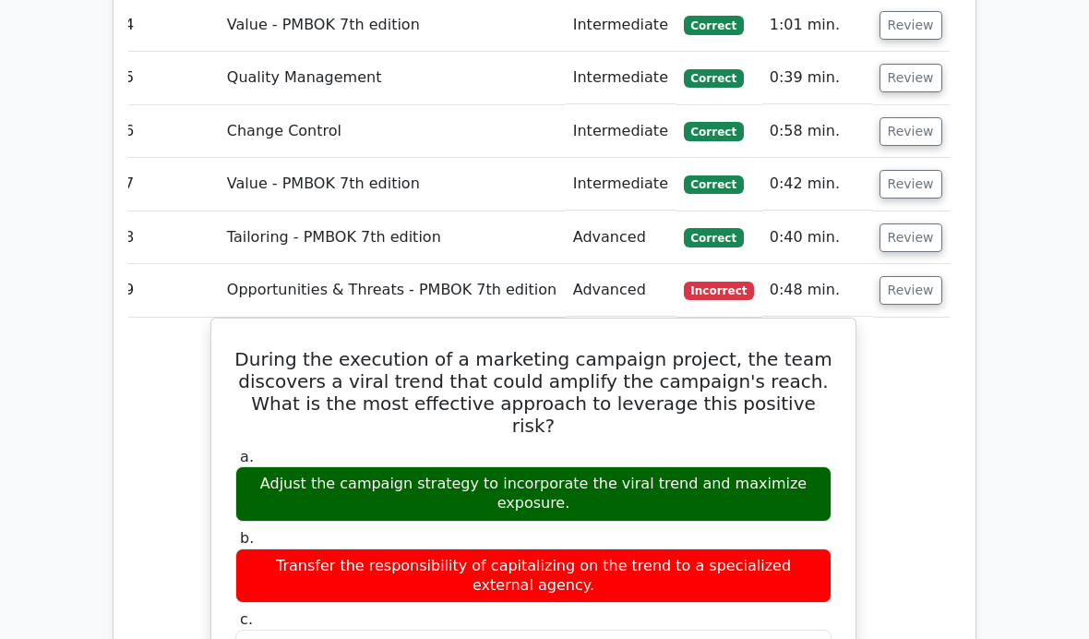
scroll to position [4542, 0]
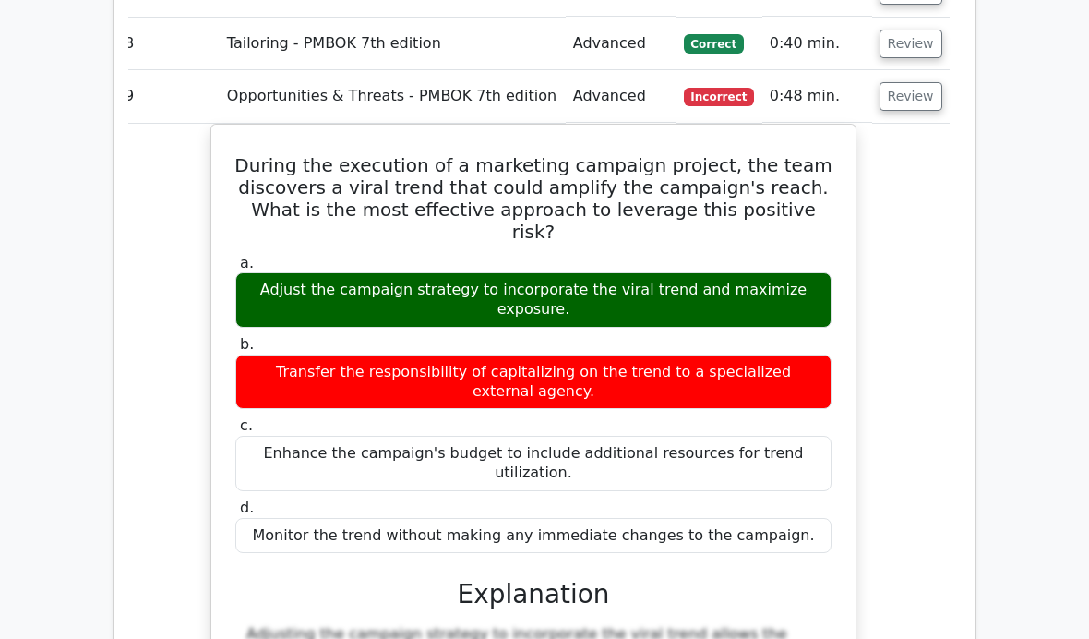
click at [172, 615] on div "During the execution of a marketing campaign project, the team discovers a vira…" at bounding box center [533, 526] width 832 height 805
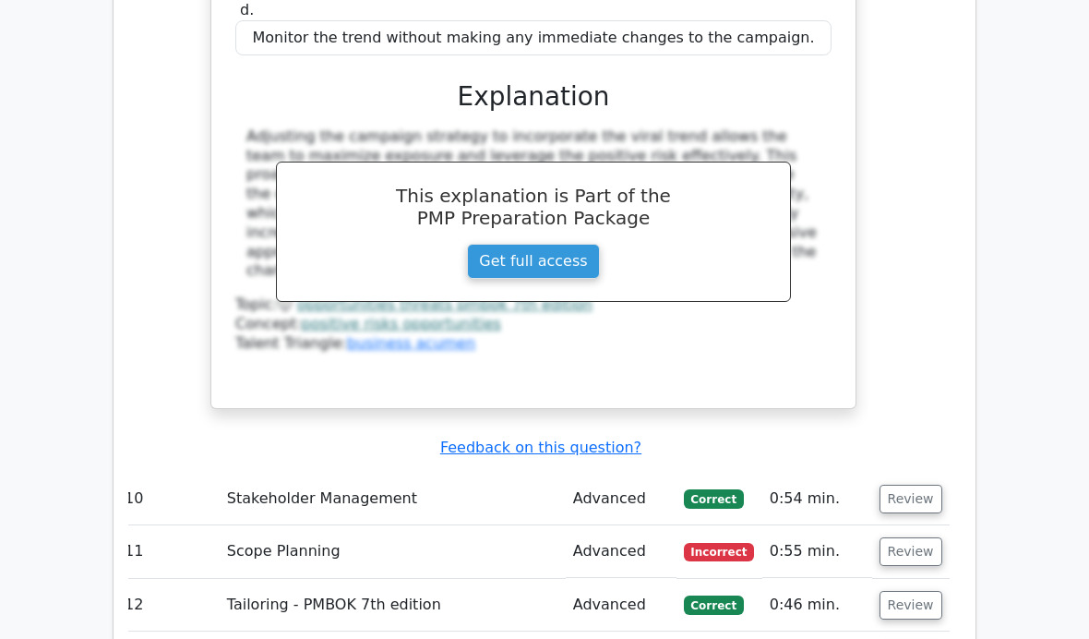
scroll to position [5241, 0]
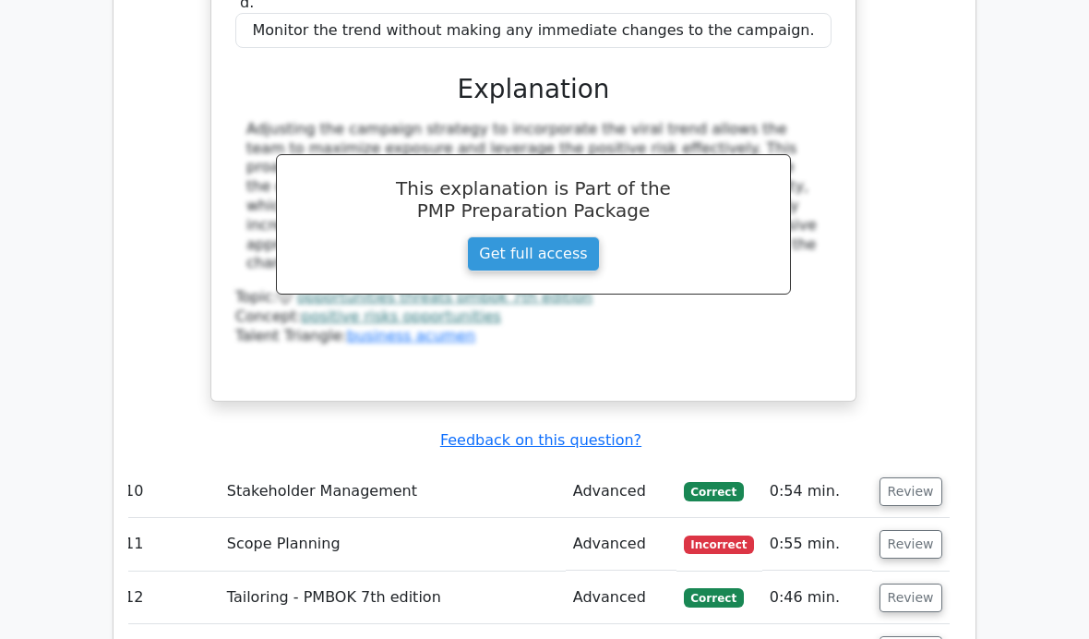
click at [904, 530] on button "Review" at bounding box center [910, 544] width 63 height 29
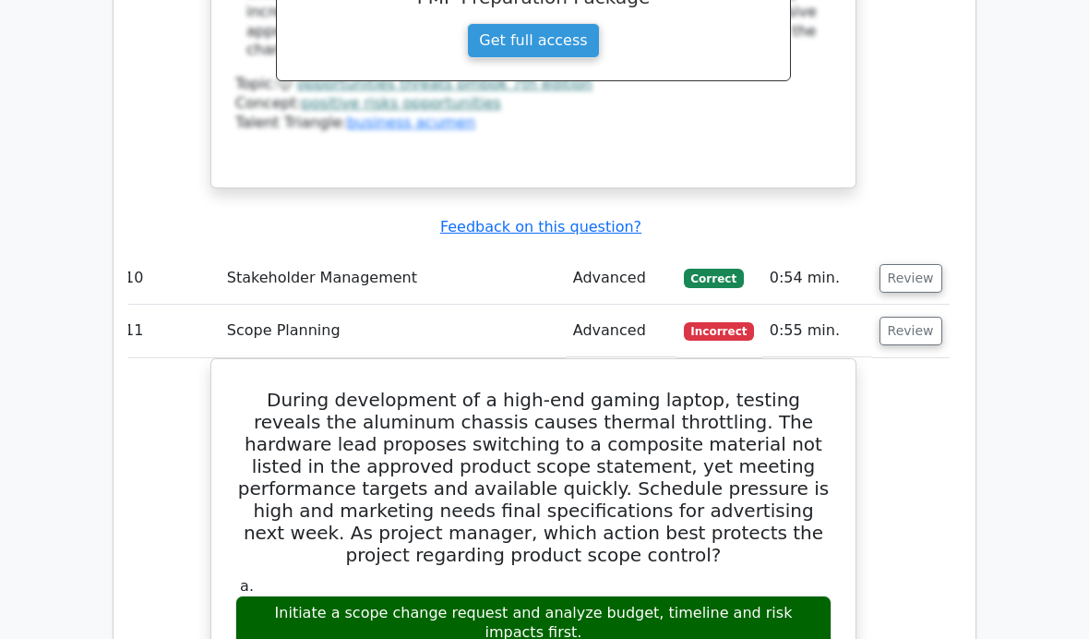
scroll to position [5460, 0]
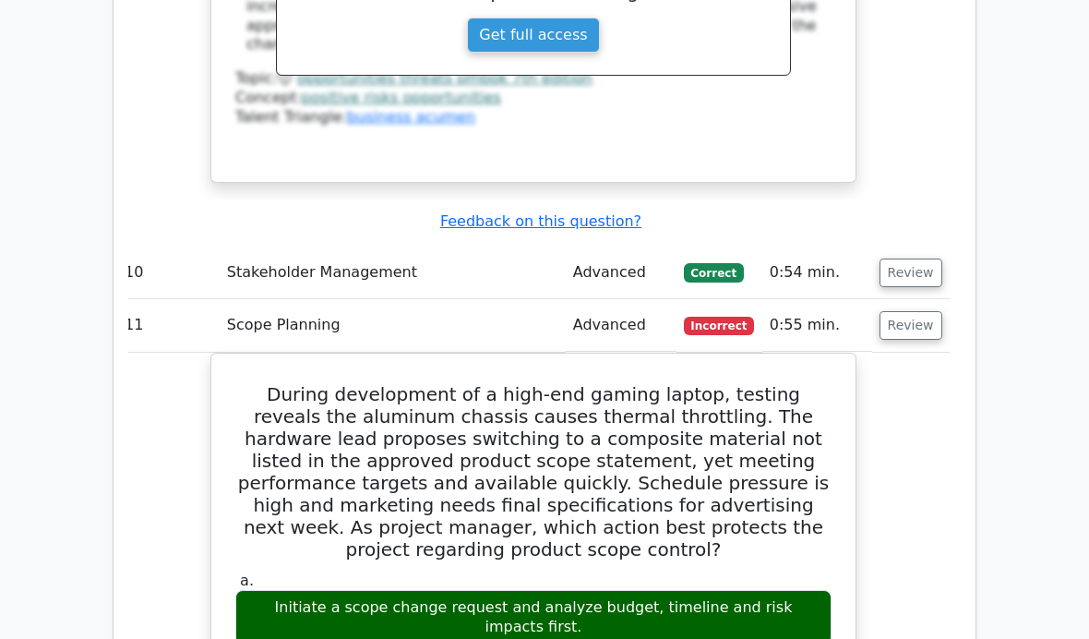
click at [261, 383] on h5 "During development of a high-end gaming laptop, testing reveals the aluminum ch…" at bounding box center [533, 471] width 600 height 177
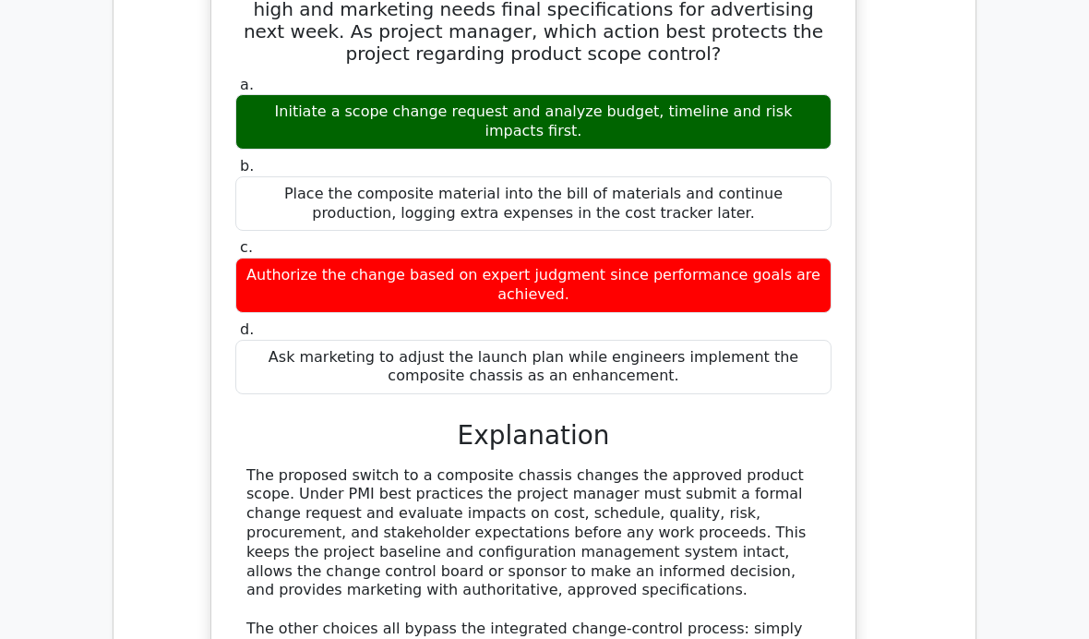
scroll to position [6304, 0]
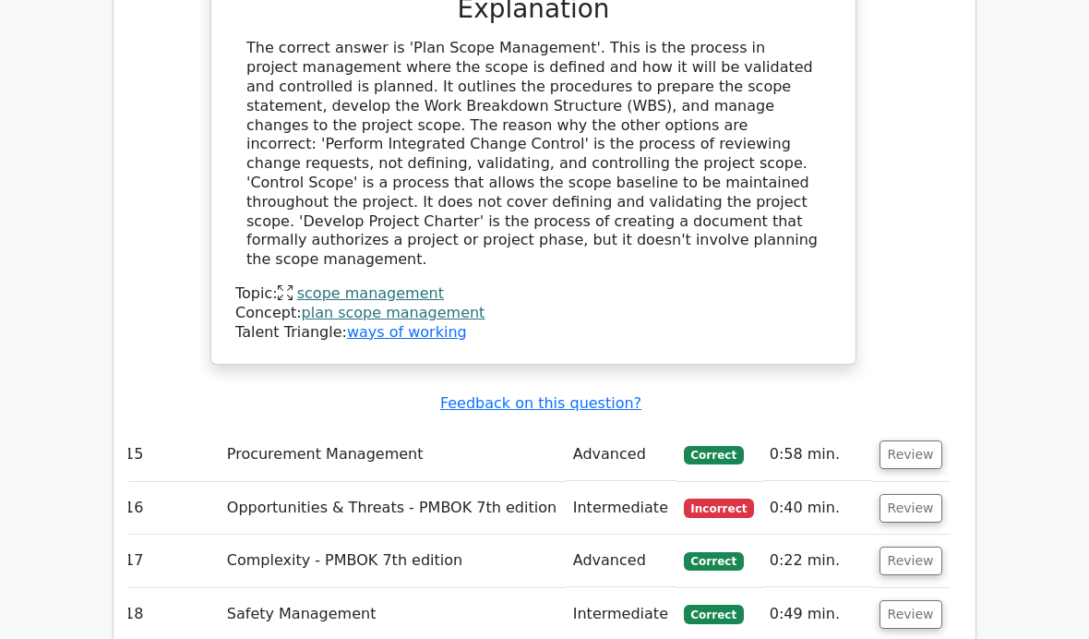
scroll to position [7373, 0]
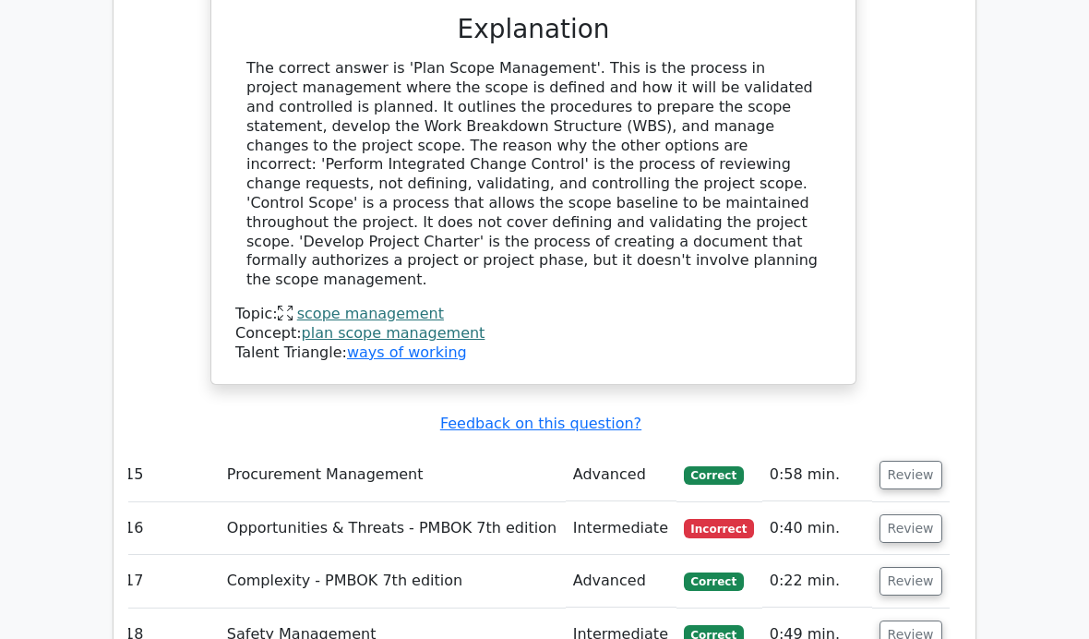
click at [910, 514] on button "Review" at bounding box center [910, 528] width 63 height 29
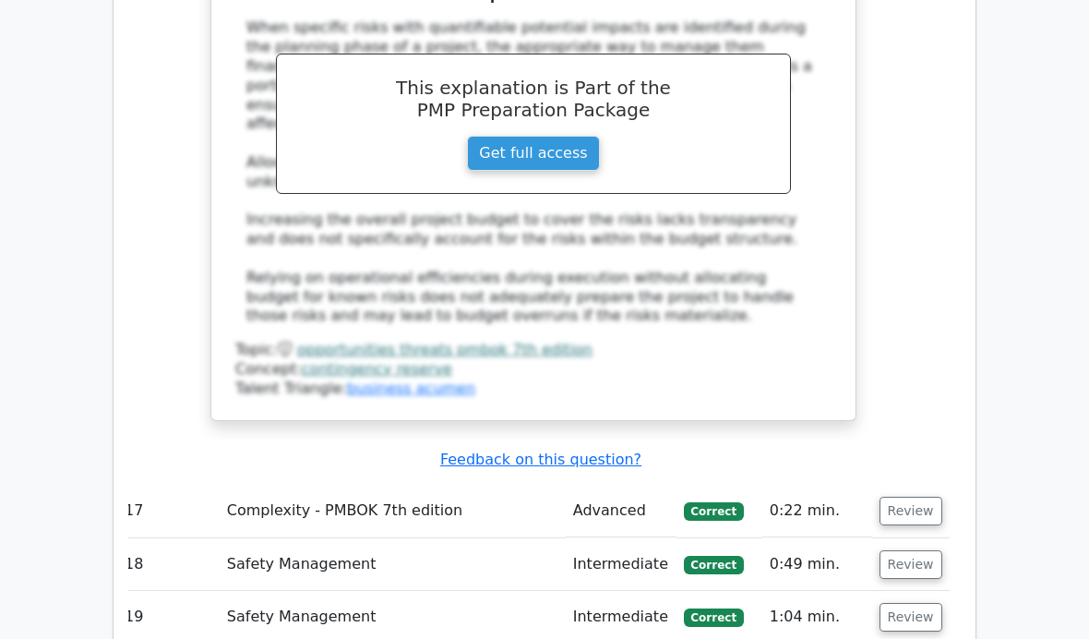
scroll to position [8541, 0]
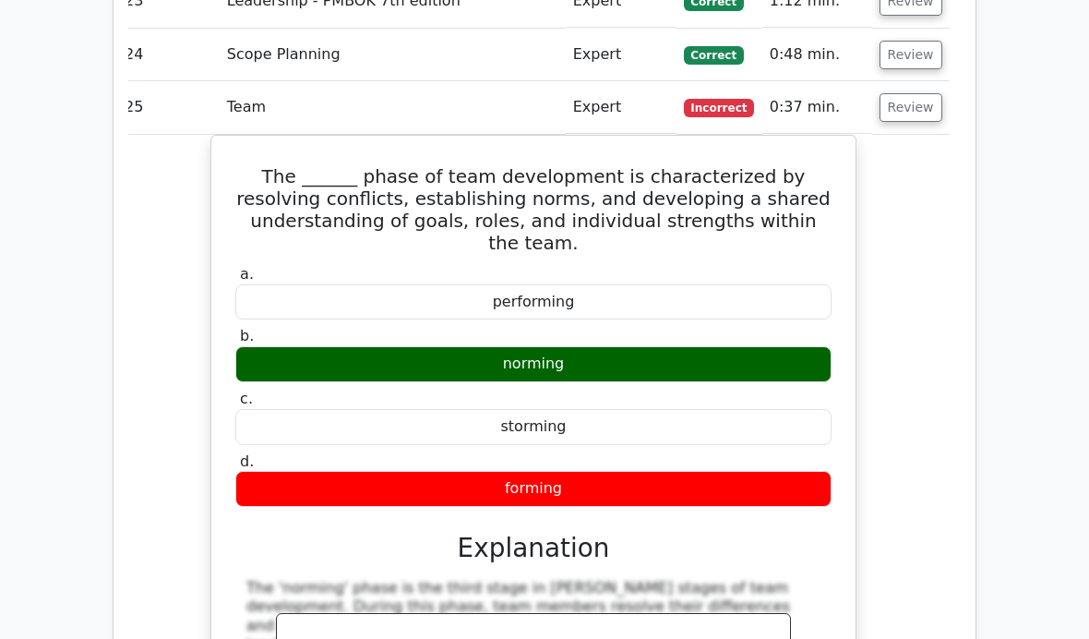
scroll to position [9313, 0]
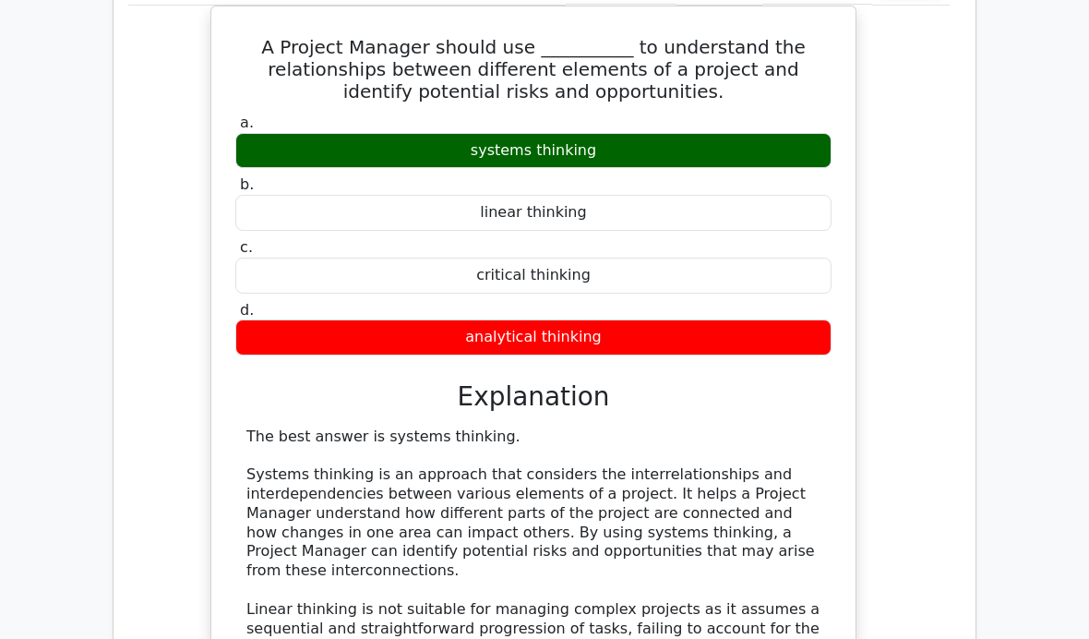
scroll to position [10279, 0]
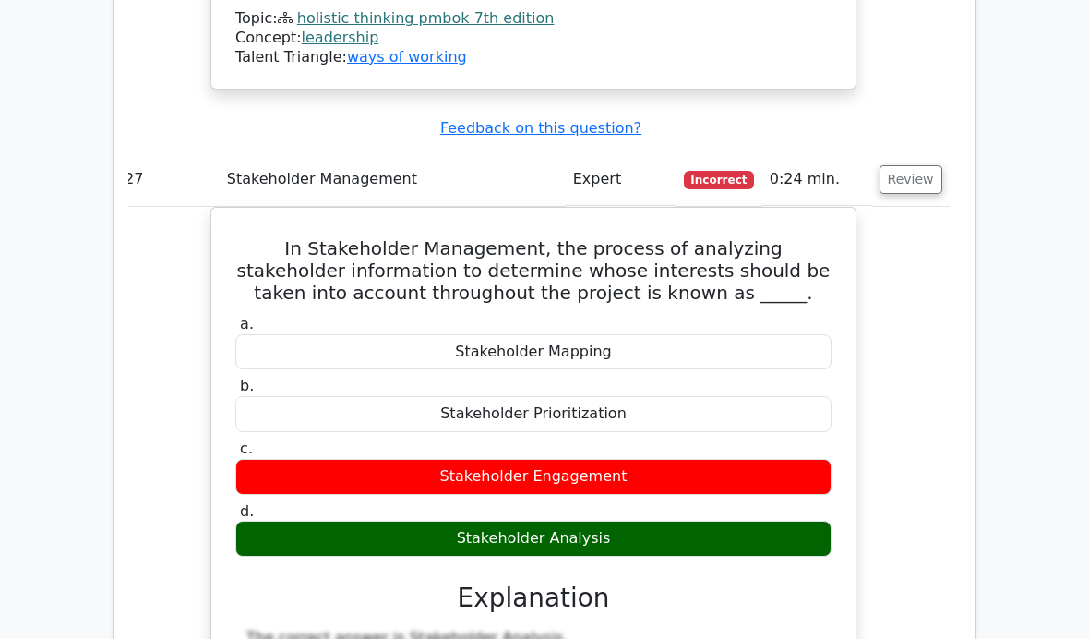
scroll to position [11064, 0]
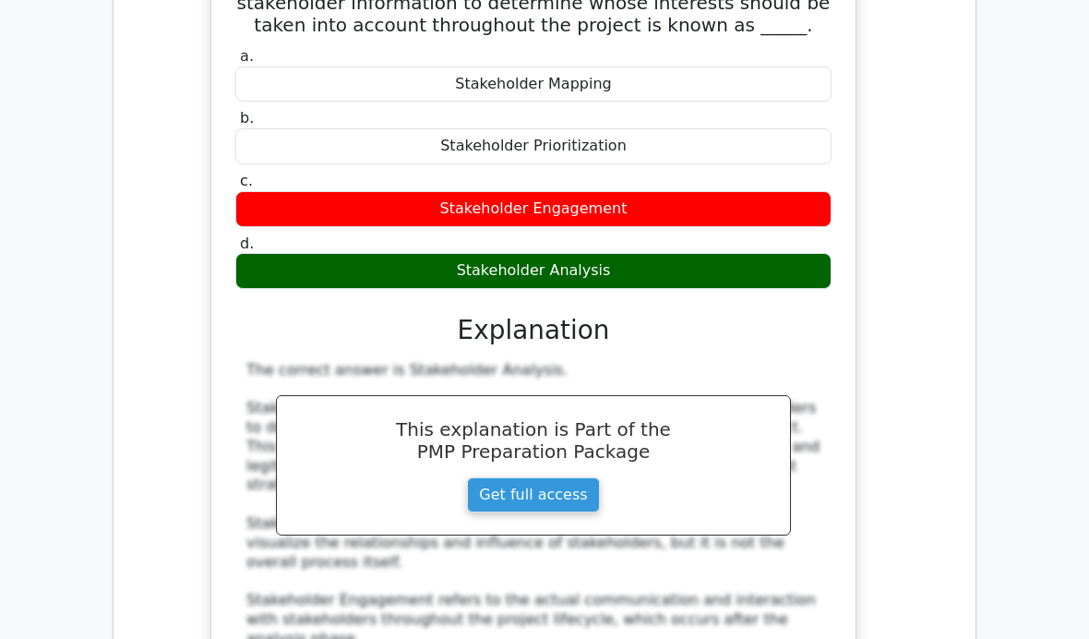
scroll to position [11318, 0]
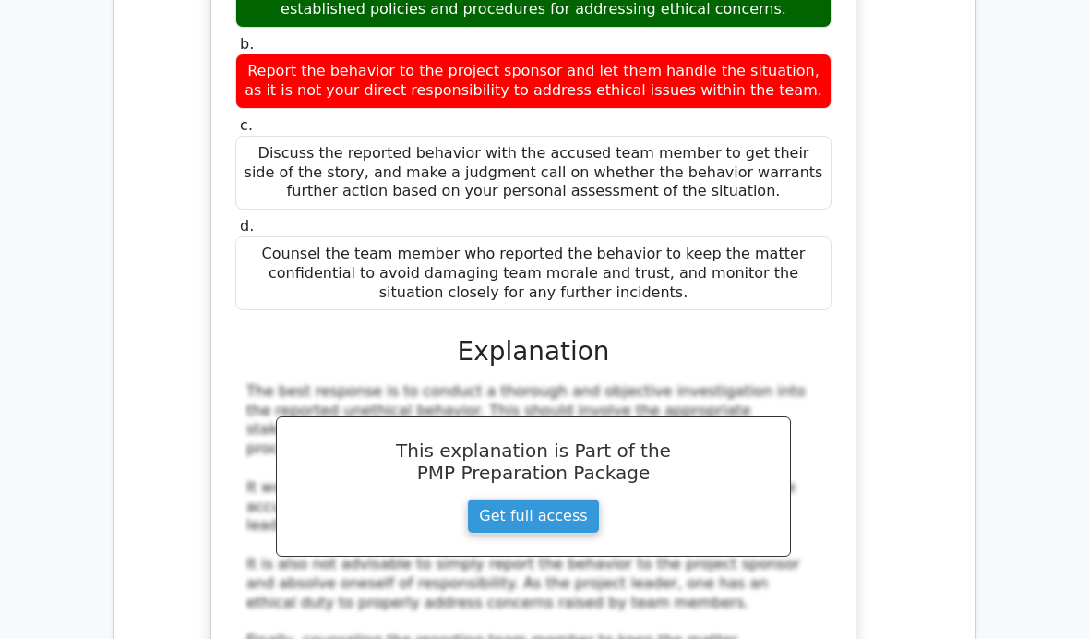
scroll to position [12430, 0]
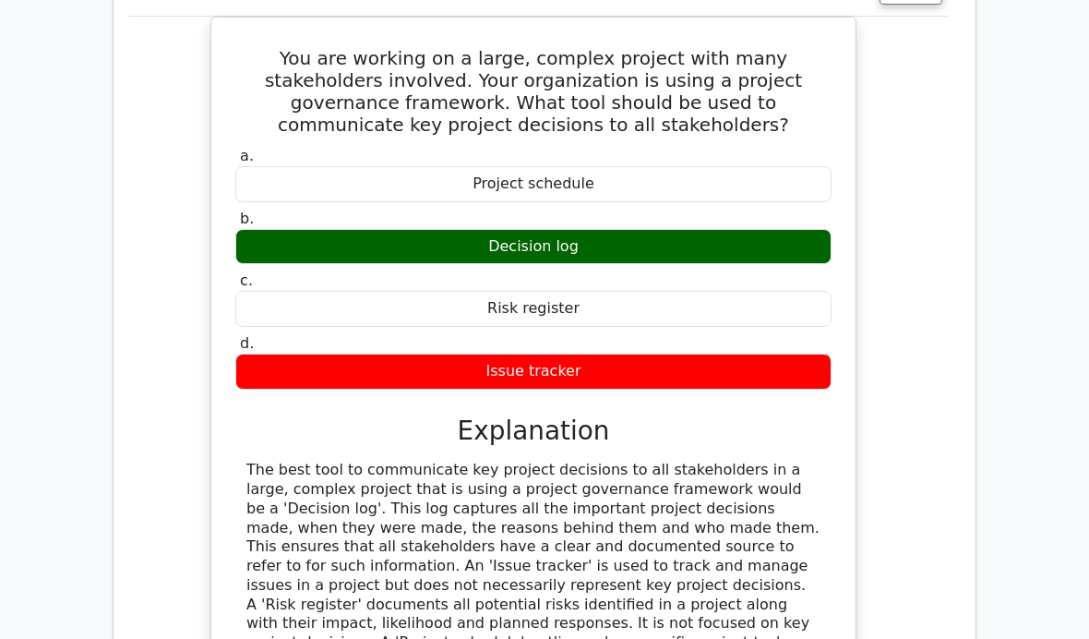
scroll to position [13529, 0]
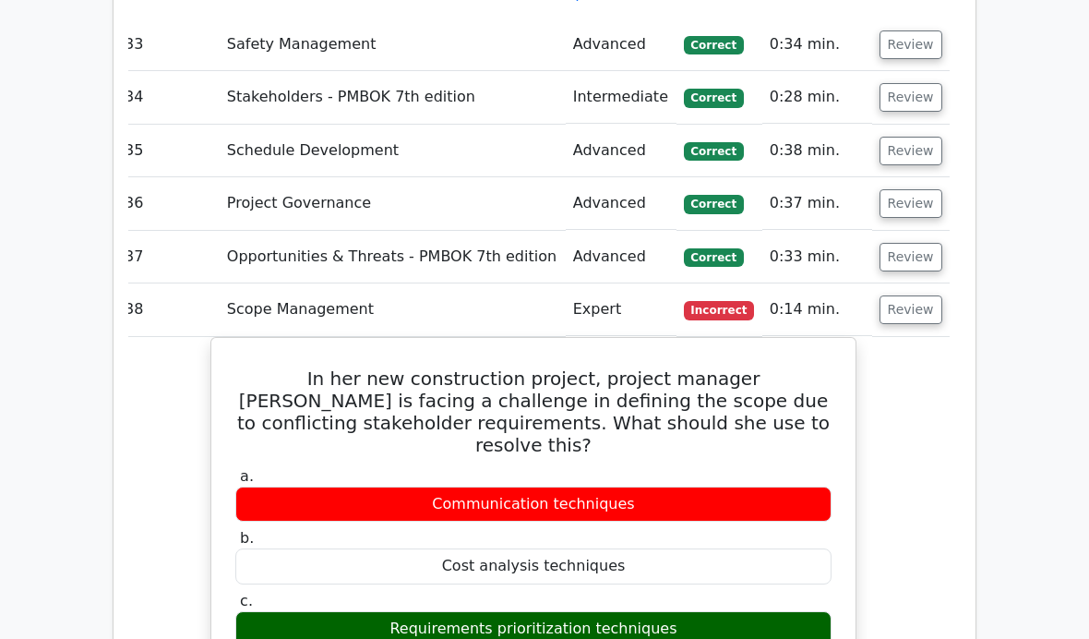
scroll to position [14349, 0]
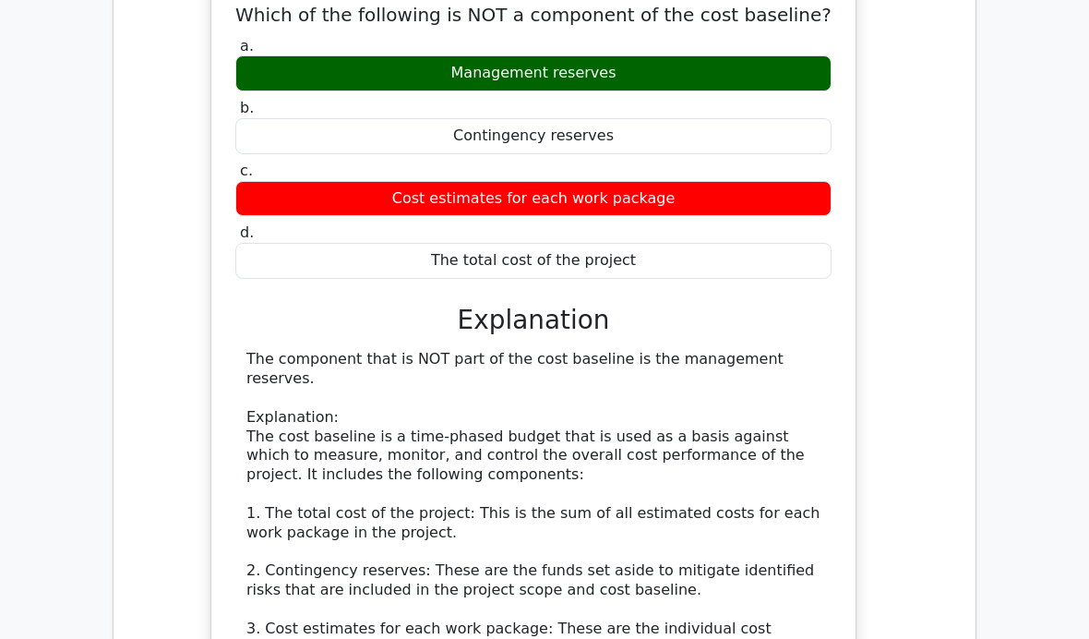
scroll to position [15653, 0]
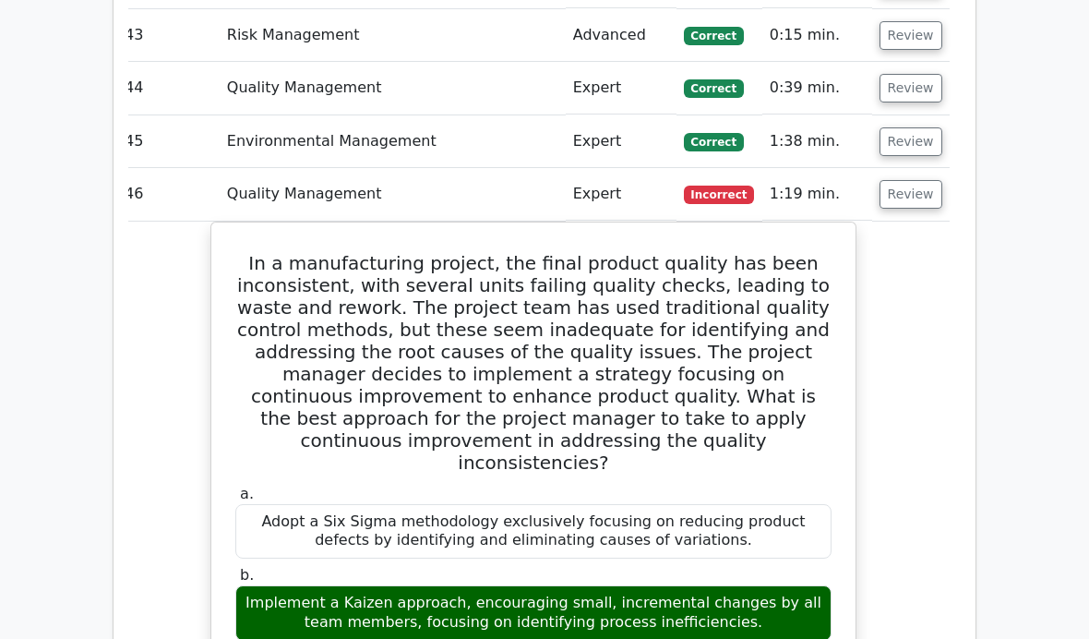
scroll to position [16726, 0]
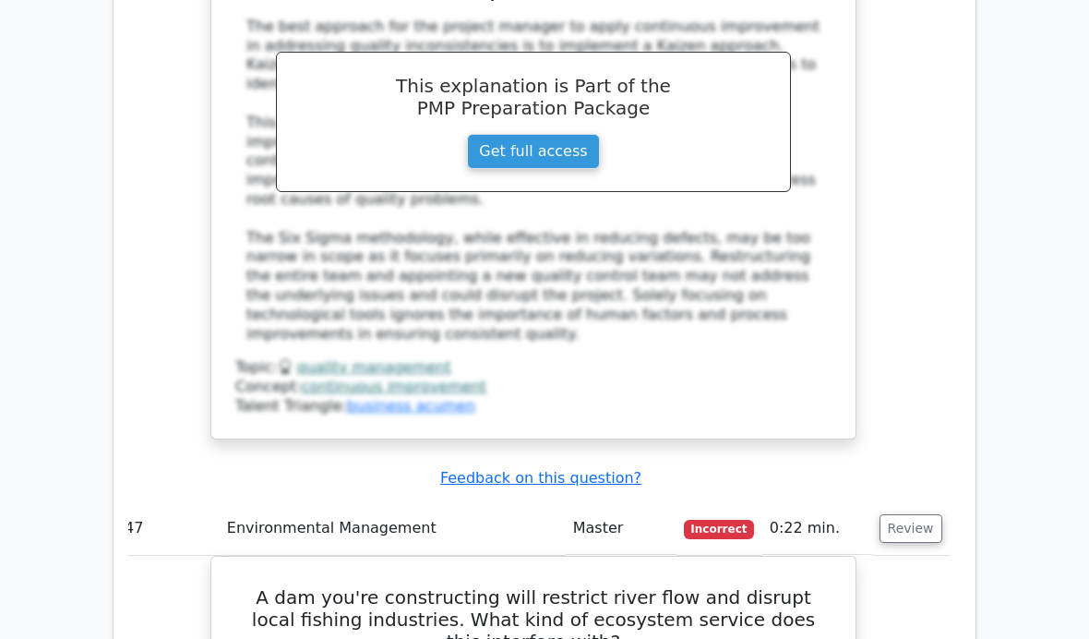
scroll to position [17555, 0]
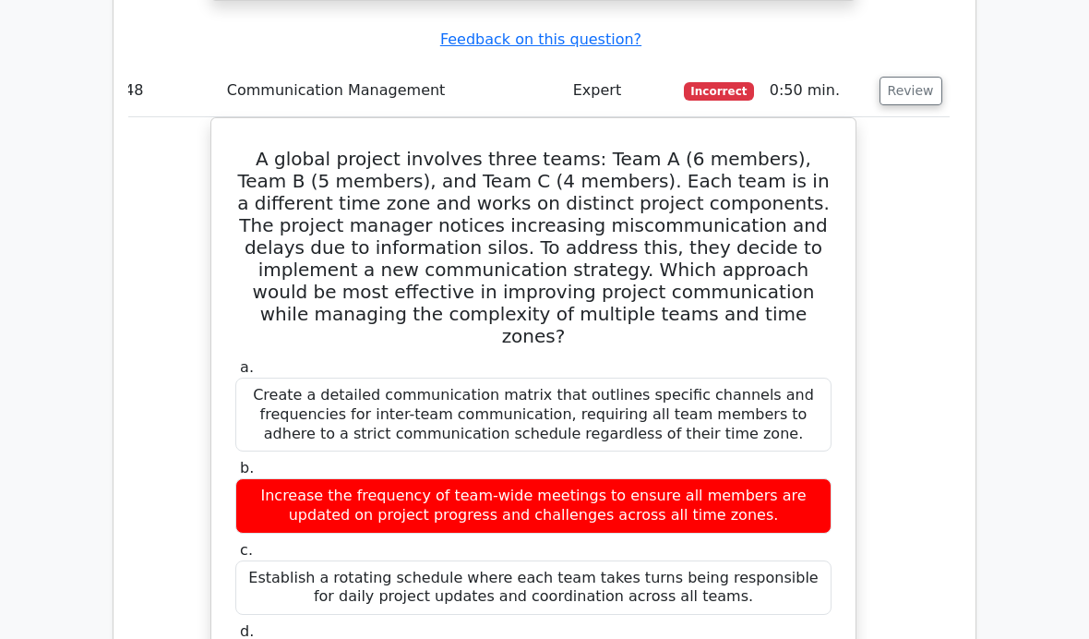
scroll to position [18874, 0]
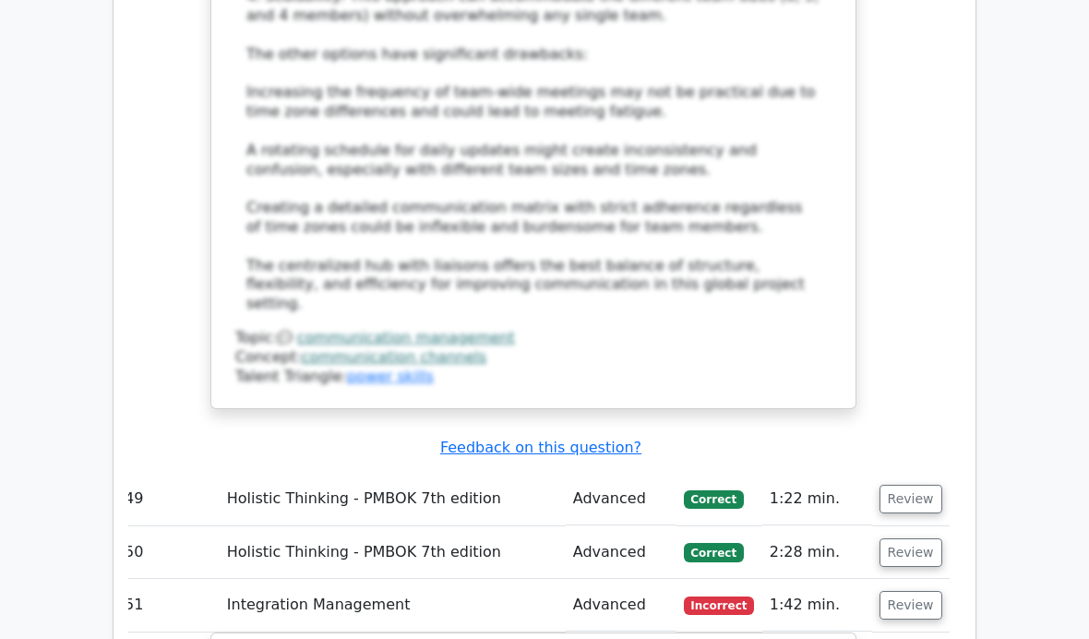
scroll to position [20007, 0]
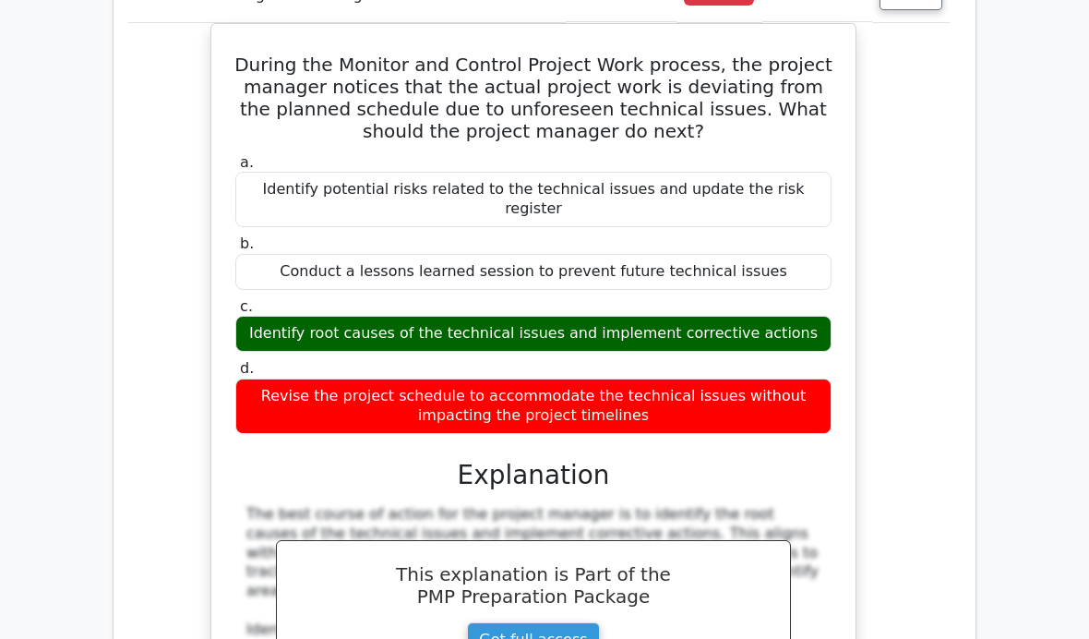
scroll to position [20481, 0]
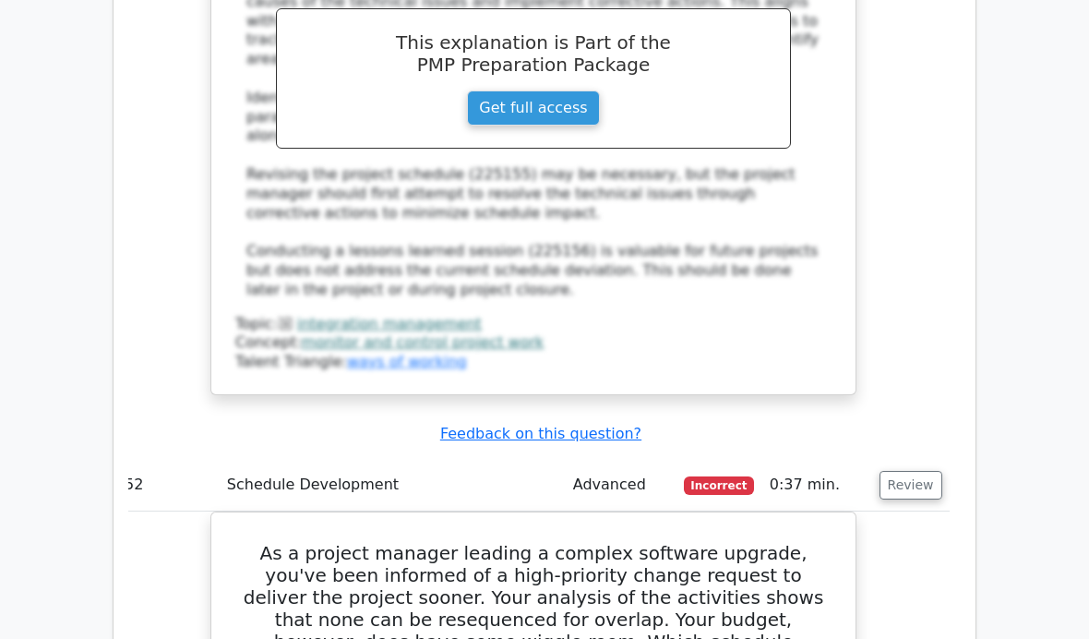
scroll to position [21033, 0]
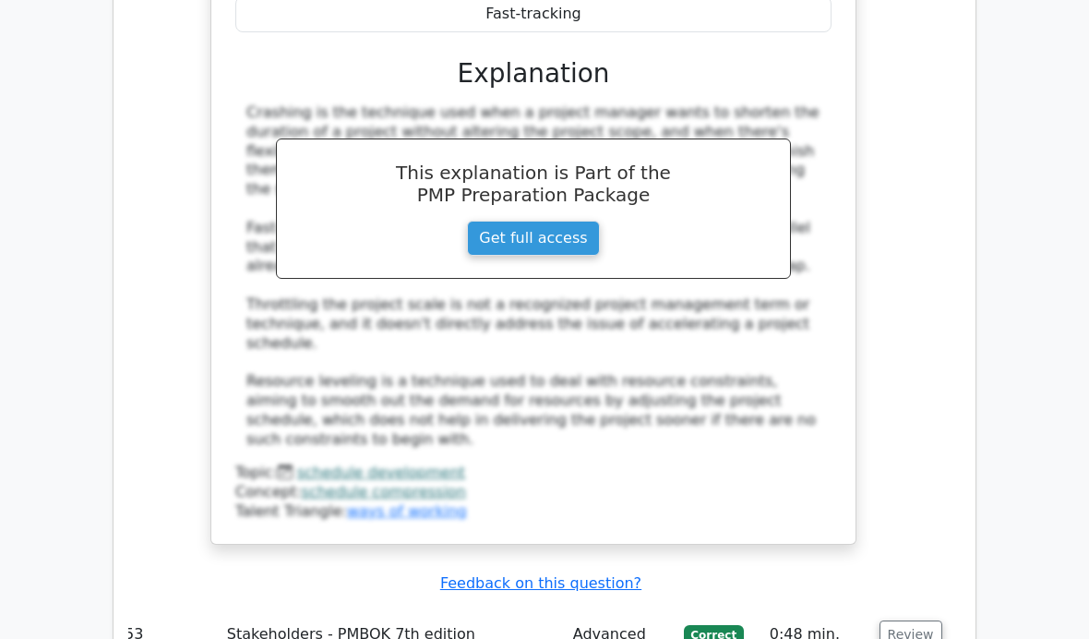
scroll to position [21922, 0]
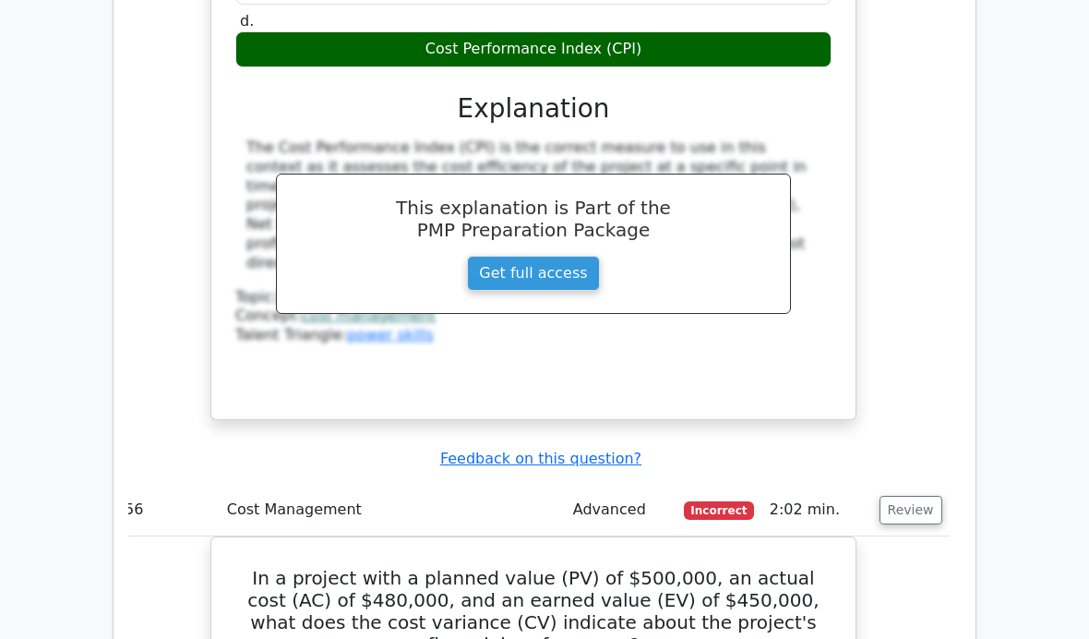
scroll to position [22978, 0]
